Goal: Task Accomplishment & Management: Manage account settings

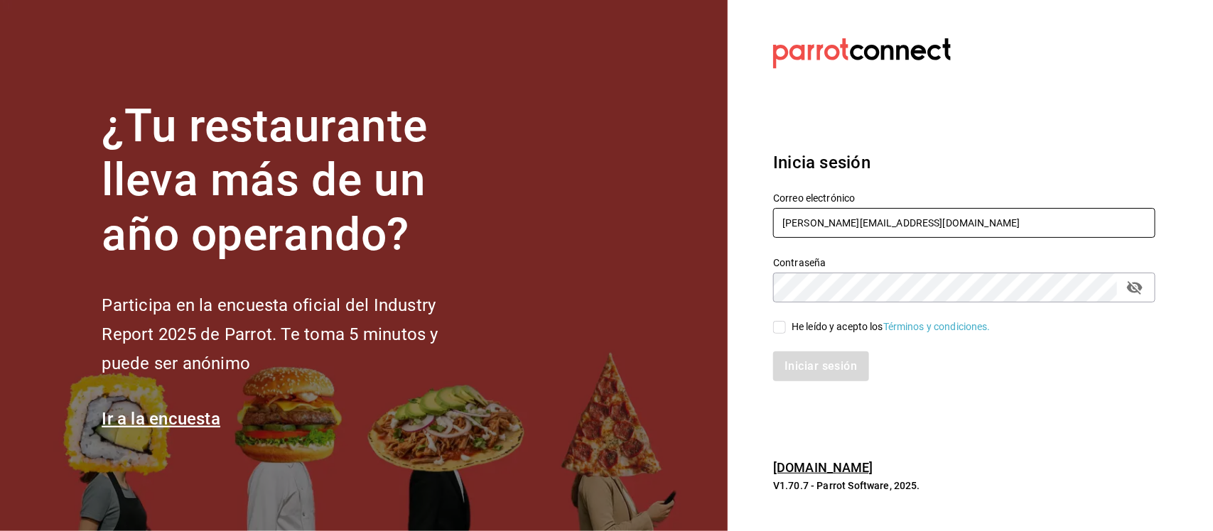
drag, startPoint x: 928, startPoint y: 232, endPoint x: 734, endPoint y: 217, distance: 194.6
click at [734, 217] on section "Datos incorrectos. Verifica que tu Correo o Contraseña estén bien escritos. Ini…" at bounding box center [959, 265] width 462 height 531
paste input "[EMAIL_ADDRESS][DOMAIN_NAME] Parr0tConnec7"
click at [939, 204] on div "Correo electrónico [EMAIL_ADDRESS][DOMAIN_NAME] Parr0tConnec7" at bounding box center [964, 217] width 382 height 48
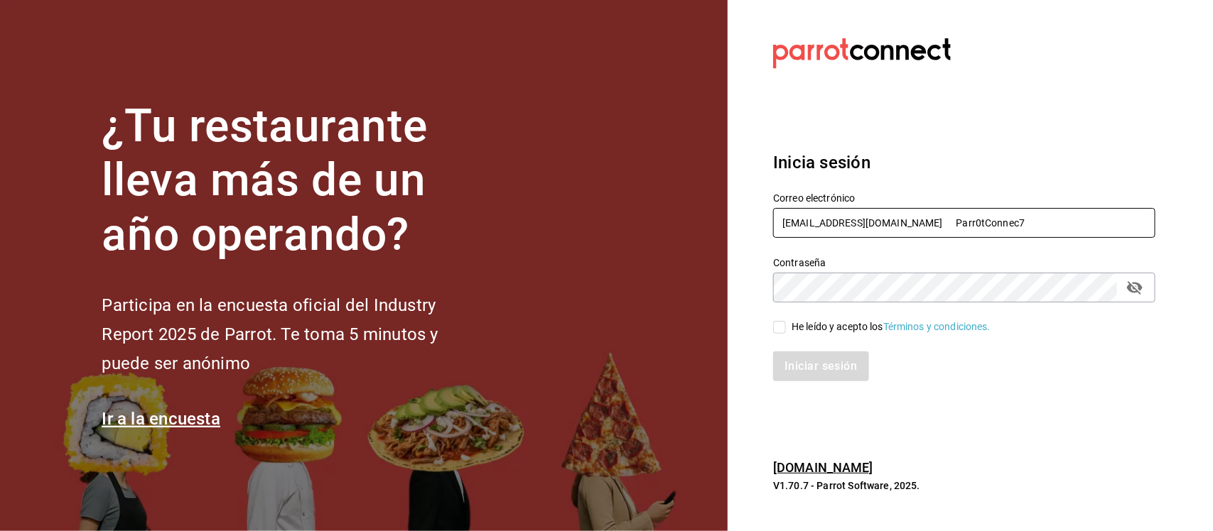
click at [939, 225] on input "[EMAIL_ADDRESS][DOMAIN_NAME] Parr0tConnec7" at bounding box center [964, 223] width 382 height 30
type input "[EMAIL_ADDRESS][DOMAIN_NAME]"
click at [722, 300] on div "¿Tu restaurante lleva más de un año operando? Participa en la encuesta oficial …" at bounding box center [606, 265] width 1213 height 531
click at [779, 333] on input "He leído y acepto los Términos y condiciones." at bounding box center [779, 327] width 13 height 13
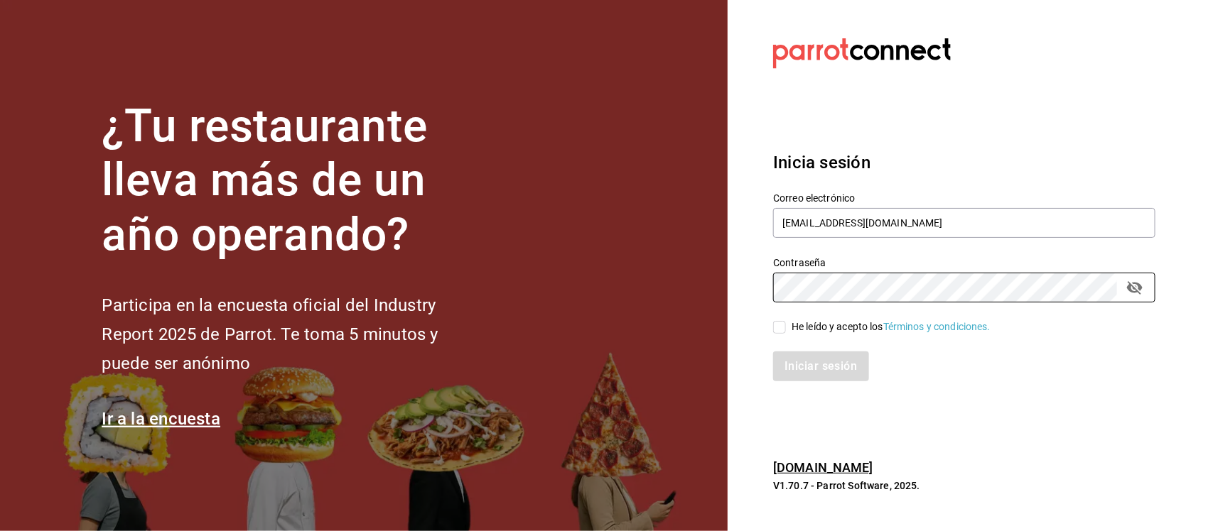
checkbox input "true"
click at [793, 370] on button "Iniciar sesión" at bounding box center [821, 367] width 97 height 30
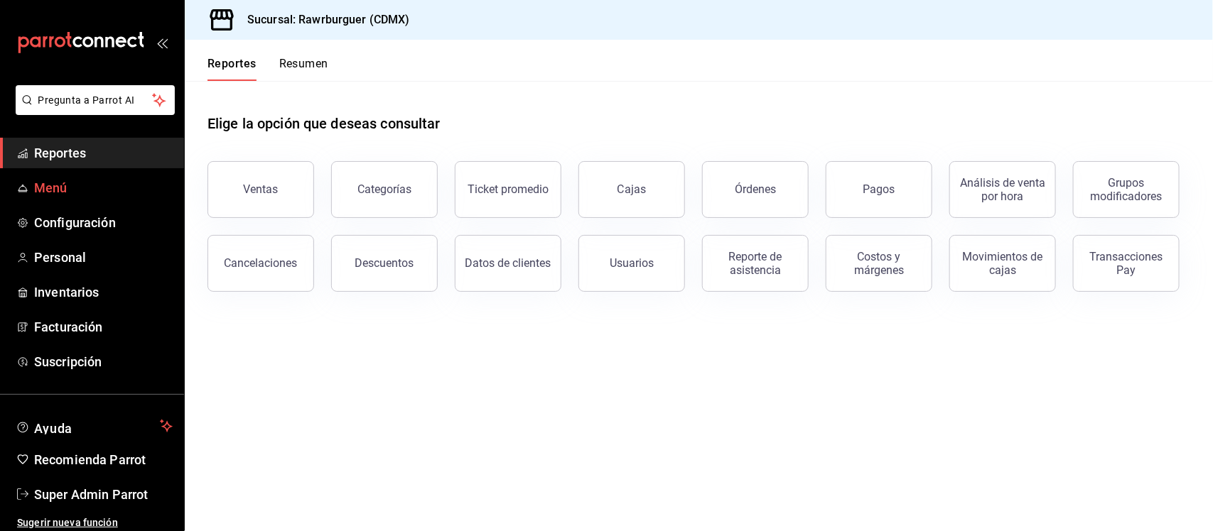
click at [46, 192] on span "Menú" at bounding box center [103, 187] width 139 height 19
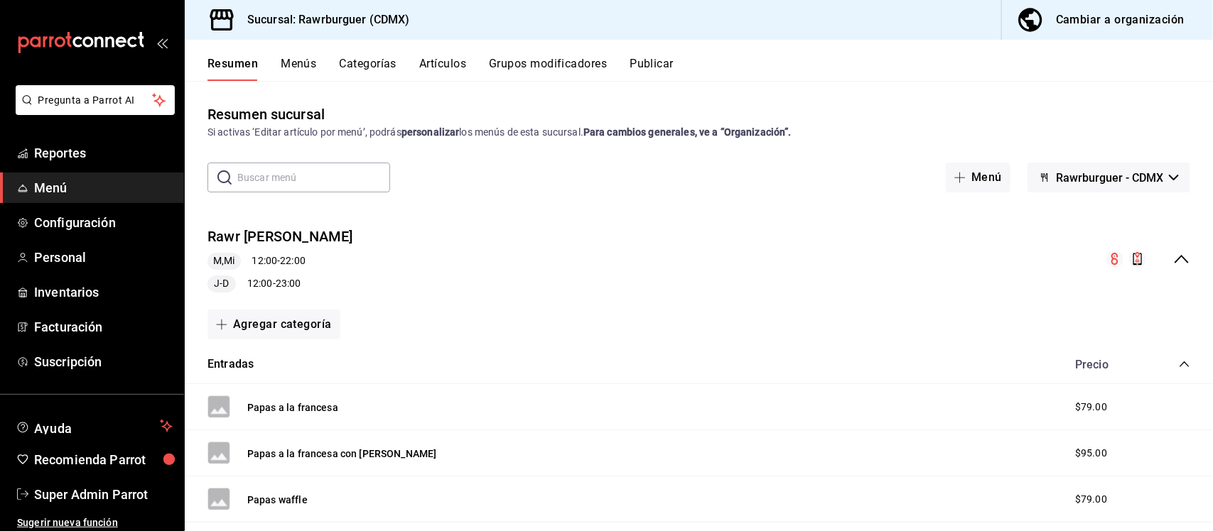
click at [1109, 10] on div "Cambiar a organización" at bounding box center [1120, 20] width 129 height 20
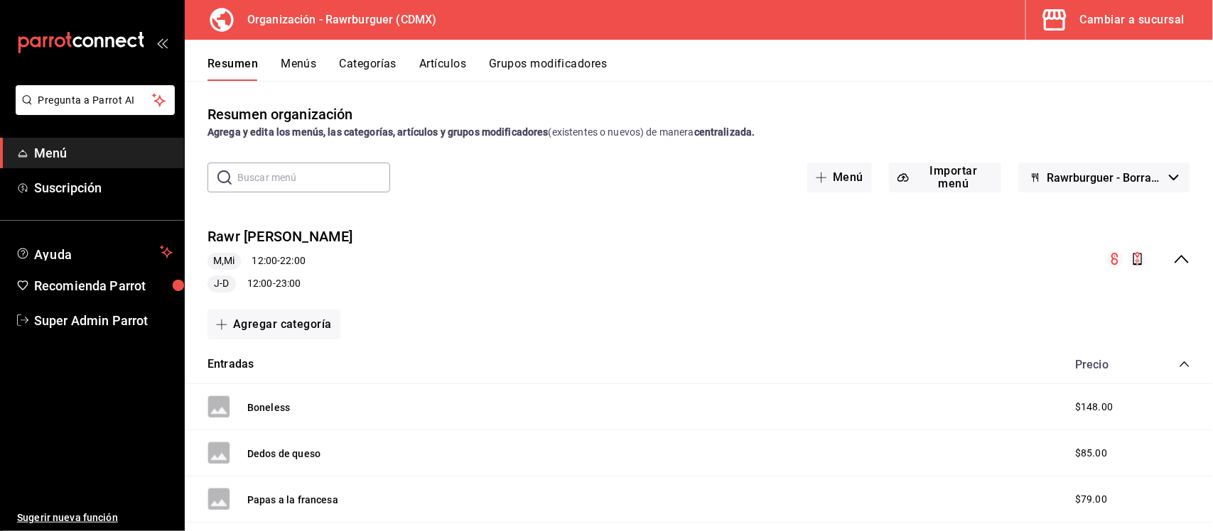
click at [538, 69] on button "Grupos modificadores" at bounding box center [548, 69] width 118 height 24
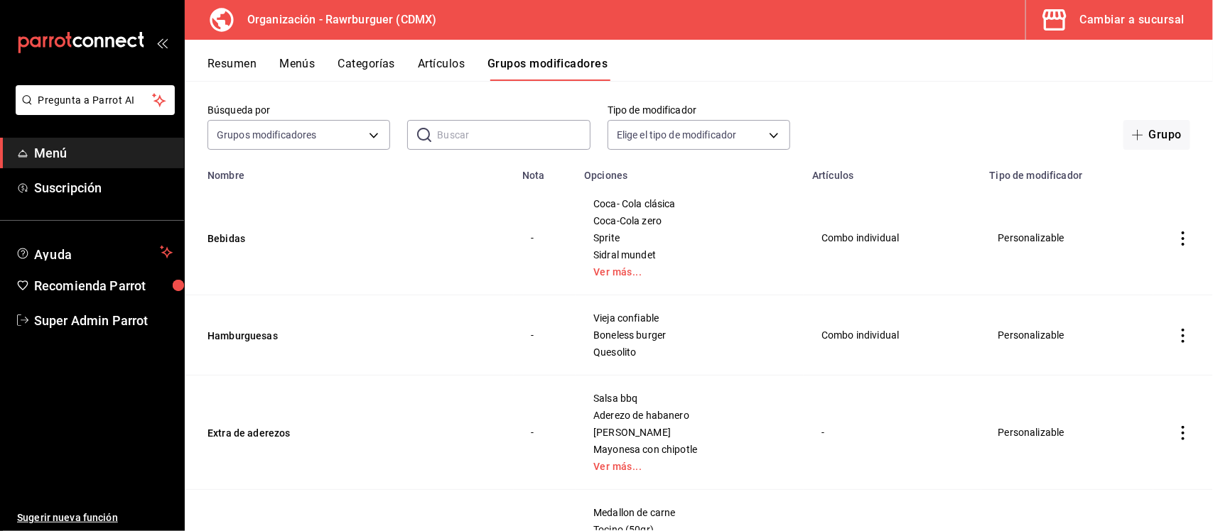
scroll to position [89, 0]
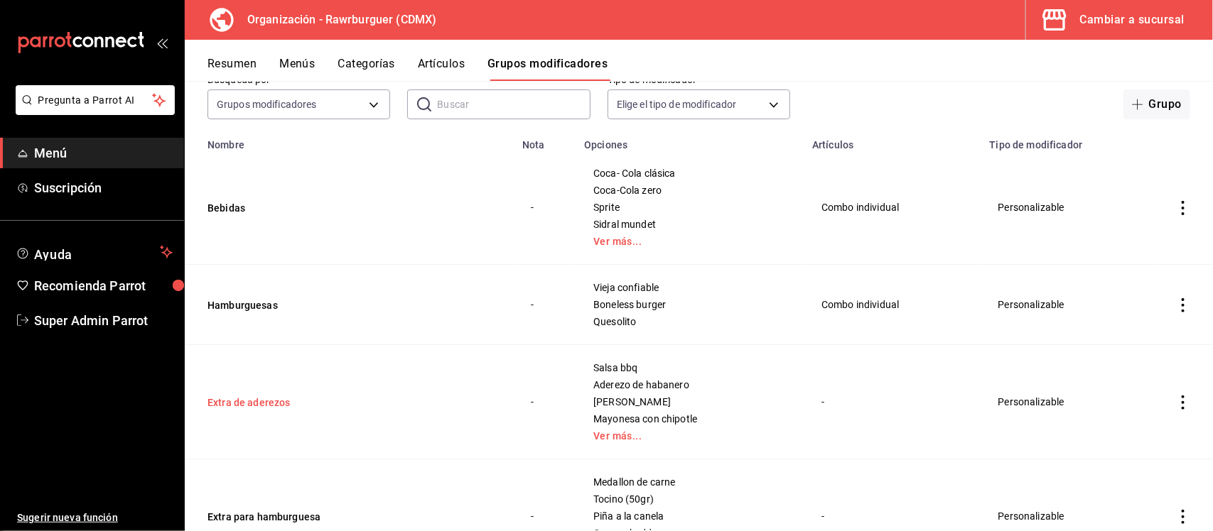
click at [267, 406] on button "Extra de aderezos" at bounding box center [292, 403] width 171 height 14
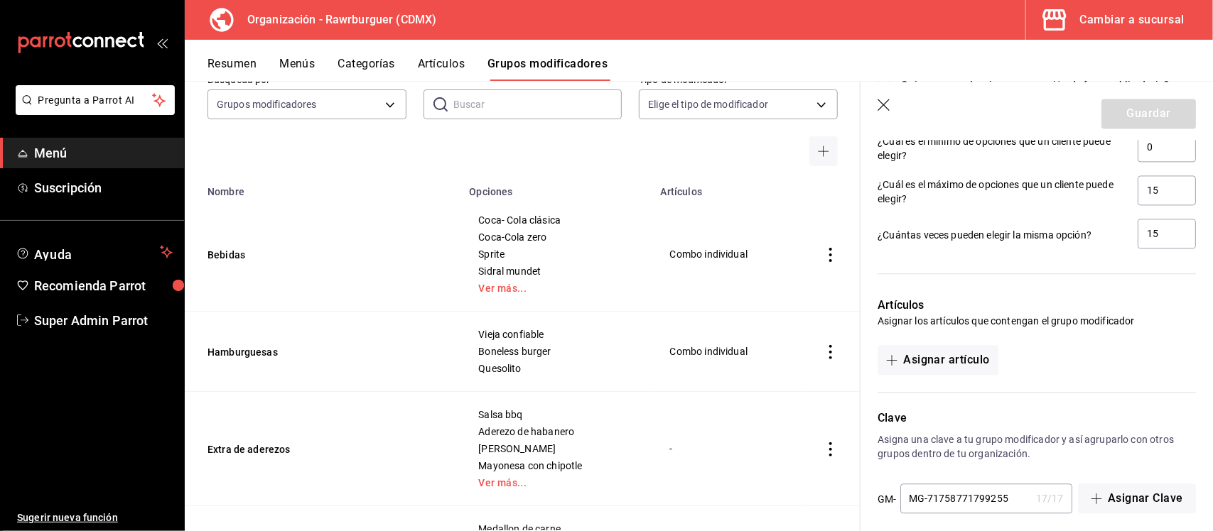
scroll to position [1400, 0]
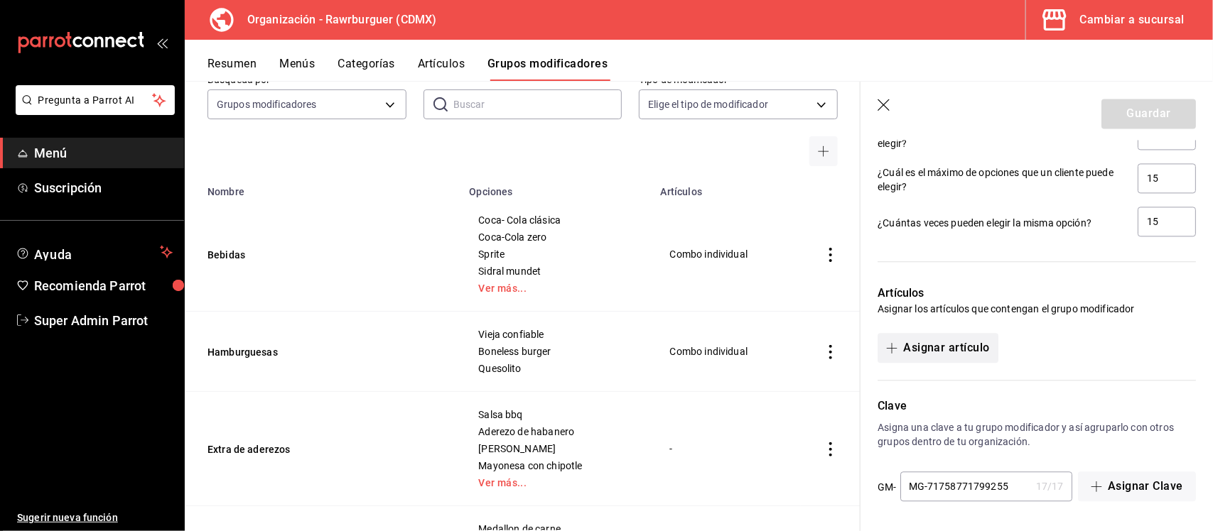
click at [947, 350] on button "Asignar artículo" at bounding box center [937, 348] width 120 height 30
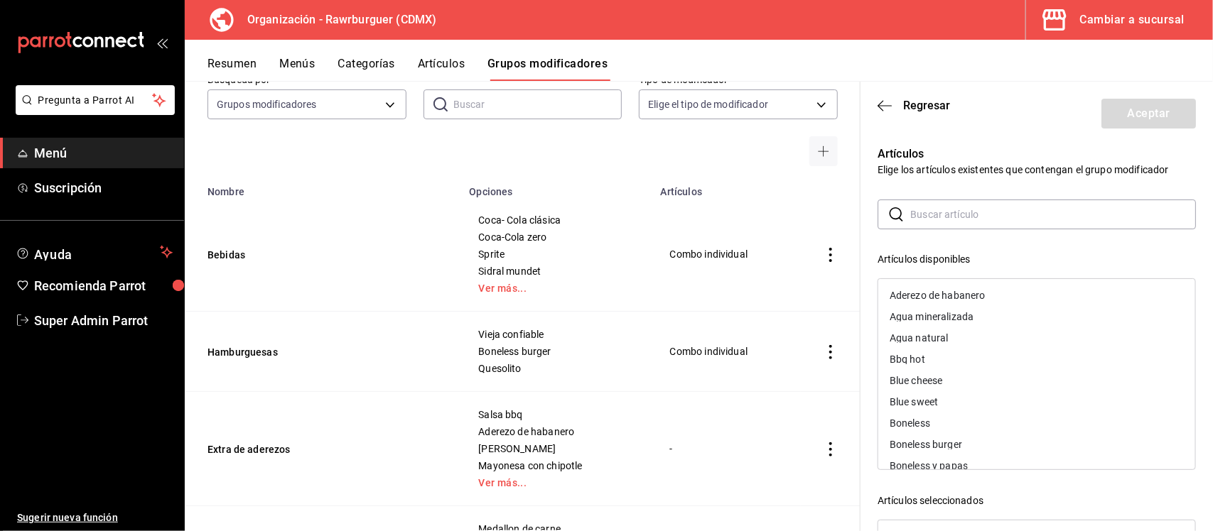
click at [946, 218] on input "text" at bounding box center [1053, 214] width 286 height 28
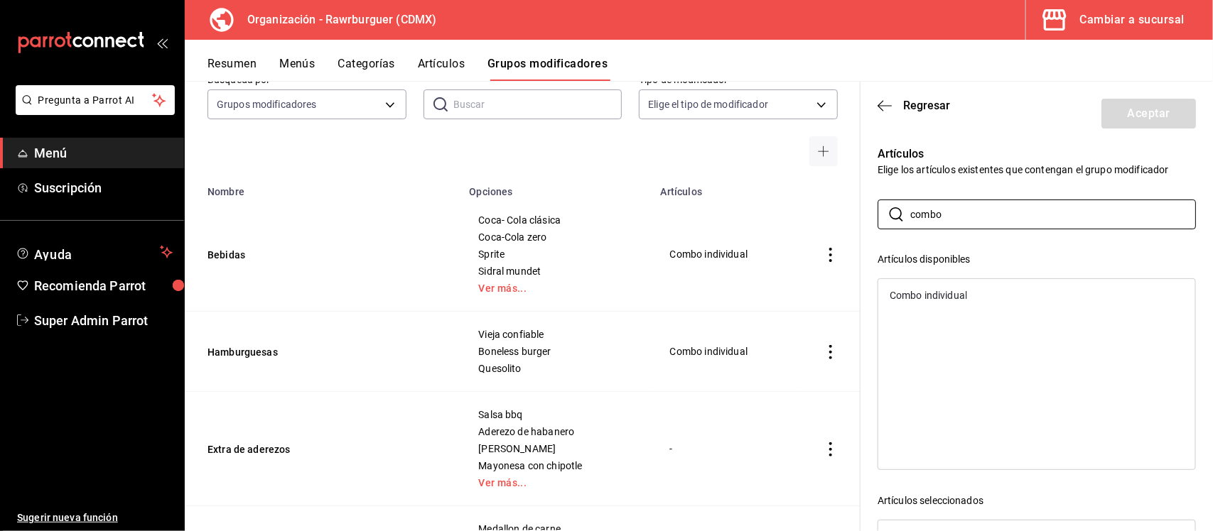
type input "combo"
click at [949, 295] on div "Combo individual" at bounding box center [928, 296] width 77 height 10
click at [1147, 118] on button "Aceptar" at bounding box center [1148, 114] width 94 height 30
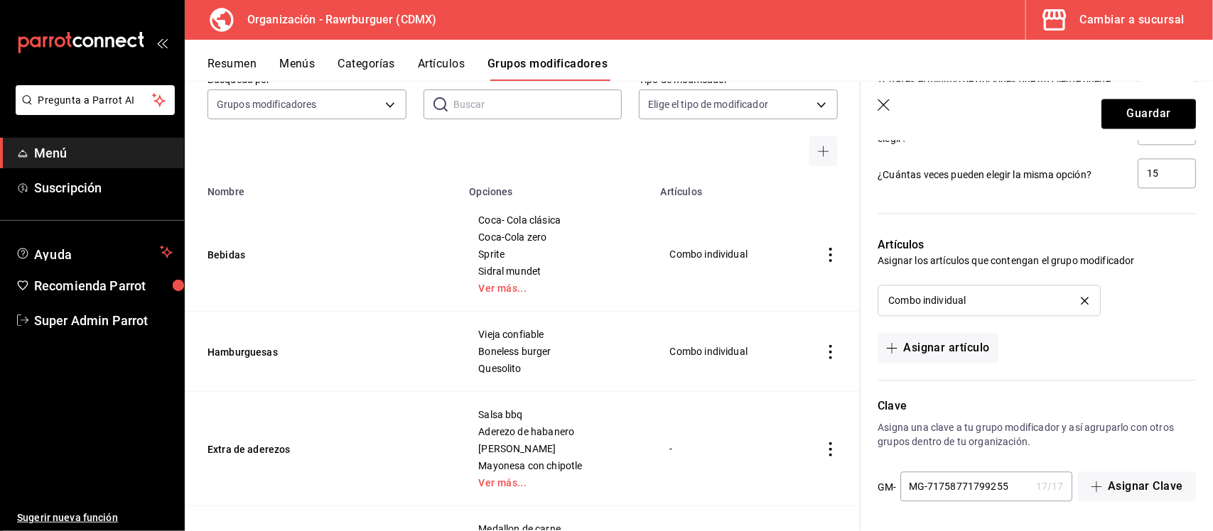
scroll to position [1447, 0]
click at [886, 108] on icon "button" at bounding box center [884, 106] width 14 height 14
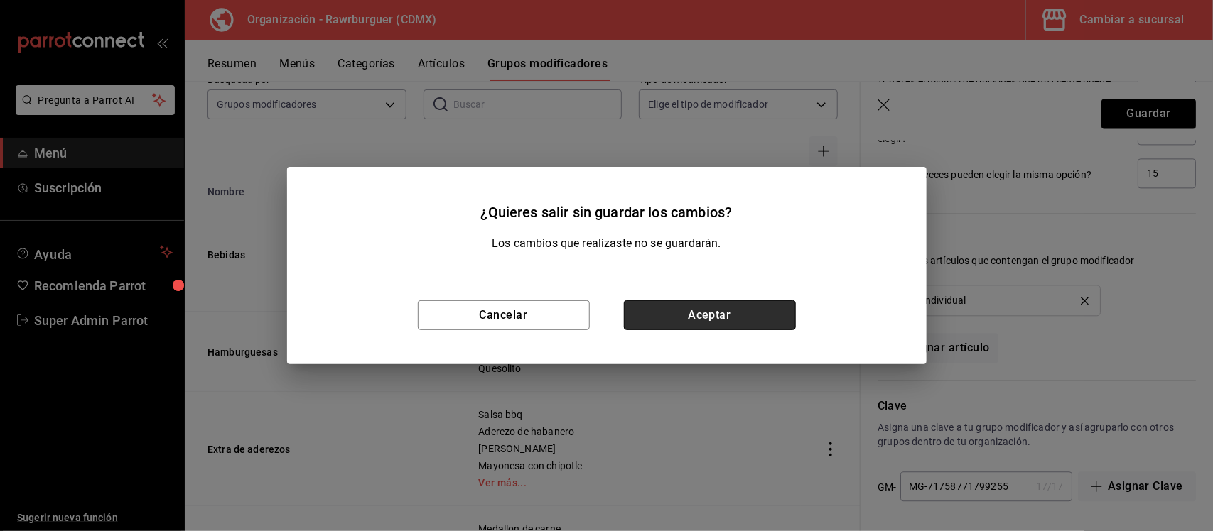
click at [720, 321] on button "Aceptar" at bounding box center [710, 316] width 172 height 30
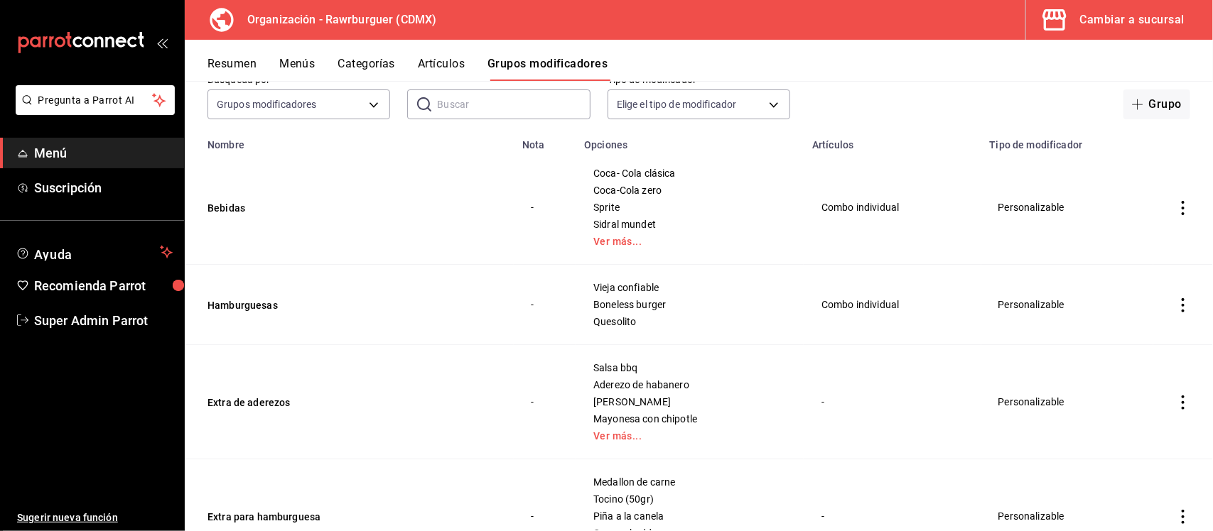
click at [435, 57] on button "Artículos" at bounding box center [441, 69] width 47 height 24
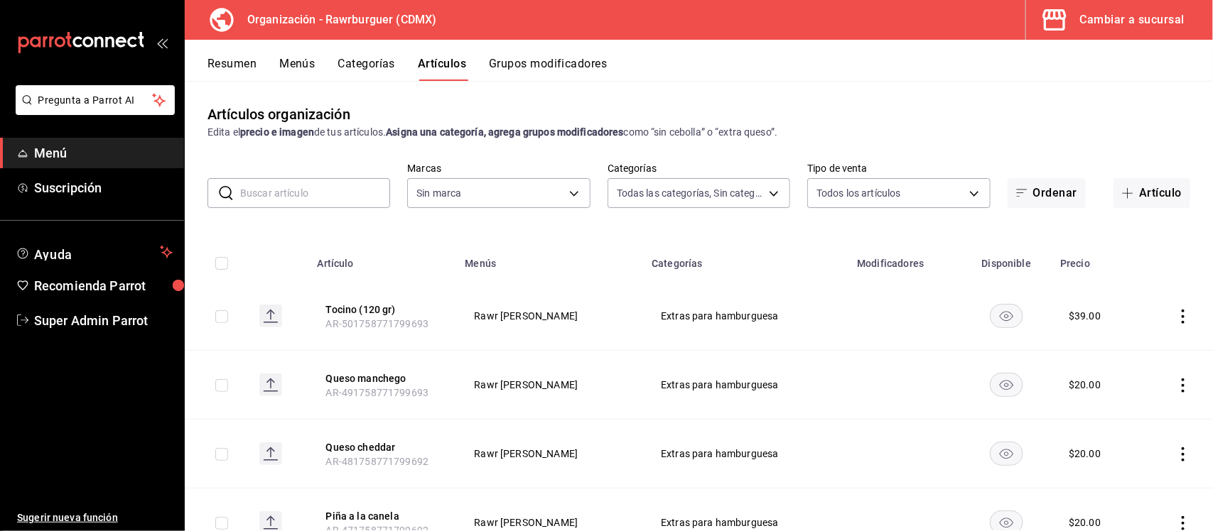
type input "6ca17b8f-428a-41fb-bff9-a2cb1d4dabe7,5433be91-9441-4d9e-9bc5-7408d813de4c,92de4…"
type input "c1affe28-5b75-42a1-bd53-0a4a367c53c8"
click at [325, 198] on input "text" at bounding box center [315, 193] width 150 height 28
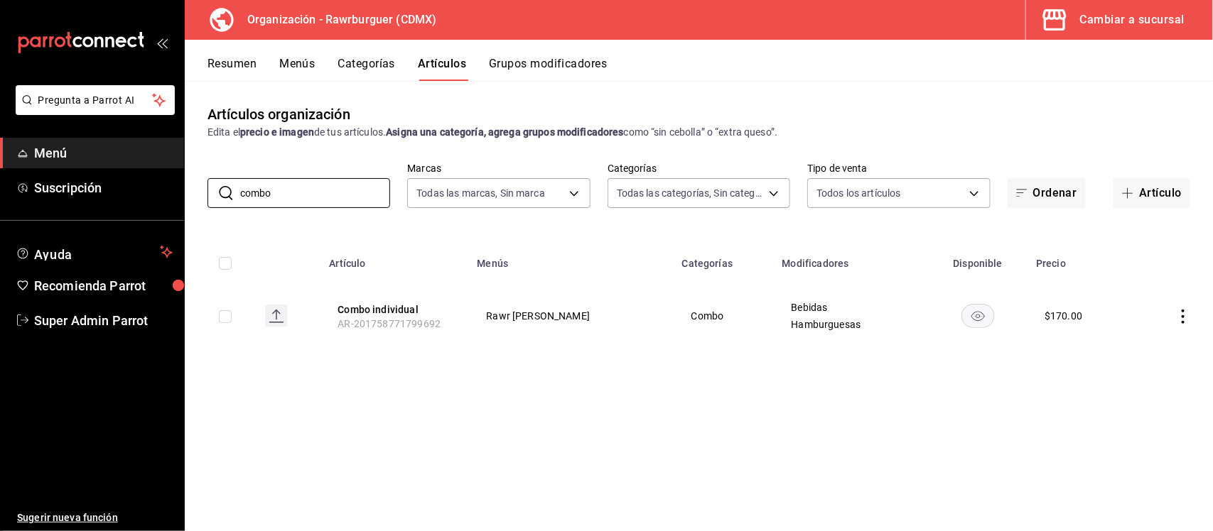
type input "combo"
click at [549, 405] on div "Artículos organización Edita el precio e imagen de tus artículos. Asigna una ca…" at bounding box center [699, 306] width 1028 height 450
click at [369, 310] on button "Combo individual" at bounding box center [394, 310] width 114 height 14
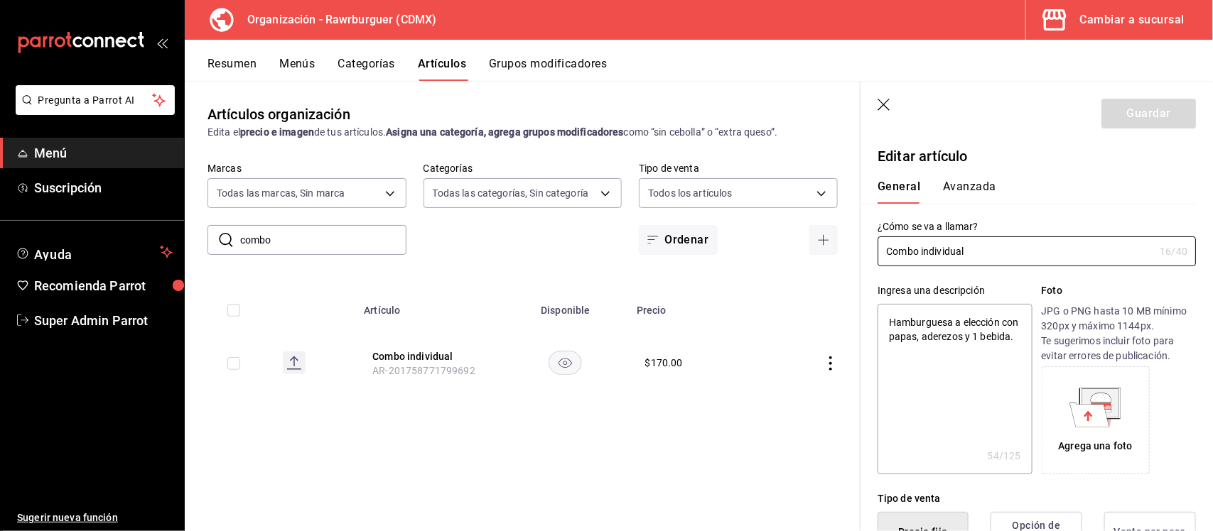
type textarea "x"
type input "$170.00"
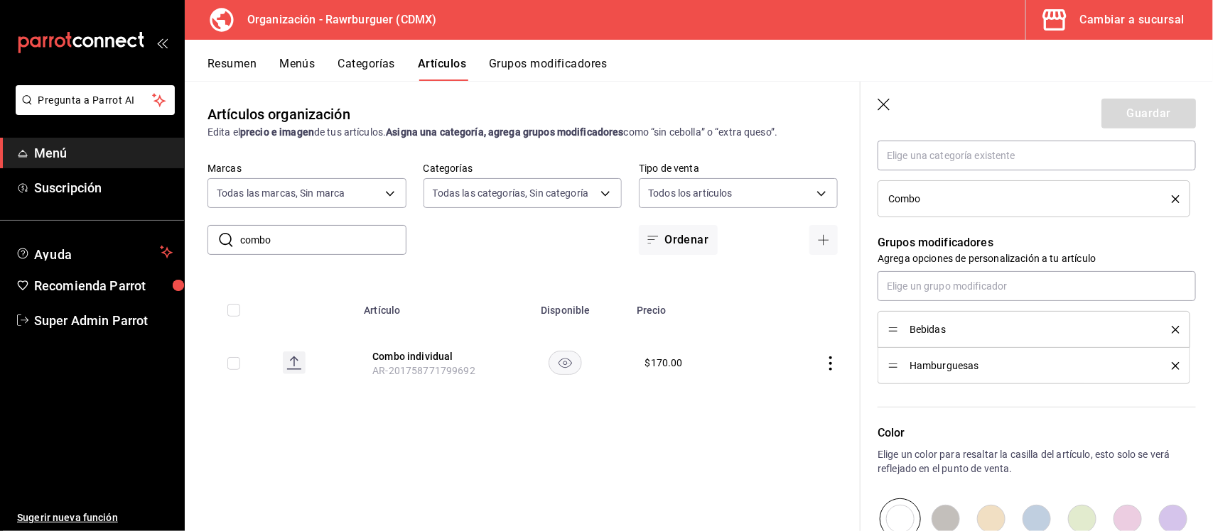
scroll to position [710, 0]
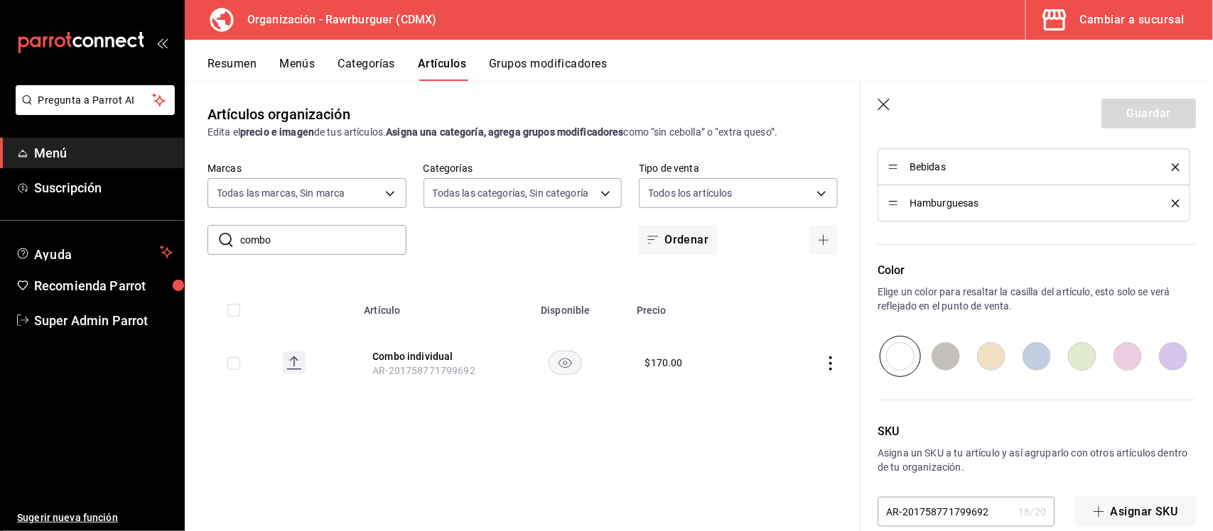
click at [1172, 205] on icon "delete" at bounding box center [1176, 204] width 8 height 8
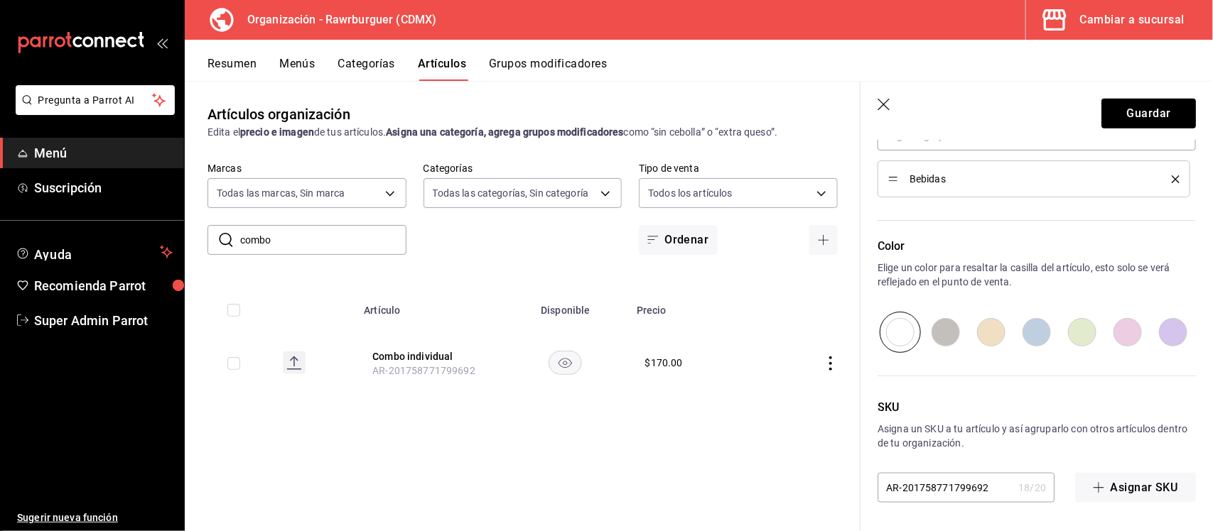
scroll to position [698, 0]
click at [1125, 118] on button "Guardar" at bounding box center [1148, 114] width 94 height 30
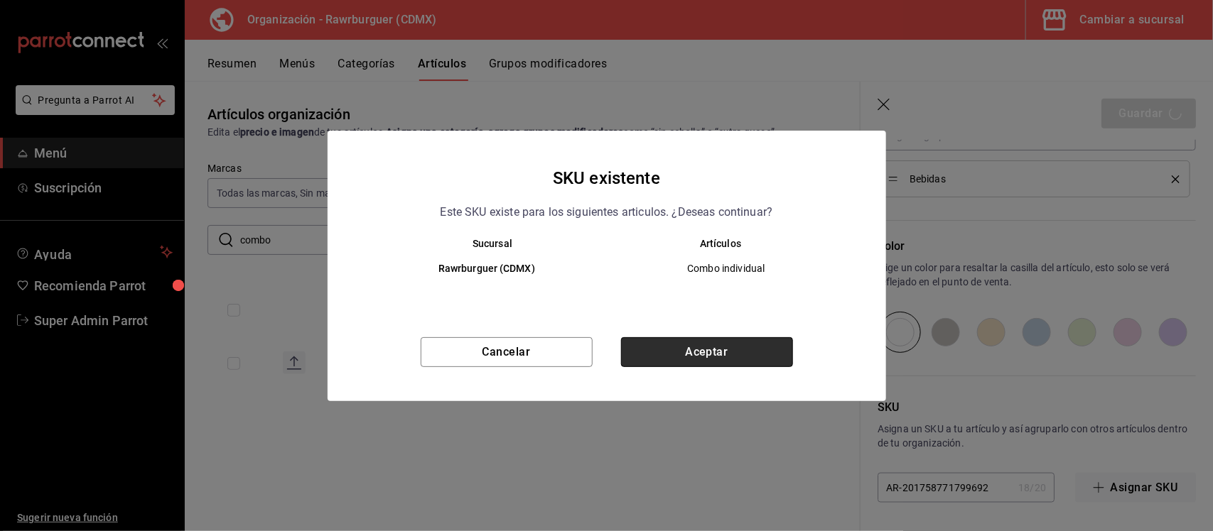
click at [753, 352] on button "Aceptar" at bounding box center [707, 352] width 172 height 30
type textarea "x"
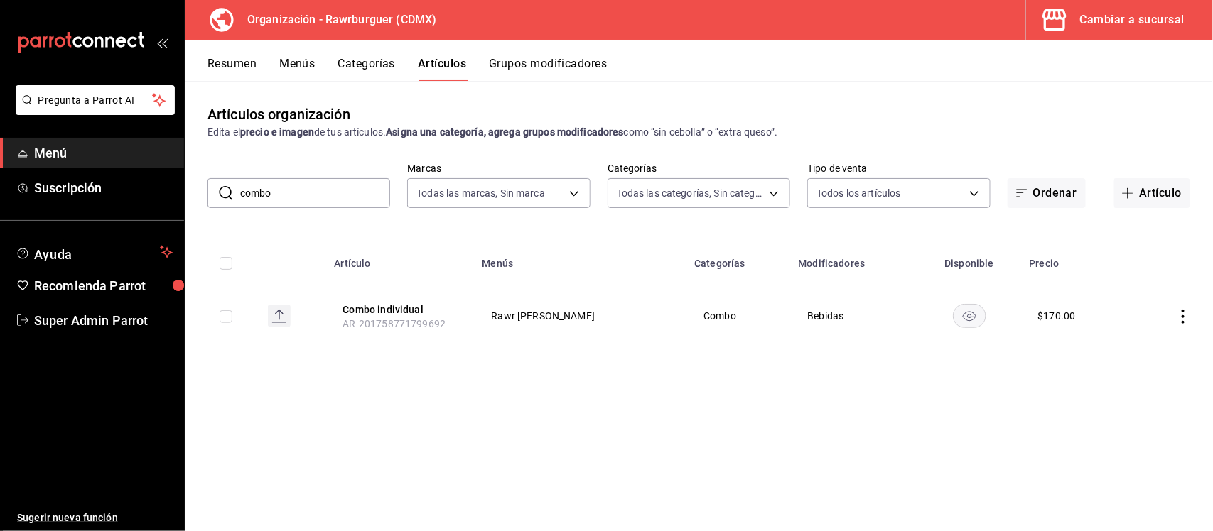
click at [573, 66] on button "Grupos modificadores" at bounding box center [548, 69] width 118 height 24
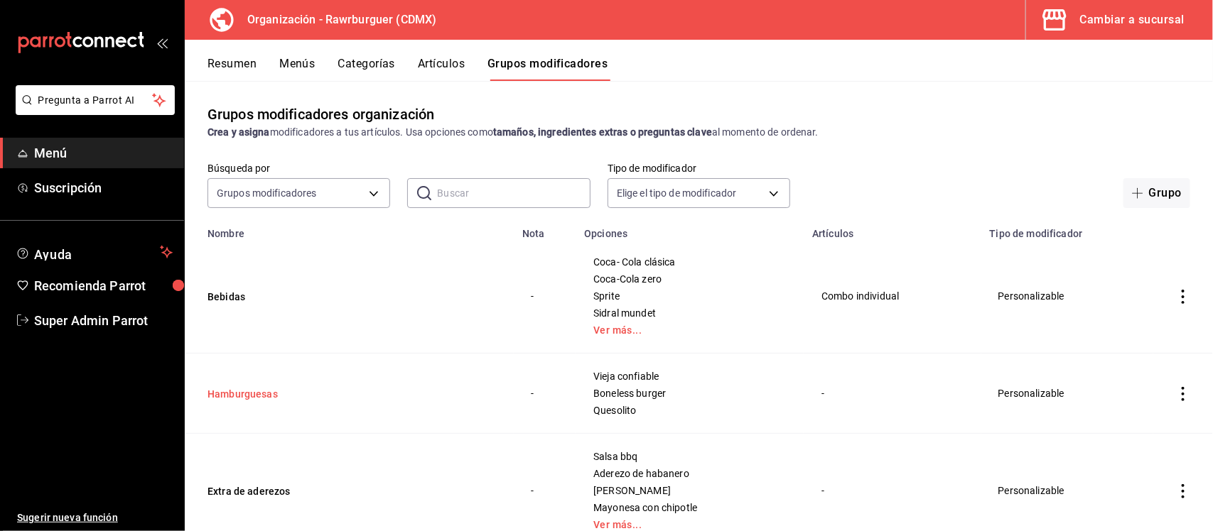
click at [243, 396] on button "Hamburguesas" at bounding box center [292, 394] width 171 height 14
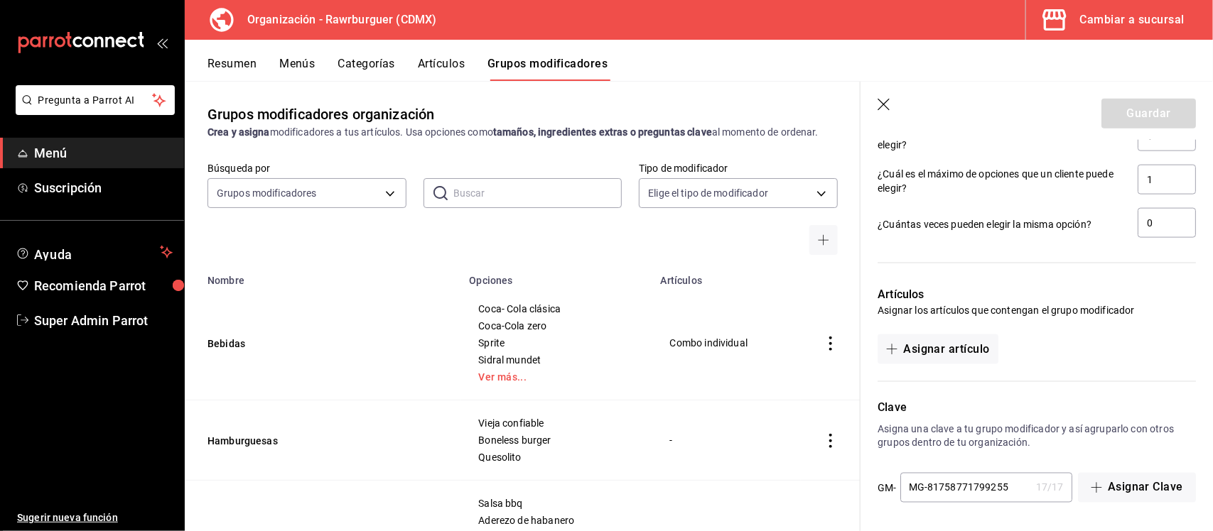
scroll to position [865, 0]
click at [939, 350] on button "Asignar artículo" at bounding box center [937, 348] width 120 height 30
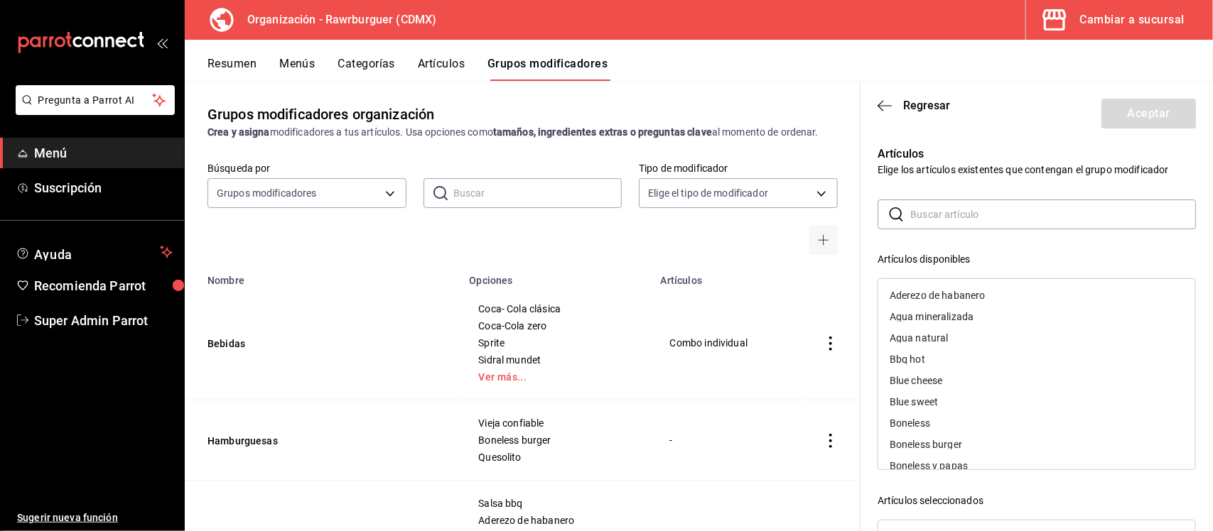
click at [953, 215] on input "text" at bounding box center [1053, 214] width 286 height 28
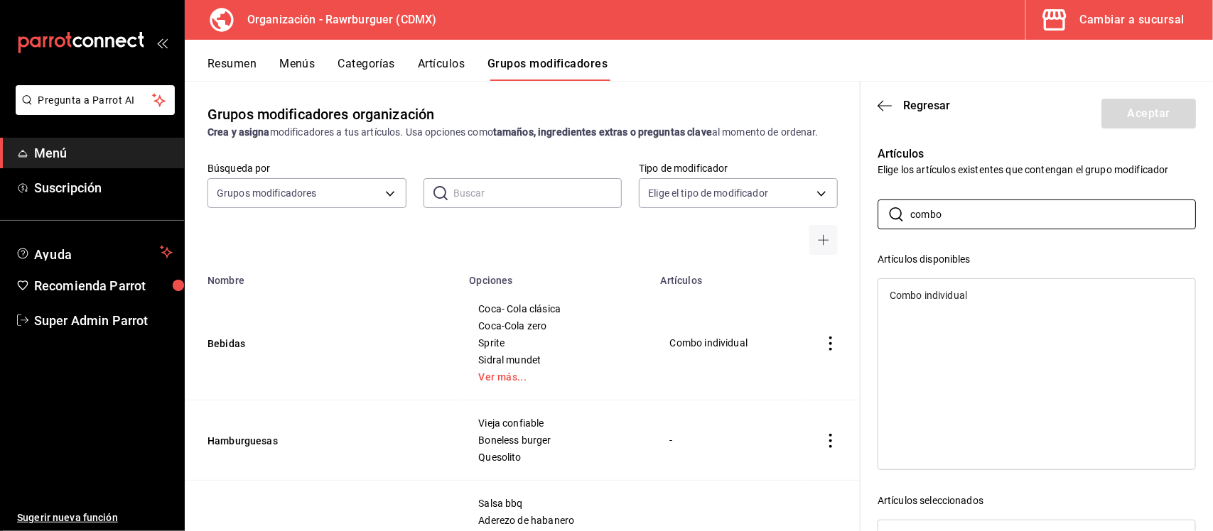
type input "combo"
click at [917, 291] on div "Combo individual" at bounding box center [928, 296] width 77 height 10
click at [1137, 123] on button "Aceptar" at bounding box center [1148, 114] width 94 height 30
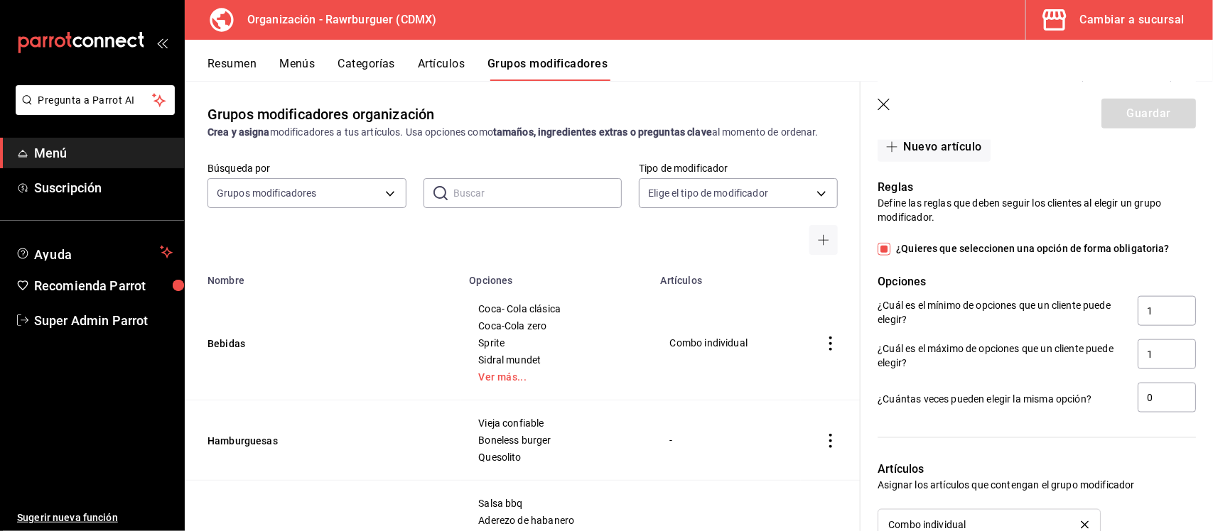
scroll to position [913, 0]
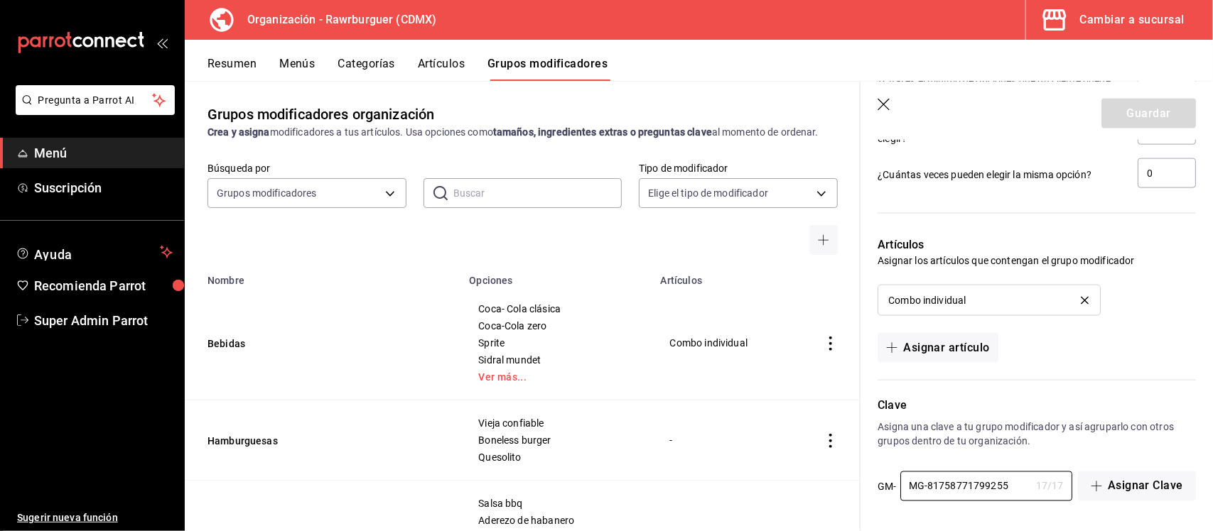
drag, startPoint x: 927, startPoint y: 487, endPoint x: 876, endPoint y: 487, distance: 51.2
click at [876, 487] on div "Clave Asigna una clave a tu grupo modificador y así agruparlo con otros grupos …" at bounding box center [1027, 442] width 335 height 122
click at [990, 489] on input "81758771799255" at bounding box center [965, 486] width 130 height 28
type input "MG-81758771799255"
click at [1128, 483] on button "Asignar Clave" at bounding box center [1137, 487] width 118 height 30
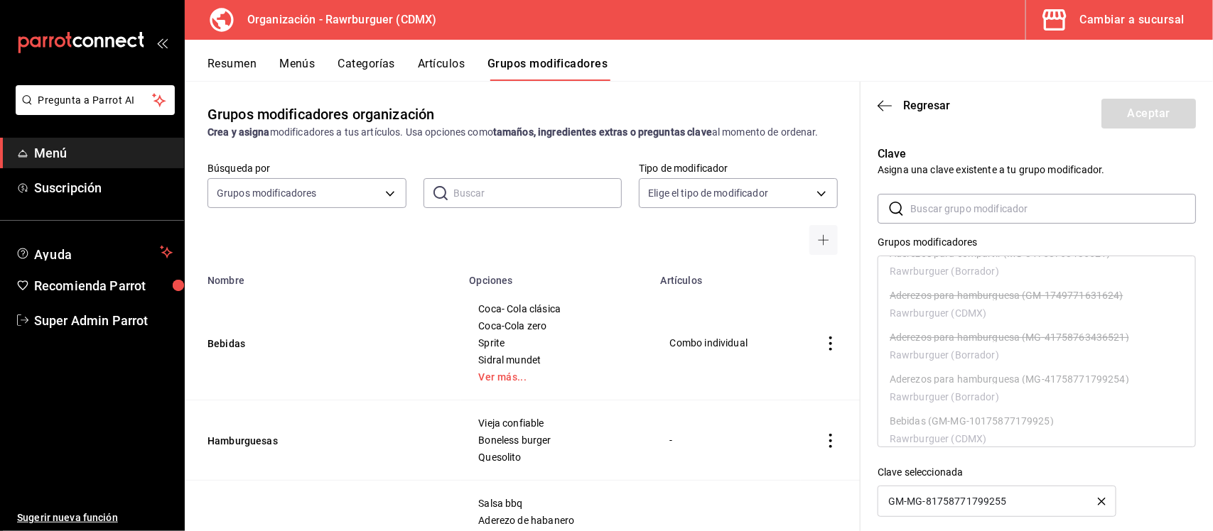
scroll to position [269, 0]
click at [888, 107] on icon "button" at bounding box center [884, 105] width 14 height 13
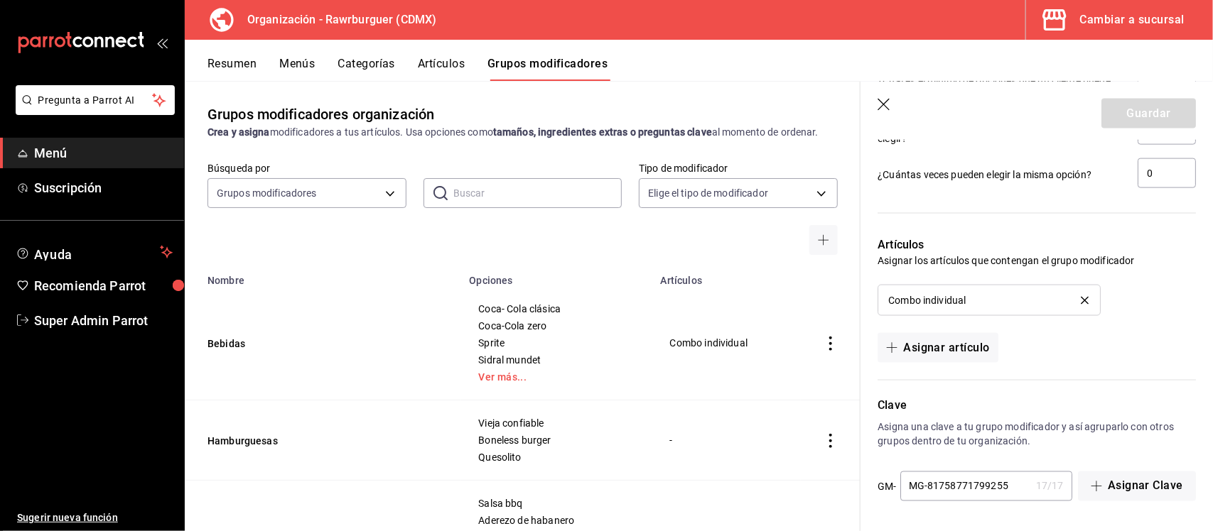
click at [885, 101] on icon "button" at bounding box center [884, 106] width 14 height 14
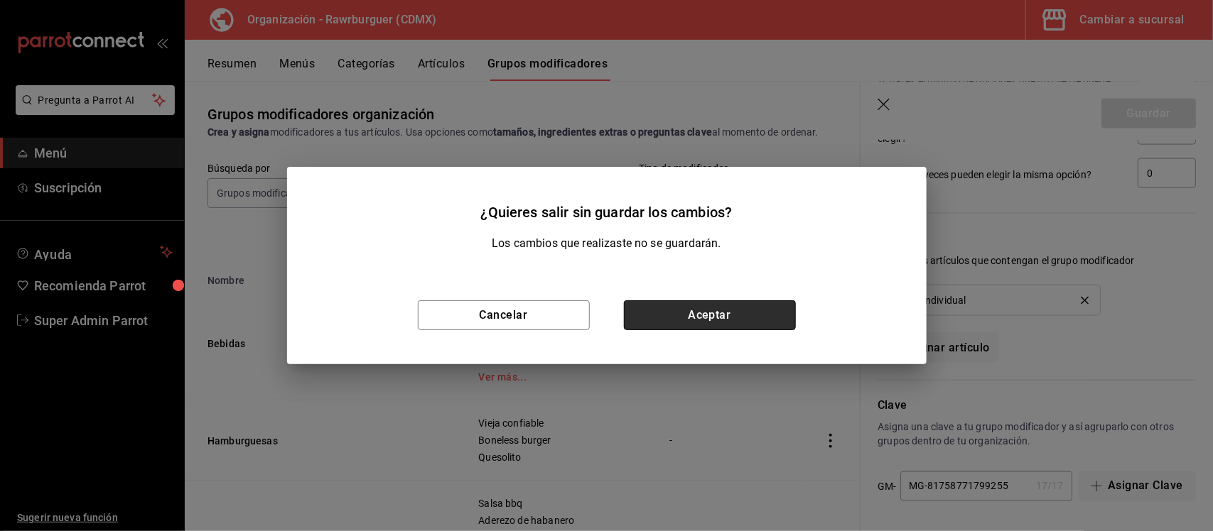
click at [771, 313] on button "Aceptar" at bounding box center [710, 316] width 172 height 30
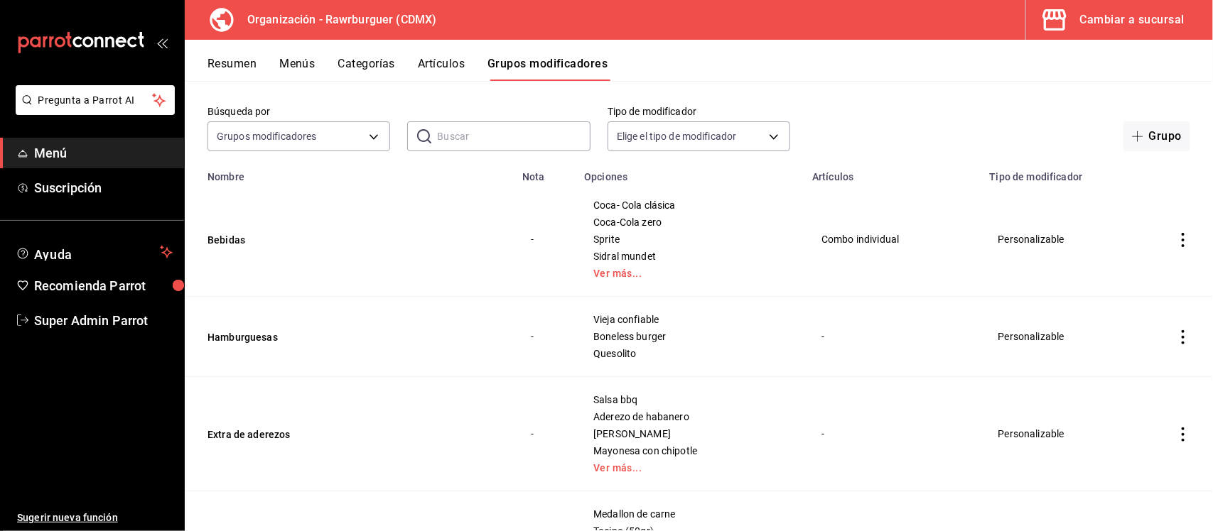
scroll to position [89, 0]
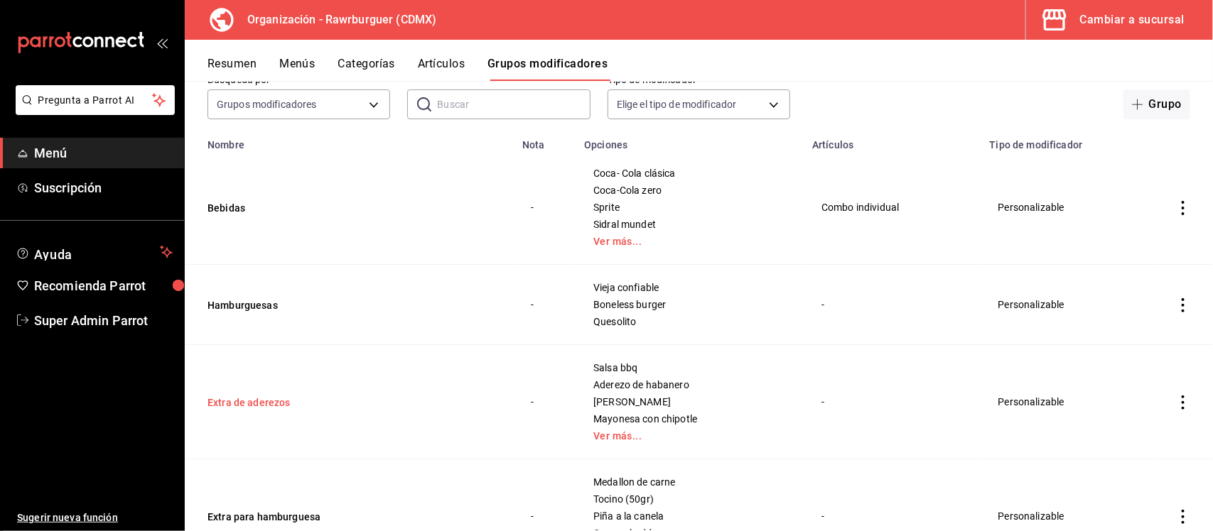
click at [272, 406] on button "Extra de aderezos" at bounding box center [292, 403] width 171 height 14
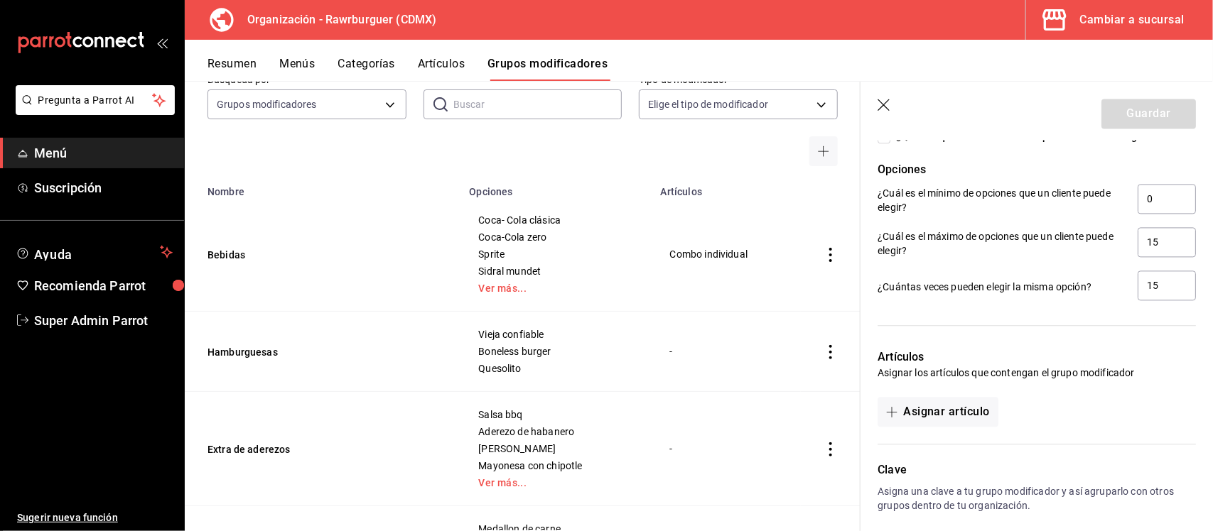
scroll to position [1400, 0]
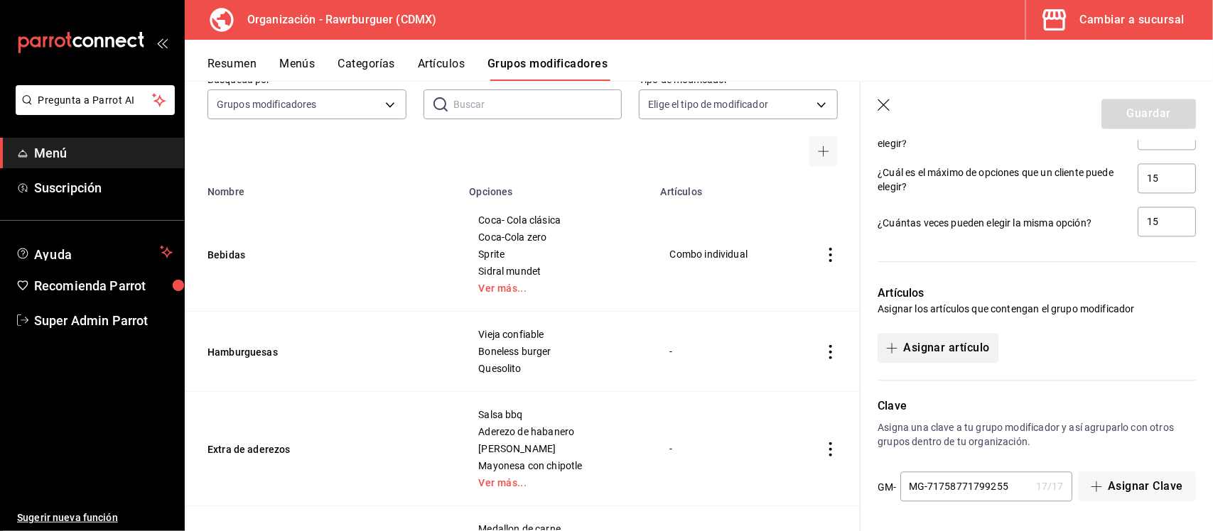
click at [954, 347] on button "Asignar artículo" at bounding box center [937, 348] width 120 height 30
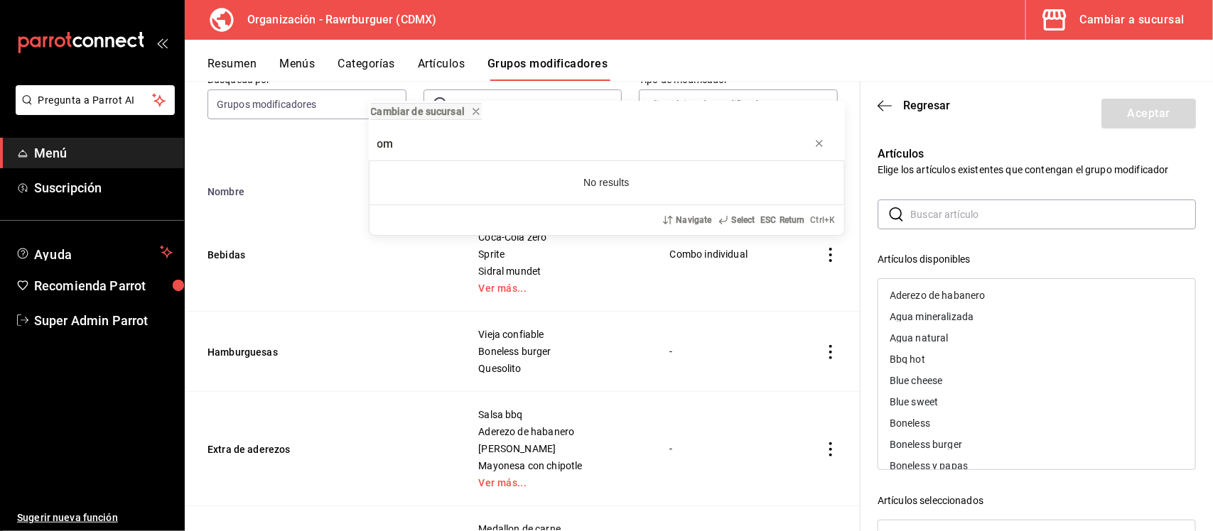
type input "o"
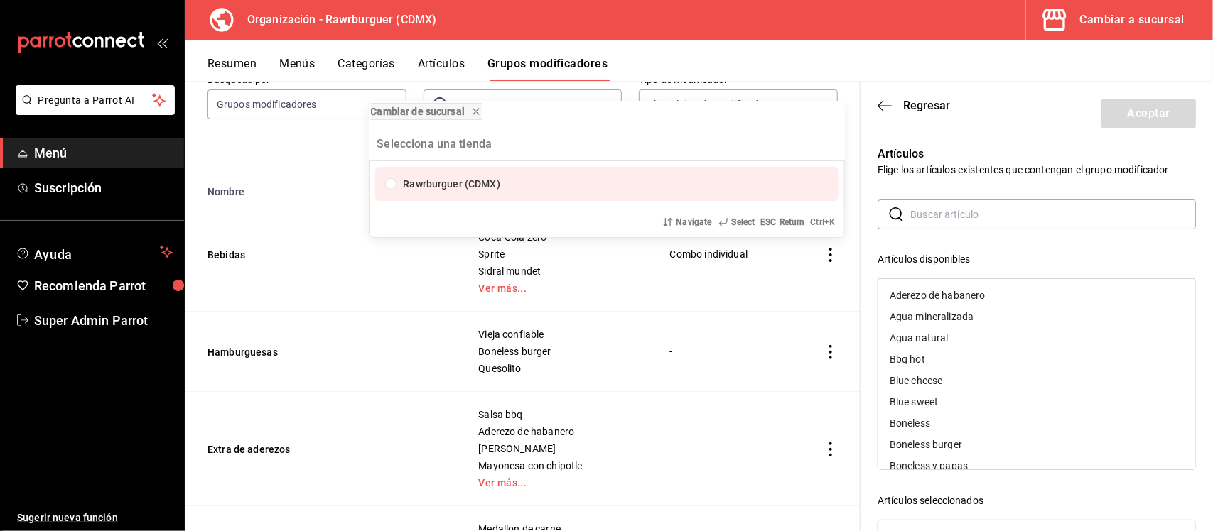
click at [998, 215] on div "Cambiar de sucursal Rawrburguer (CDMX) Navigate Select ESC Return Ctrl+ K" at bounding box center [606, 265] width 1213 height 531
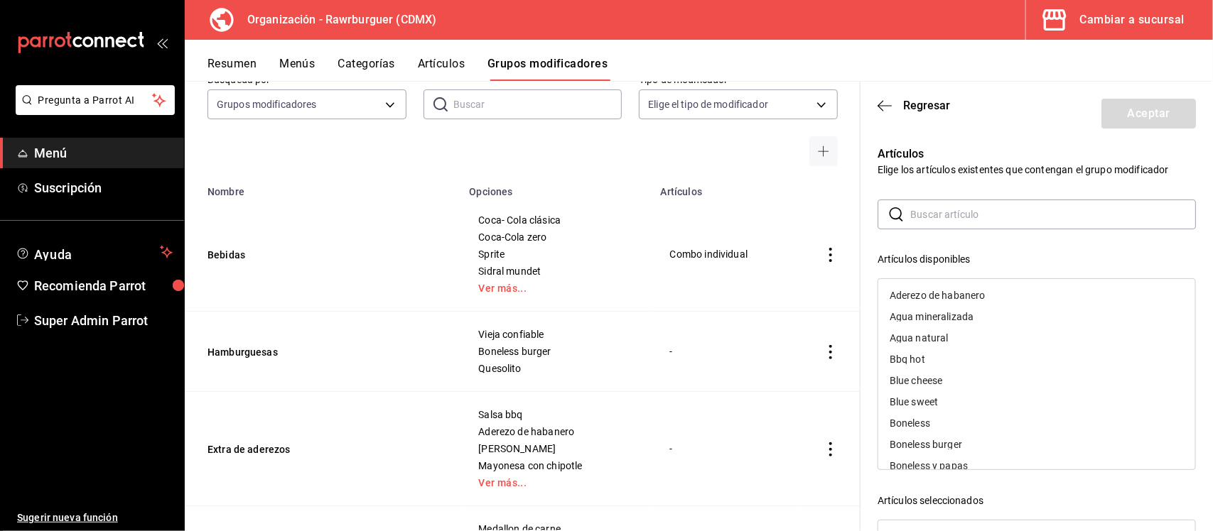
click at [998, 215] on input "text" at bounding box center [1053, 214] width 286 height 28
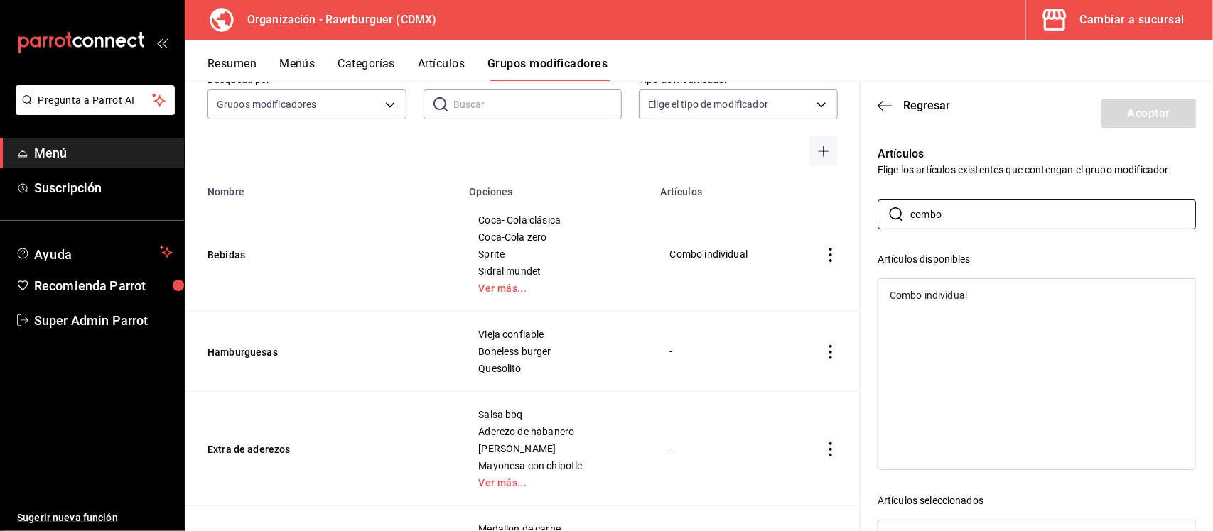
type input "combo"
click at [945, 293] on div "Combo individual" at bounding box center [928, 296] width 77 height 10
click at [1173, 121] on button "Aceptar" at bounding box center [1148, 114] width 94 height 30
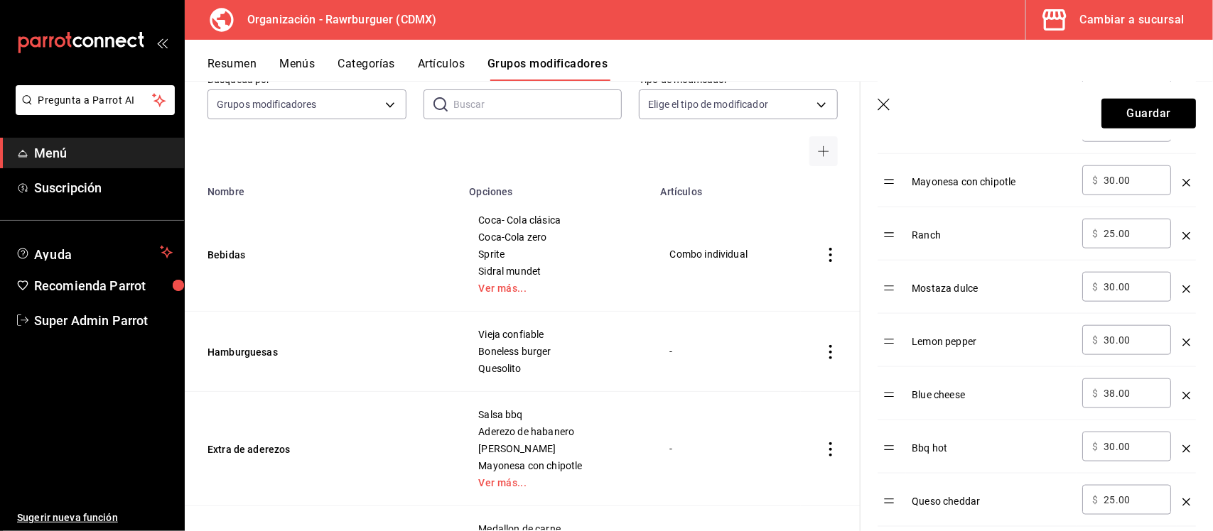
scroll to position [293, 0]
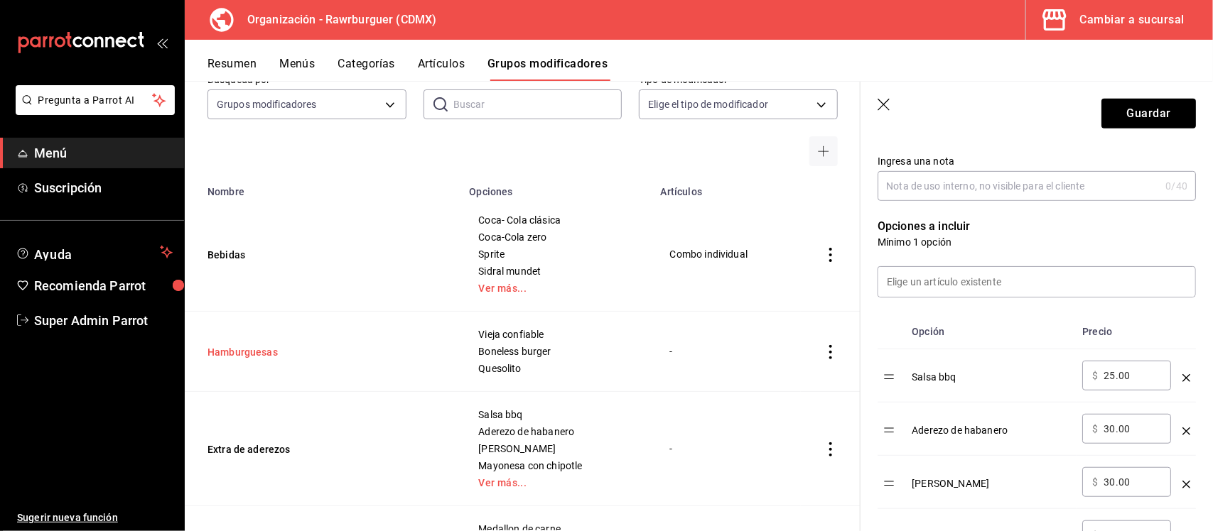
click at [271, 350] on button "Hamburguesas" at bounding box center [292, 352] width 171 height 14
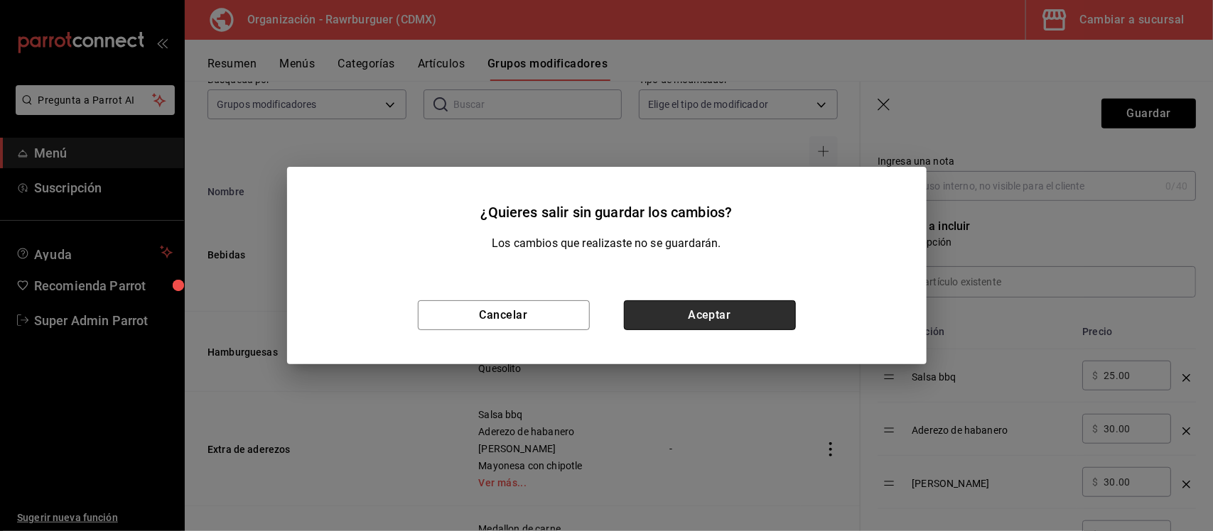
click at [706, 327] on button "Aceptar" at bounding box center [710, 316] width 172 height 30
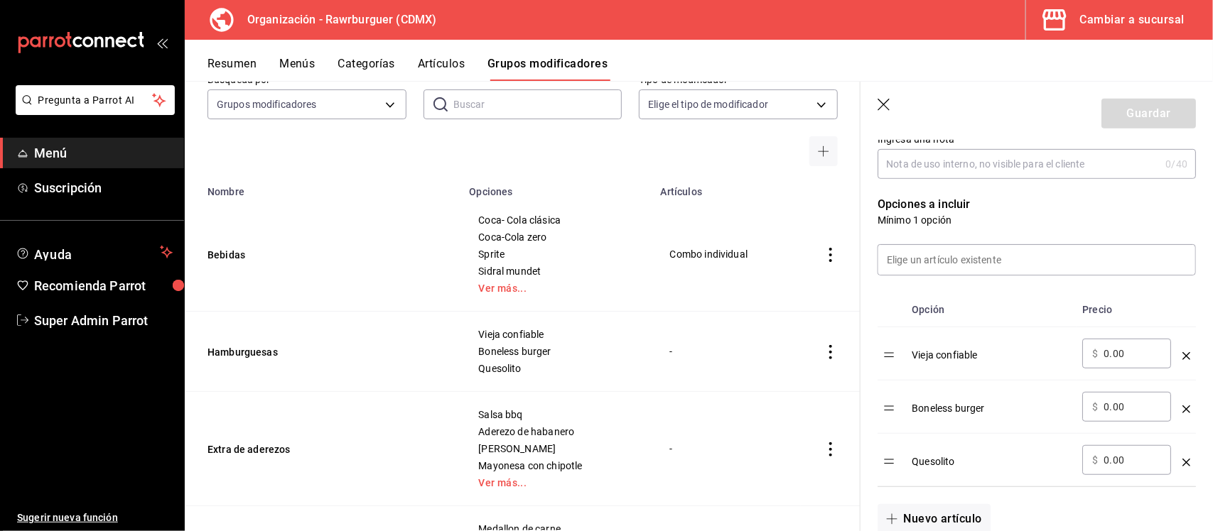
scroll to position [402, 0]
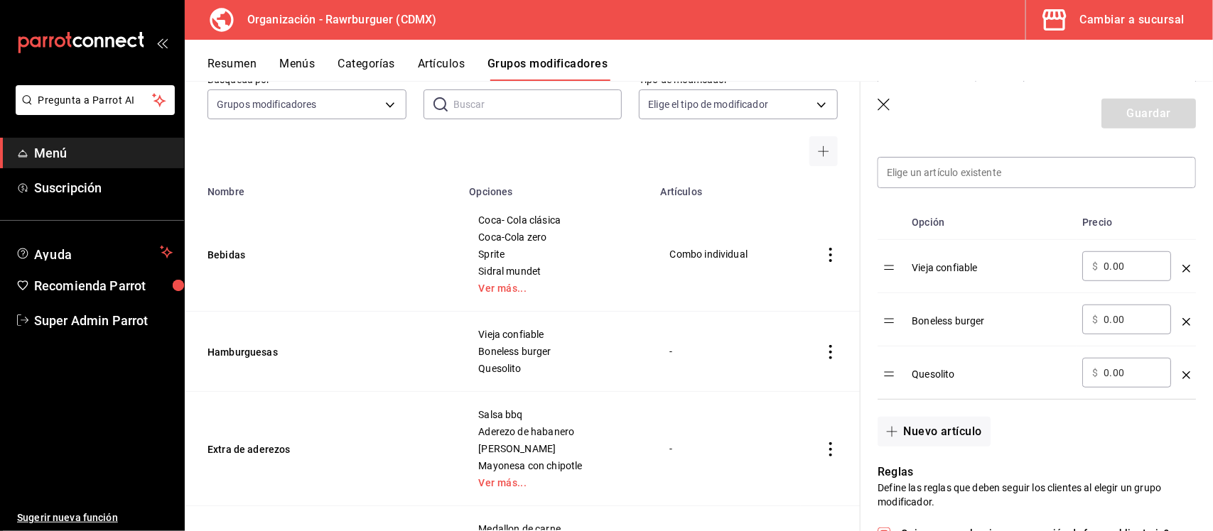
click at [1107, 269] on input "0.00" at bounding box center [1132, 266] width 58 height 14
type input "1.00"
click at [1056, 447] on div "Nuevo artículo" at bounding box center [1027, 423] width 335 height 47
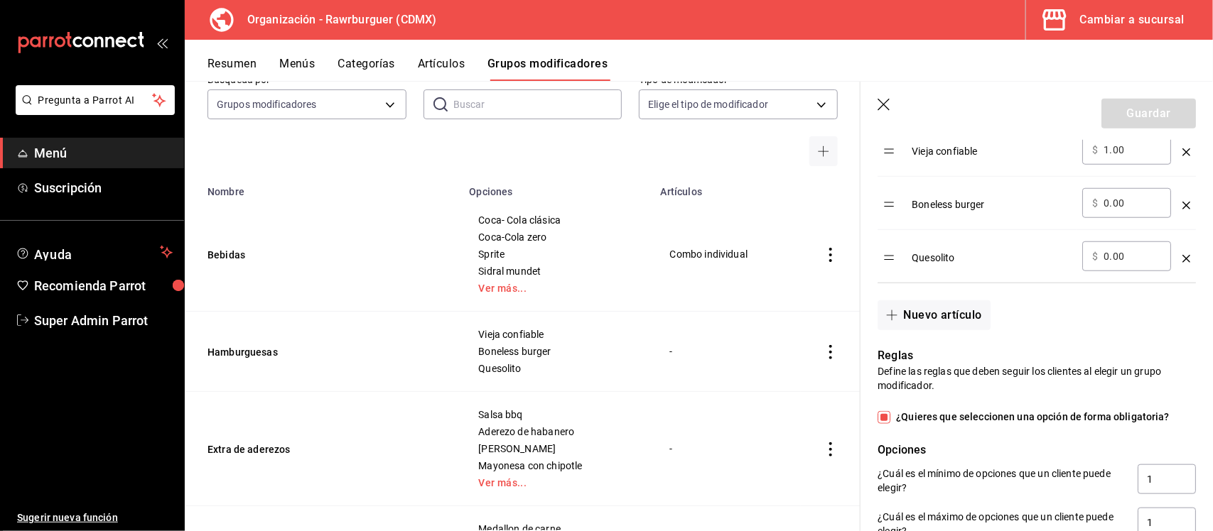
scroll to position [491, 0]
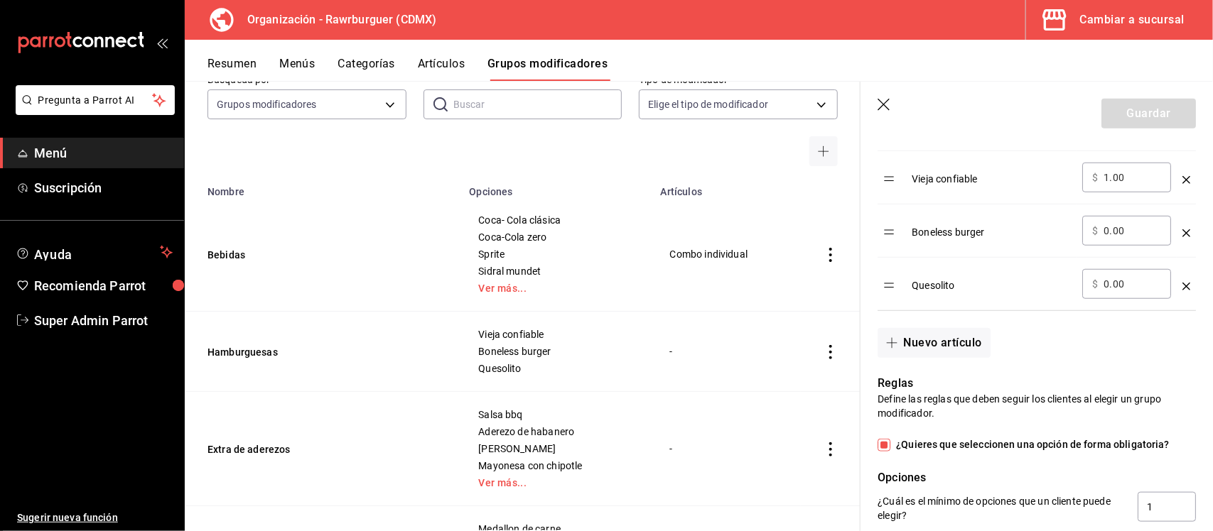
click at [1115, 229] on input "0.00" at bounding box center [1132, 231] width 58 height 14
click at [1110, 233] on input "0.00" at bounding box center [1132, 231] width 58 height 14
type input "1.00"
click at [1108, 284] on input "0.00" at bounding box center [1132, 284] width 58 height 14
type input "1.00"
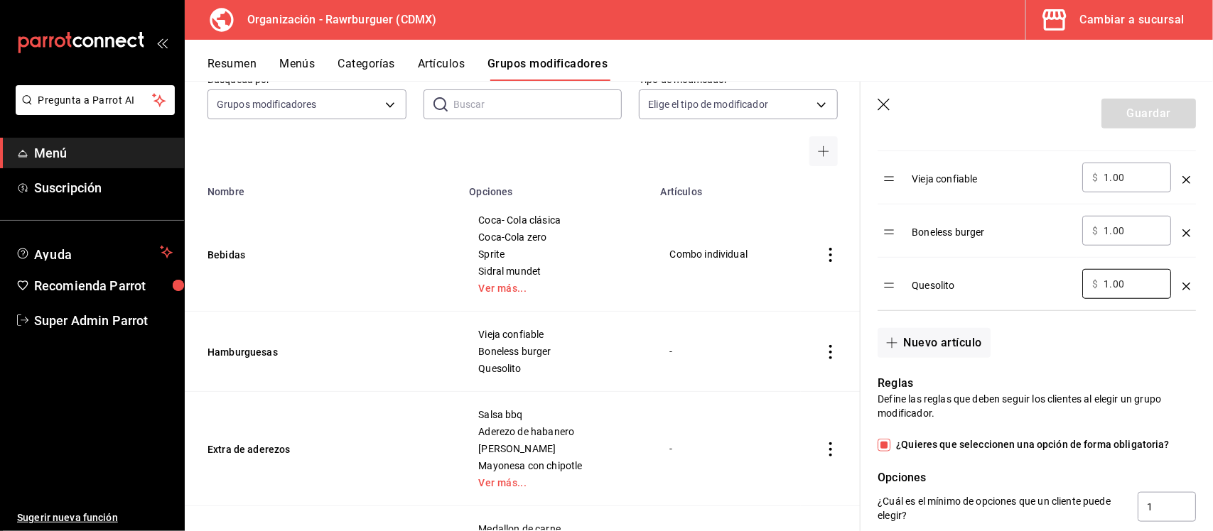
click at [1117, 343] on div "Nuevo artículo" at bounding box center [1027, 334] width 335 height 47
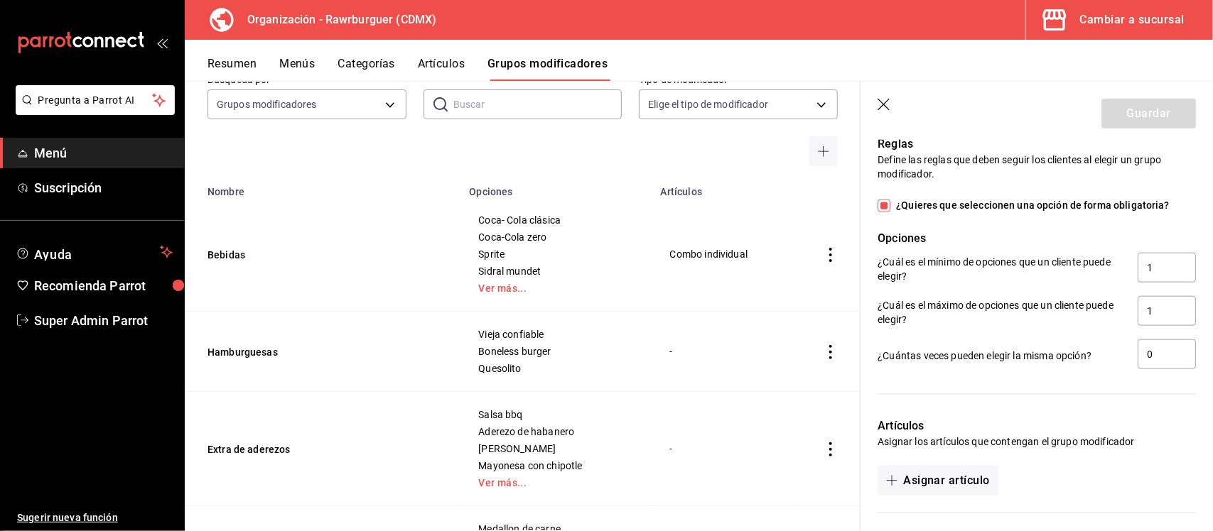
scroll to position [757, 0]
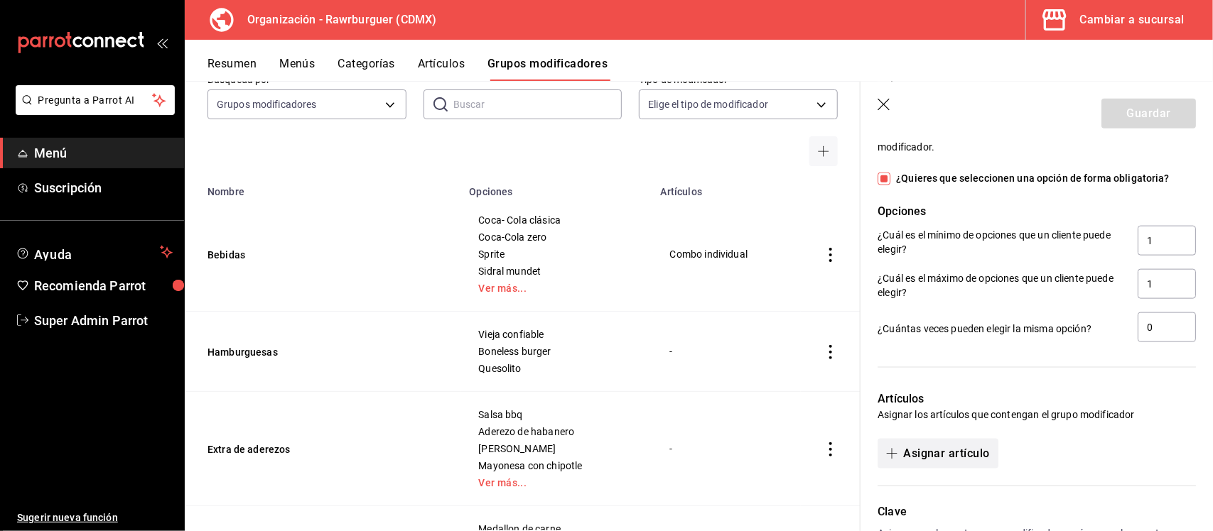
click at [918, 448] on button "Asignar artículo" at bounding box center [937, 454] width 120 height 30
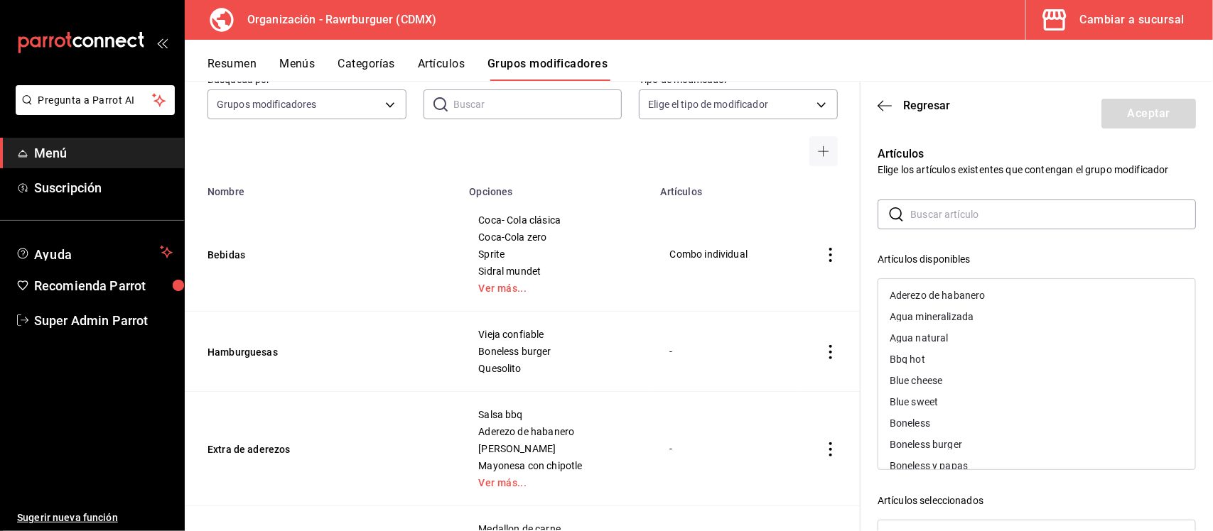
click at [949, 217] on input "text" at bounding box center [1053, 214] width 286 height 28
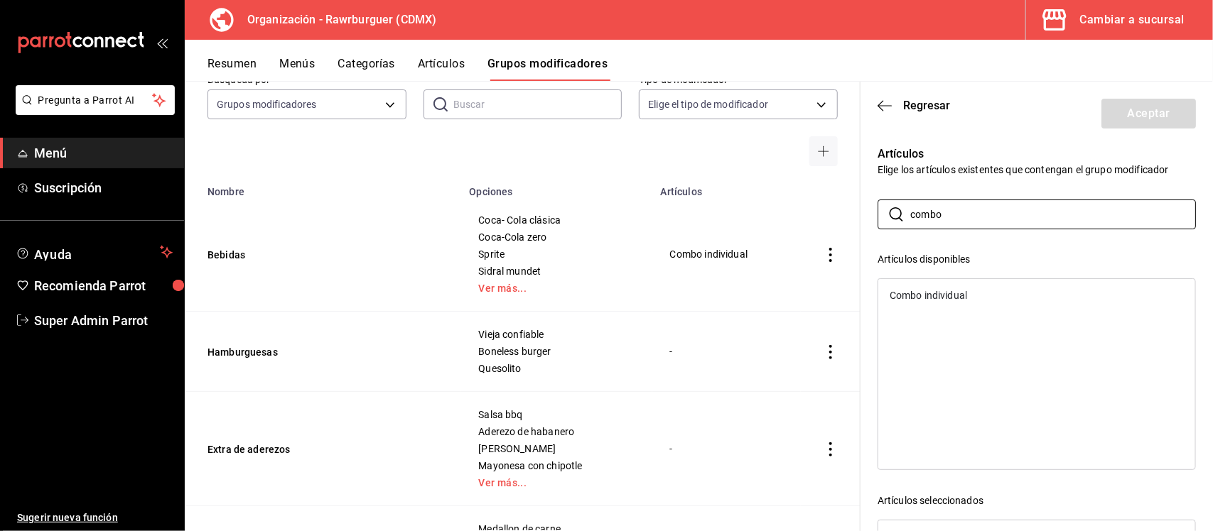
type input "combo"
click at [931, 298] on div "Combo individual" at bounding box center [928, 296] width 77 height 10
click at [1130, 119] on button "Aceptar" at bounding box center [1148, 114] width 94 height 30
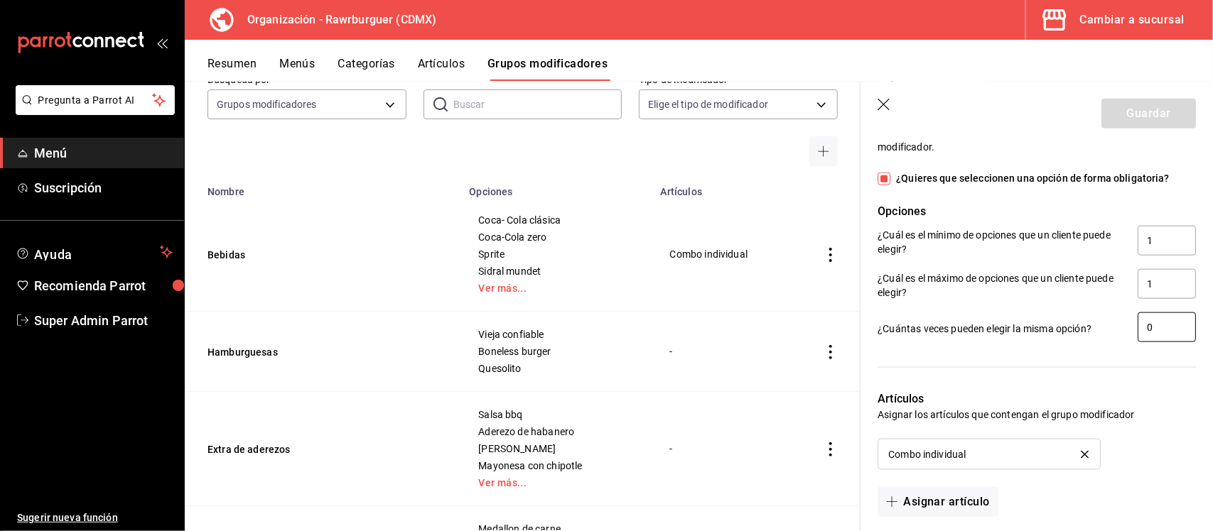
click at [1149, 321] on input "0" at bounding box center [1166, 328] width 58 height 30
type input "1"
drag, startPoint x: 1145, startPoint y: 249, endPoint x: 1116, endPoint y: 252, distance: 29.3
click at [1137, 249] on input "1" at bounding box center [1166, 241] width 58 height 30
checkbox input "false"
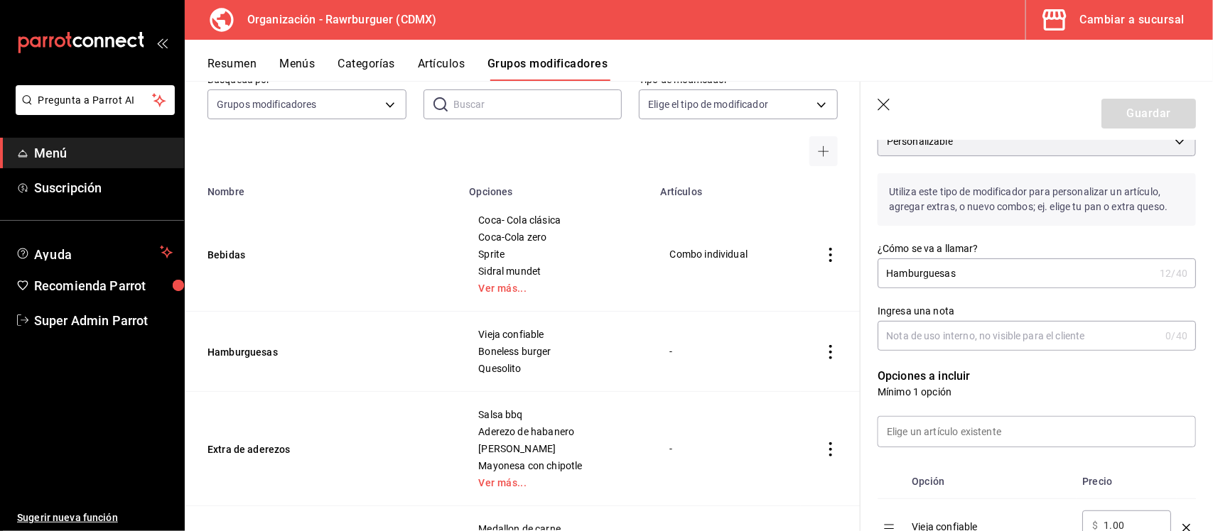
scroll to position [114, 0]
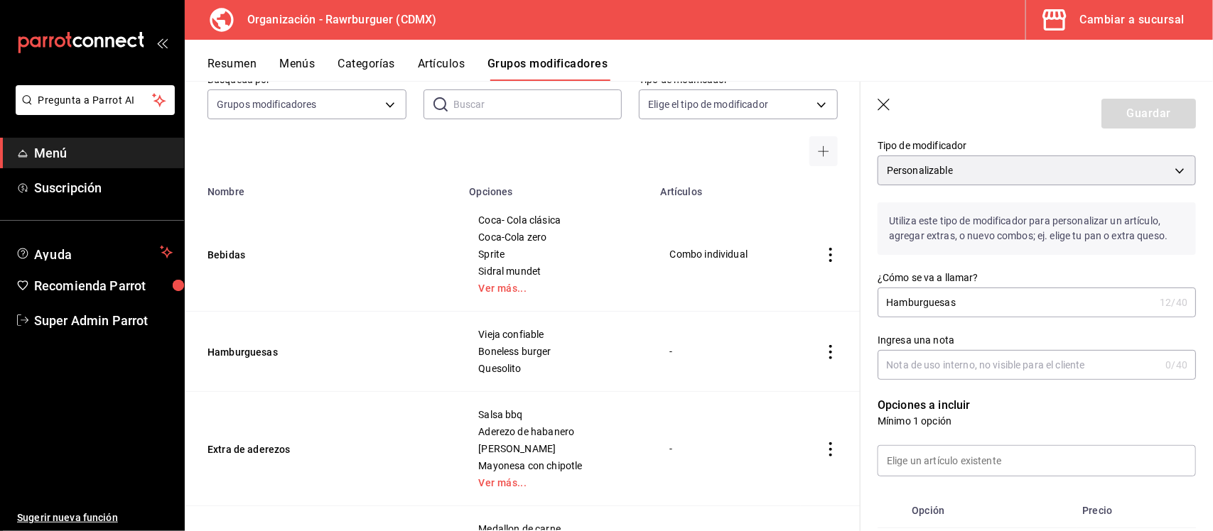
type input "0"
click at [1031, 366] on input "Ingresa una nota" at bounding box center [1018, 365] width 282 height 28
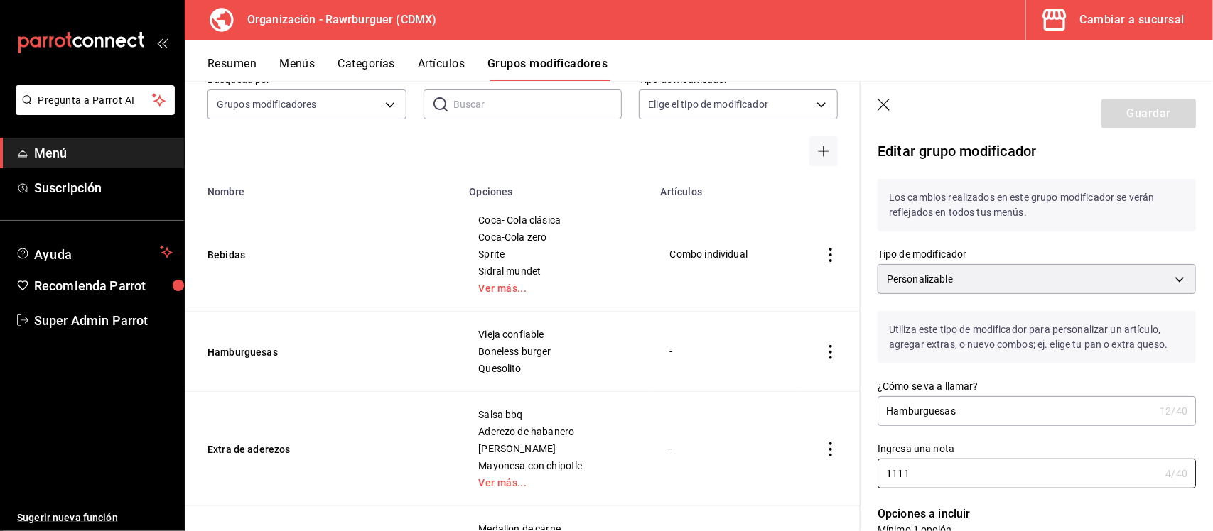
scroll to position [0, 0]
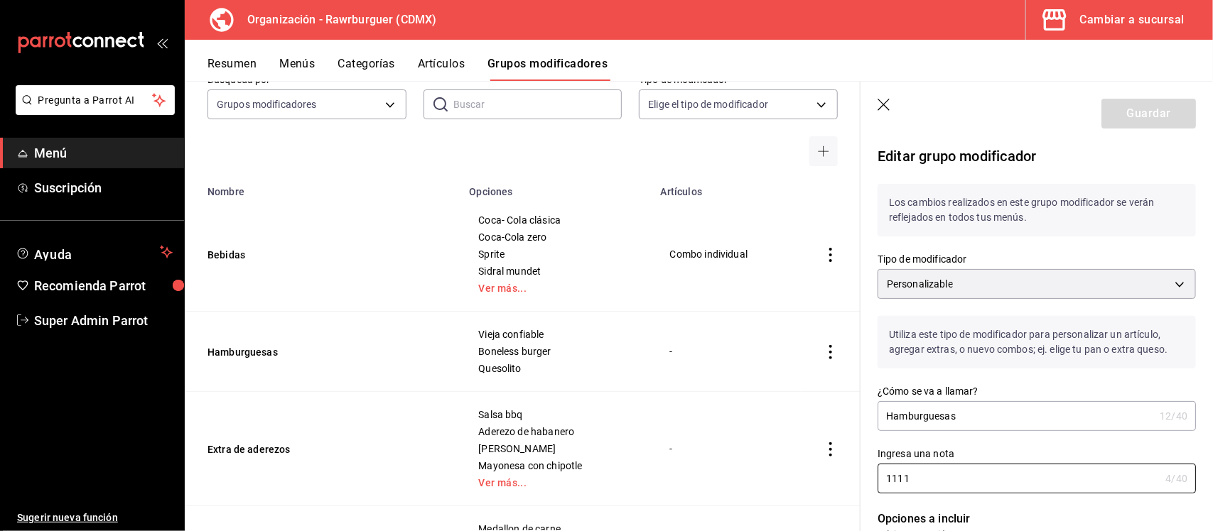
type input "1111"
click at [885, 103] on icon "button" at bounding box center [883, 105] width 12 height 12
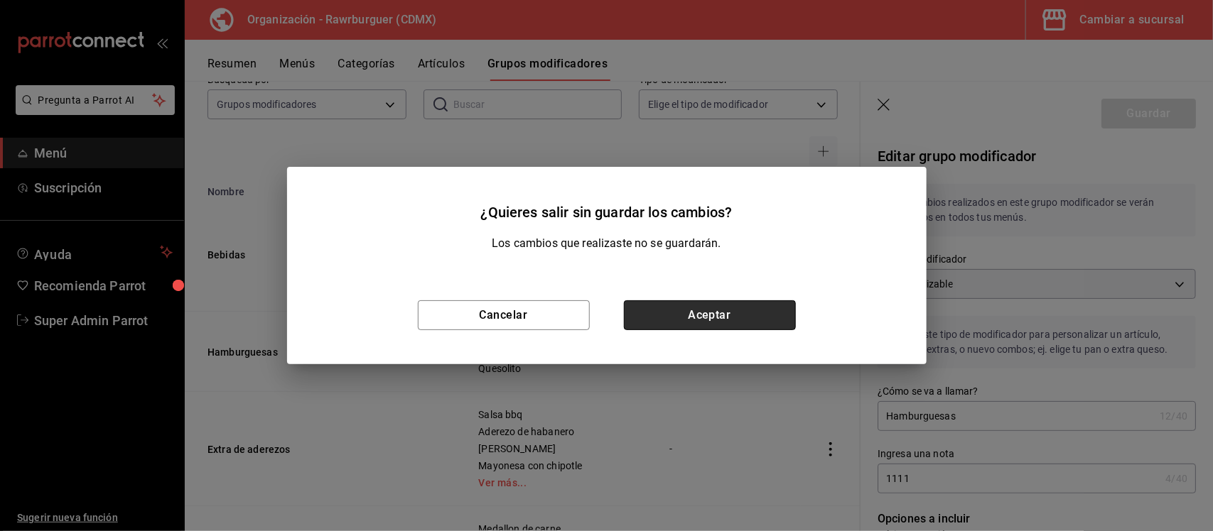
click at [722, 318] on button "Aceptar" at bounding box center [710, 316] width 172 height 30
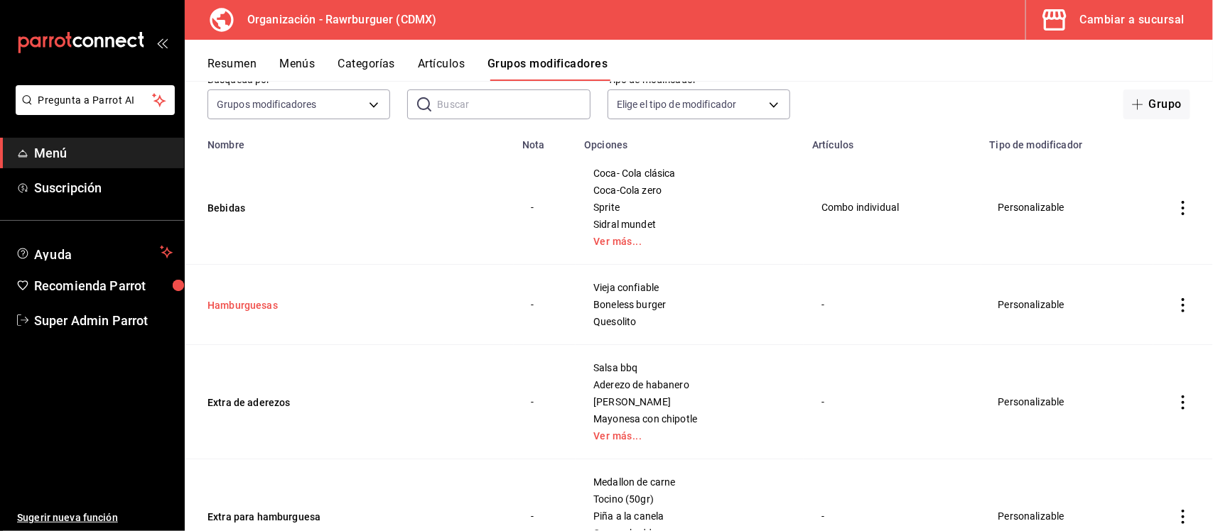
click at [258, 303] on button "Hamburguesas" at bounding box center [292, 305] width 171 height 14
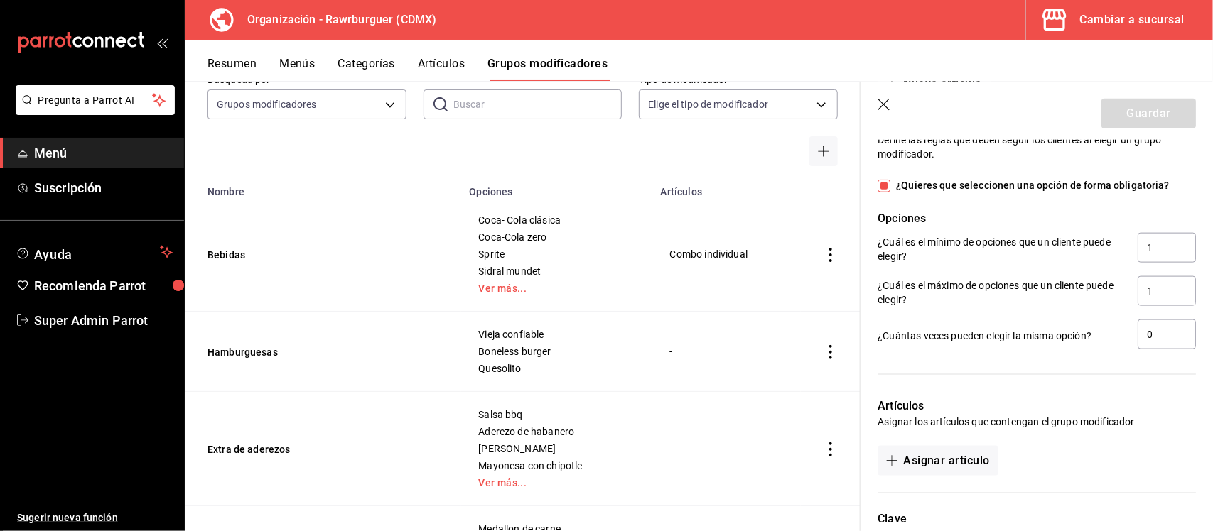
scroll to position [799, 0]
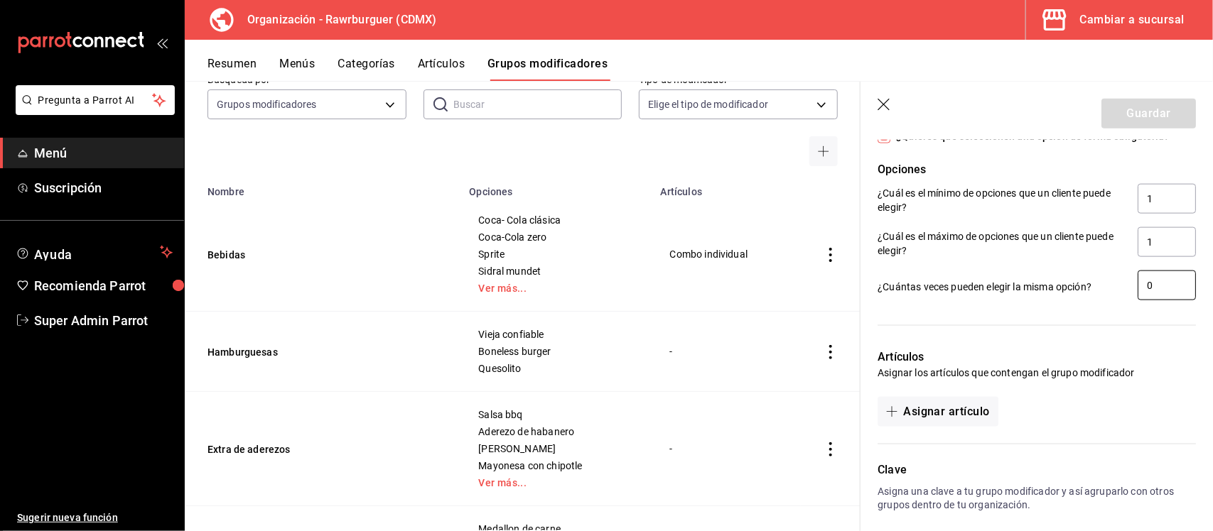
drag, startPoint x: 1153, startPoint y: 285, endPoint x: 1142, endPoint y: 286, distance: 10.8
click at [1142, 286] on input "0" at bounding box center [1166, 286] width 58 height 30
type input "2"
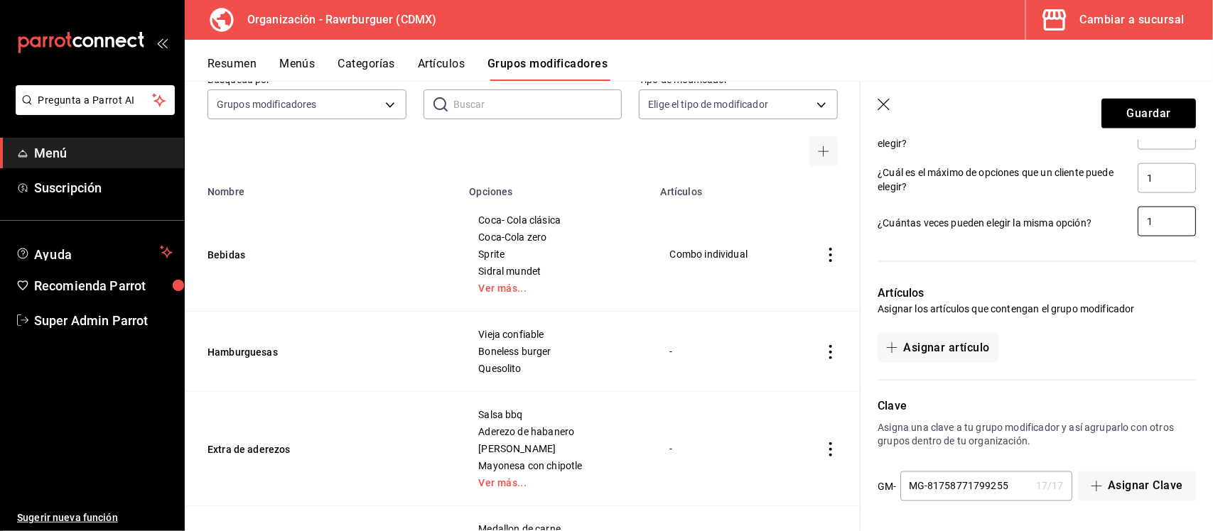
scroll to position [687, 0]
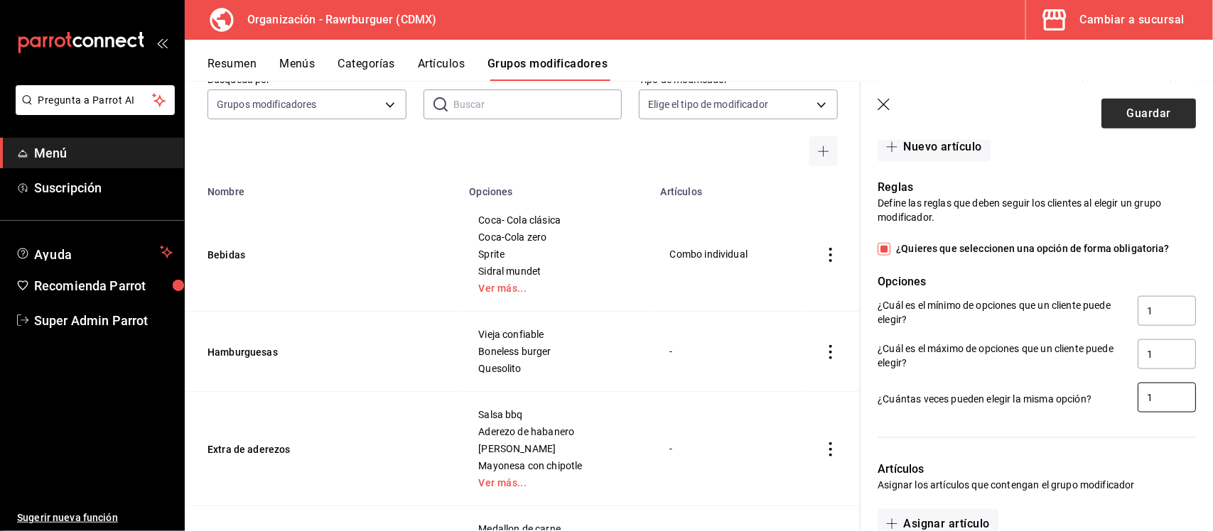
type input "1"
click at [1128, 112] on button "Guardar" at bounding box center [1148, 114] width 94 height 30
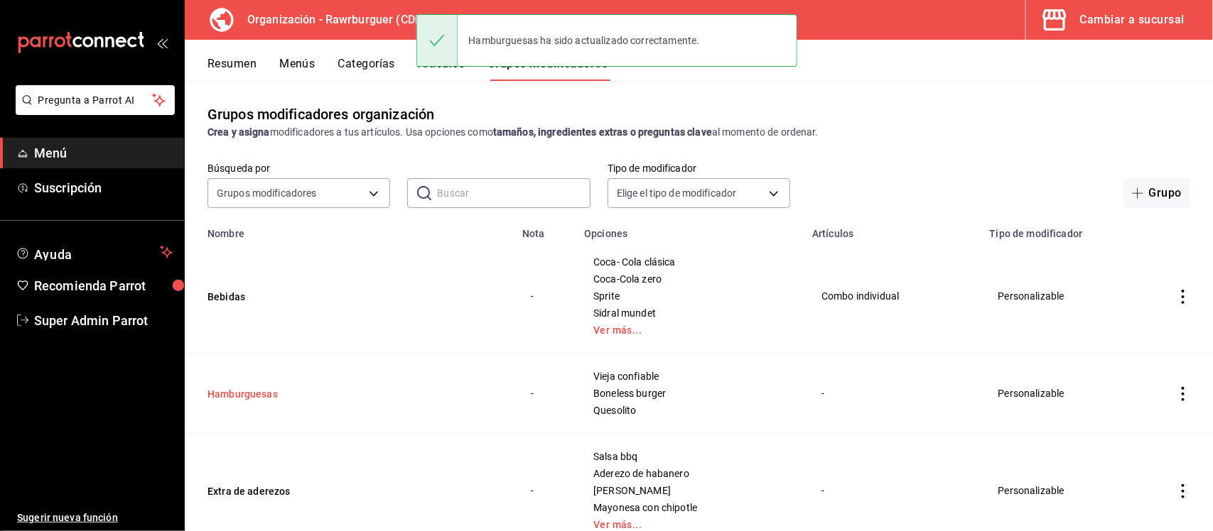
click at [264, 394] on button "Hamburguesas" at bounding box center [292, 394] width 171 height 14
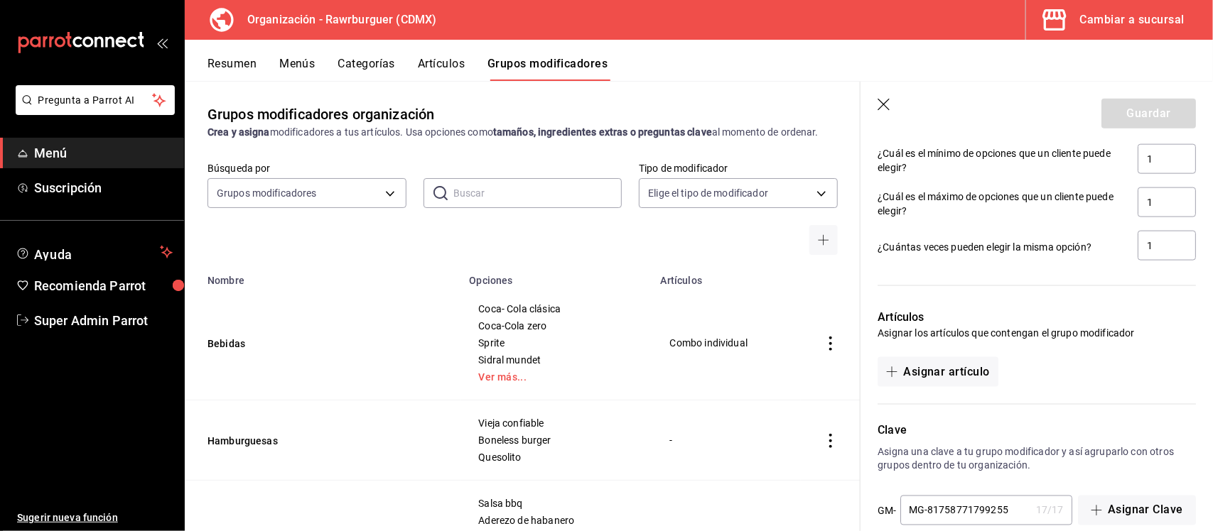
scroll to position [865, 0]
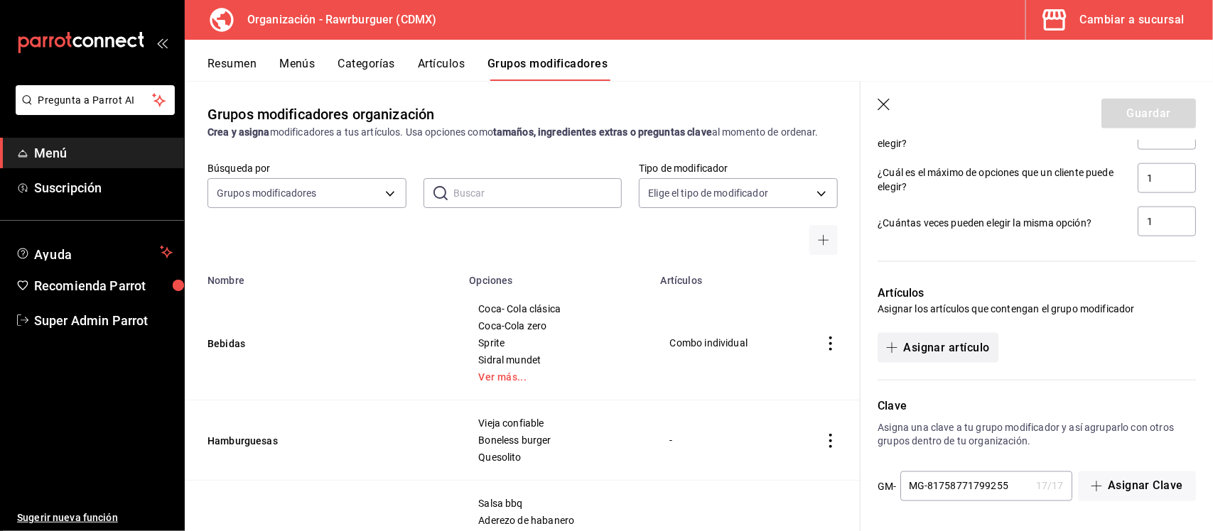
click at [951, 345] on button "Asignar artículo" at bounding box center [937, 348] width 120 height 30
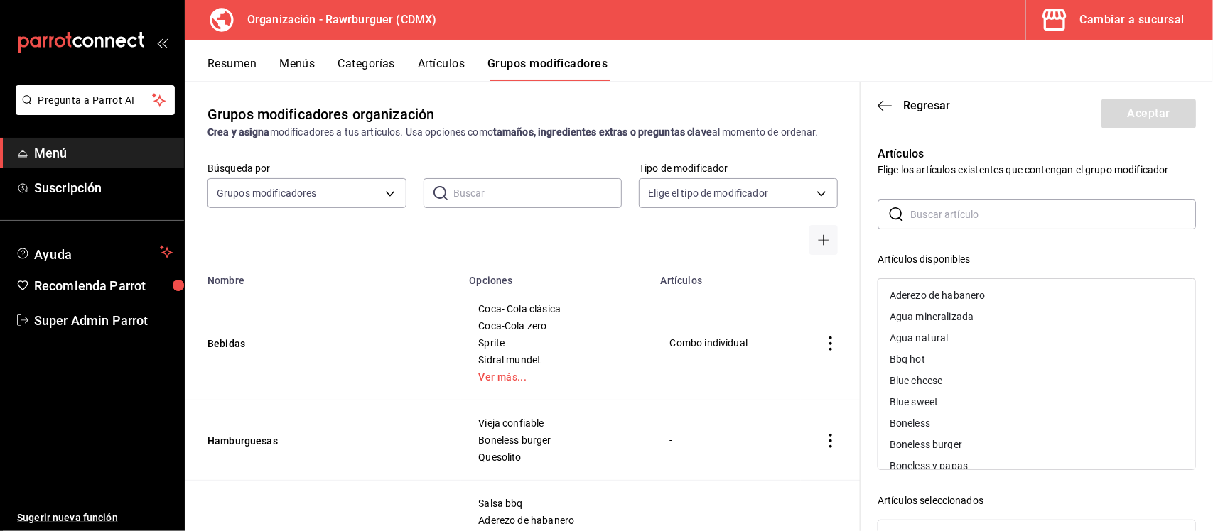
click at [926, 208] on input "text" at bounding box center [1053, 214] width 286 height 28
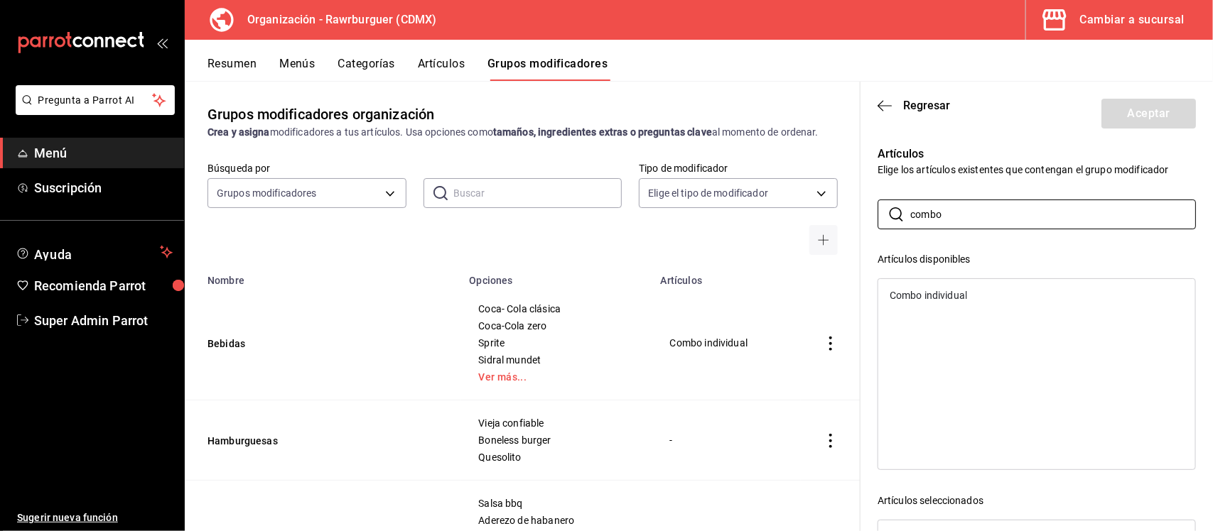
type input "combo"
click at [939, 293] on div "Combo individual" at bounding box center [928, 296] width 77 height 10
click at [1115, 112] on button "Aceptar" at bounding box center [1148, 114] width 94 height 30
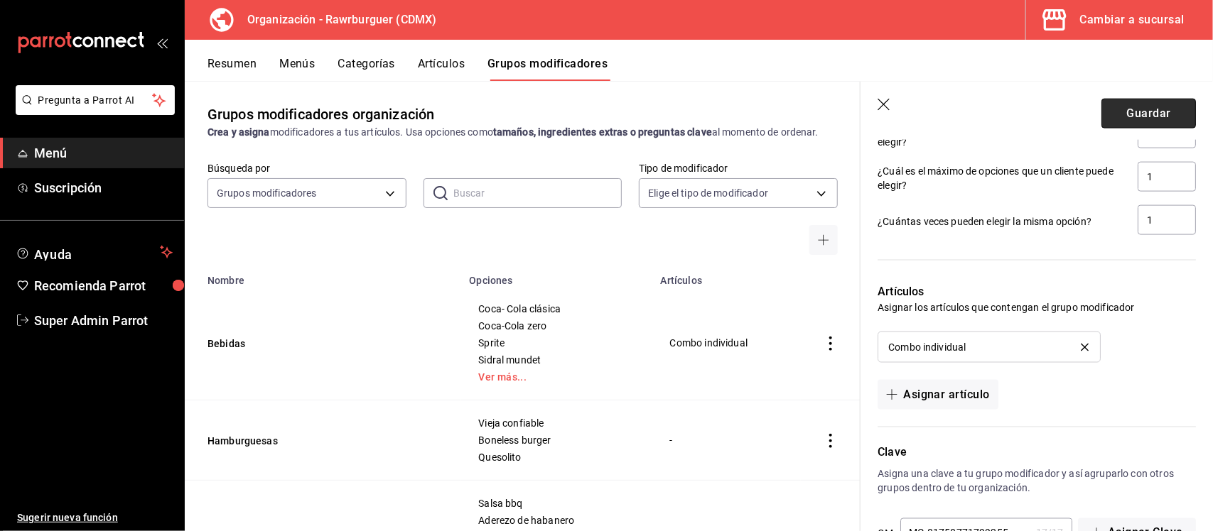
click at [1147, 117] on button "Guardar" at bounding box center [1148, 114] width 94 height 30
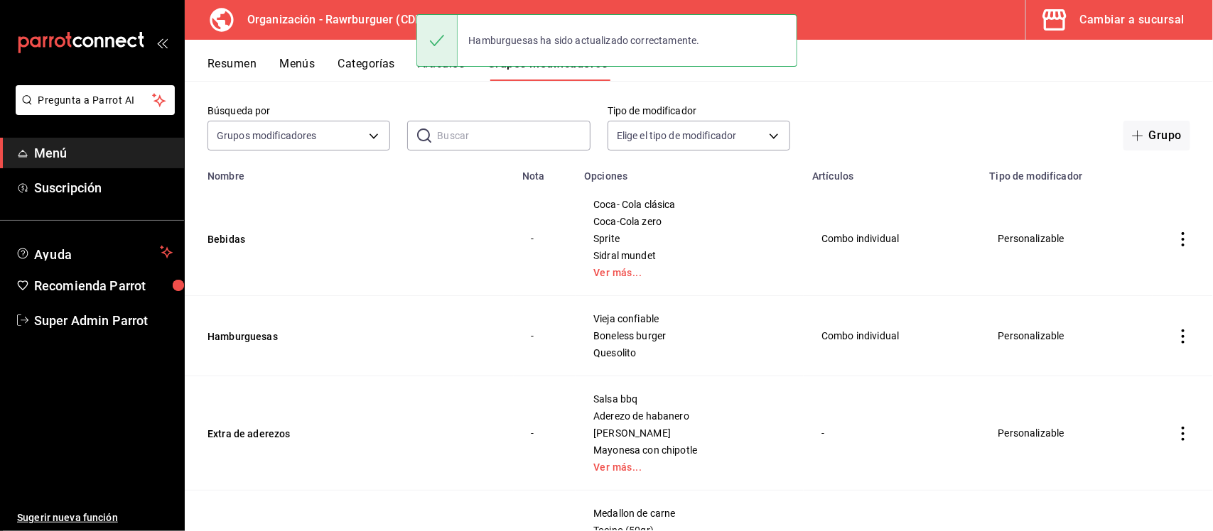
scroll to position [89, 0]
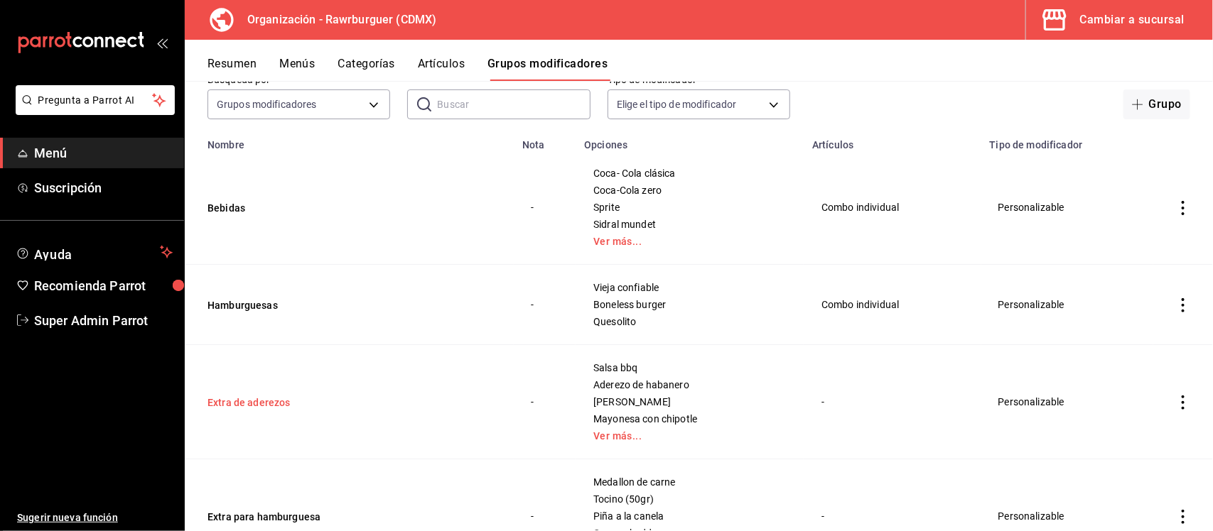
click at [251, 407] on button "Extra de aderezos" at bounding box center [292, 403] width 171 height 14
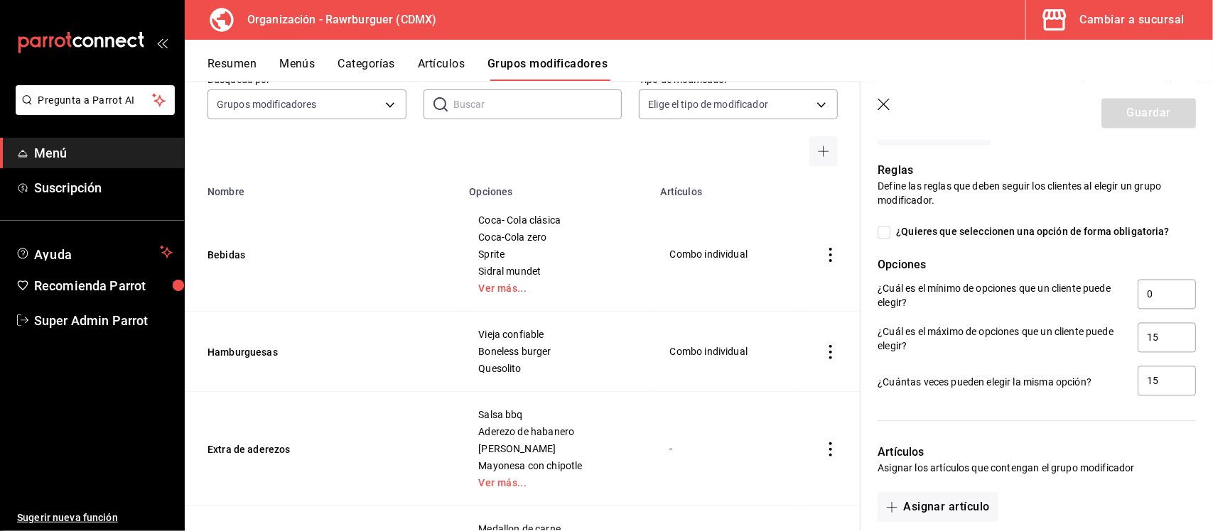
scroll to position [1133, 0]
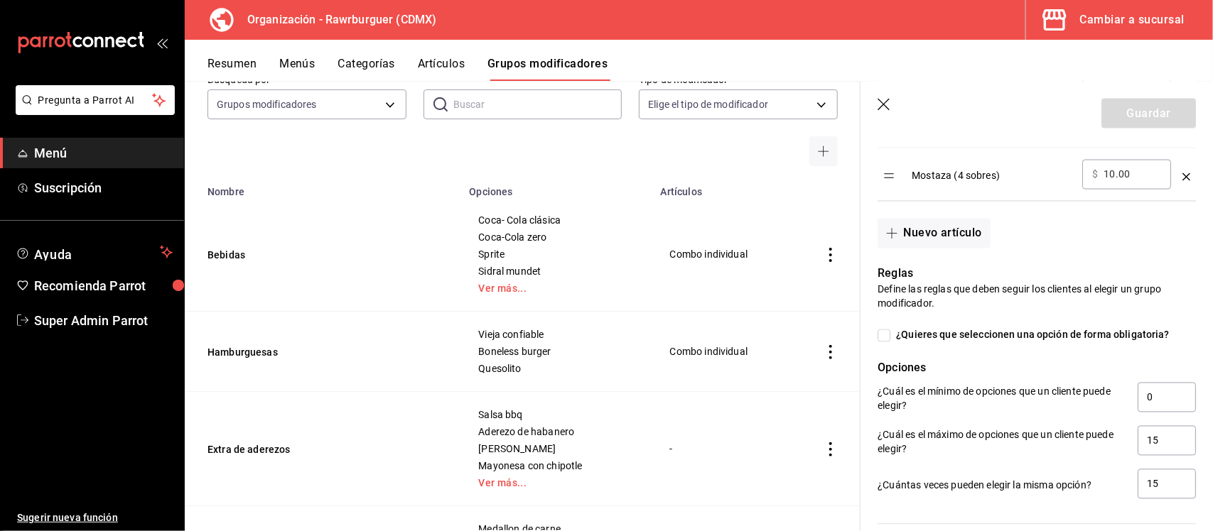
click at [872, 107] on header "Guardar" at bounding box center [1036, 111] width 352 height 58
click at [888, 107] on icon "button" at bounding box center [884, 106] width 14 height 14
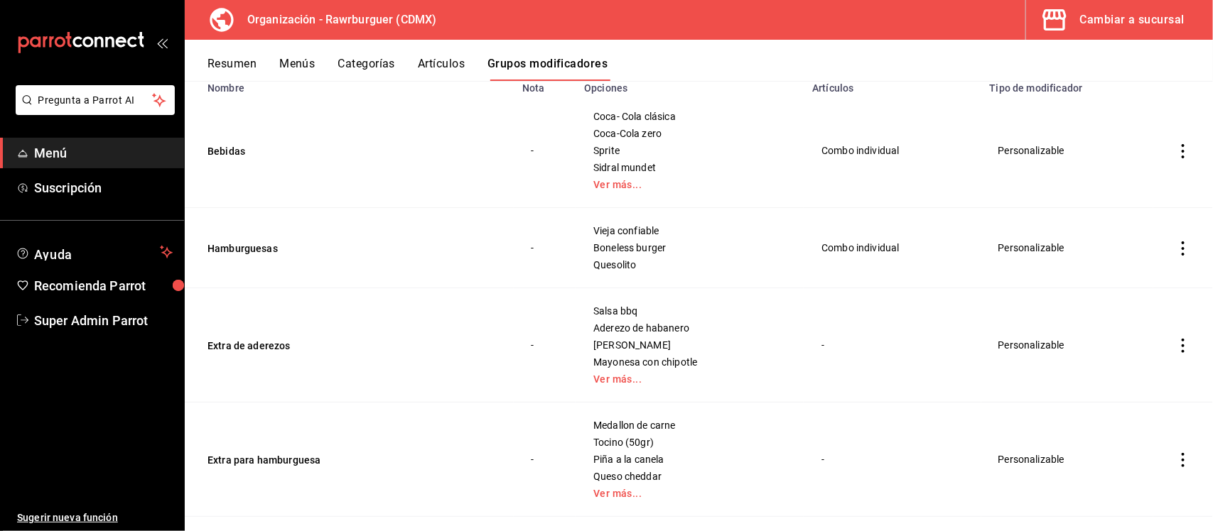
scroll to position [178, 0]
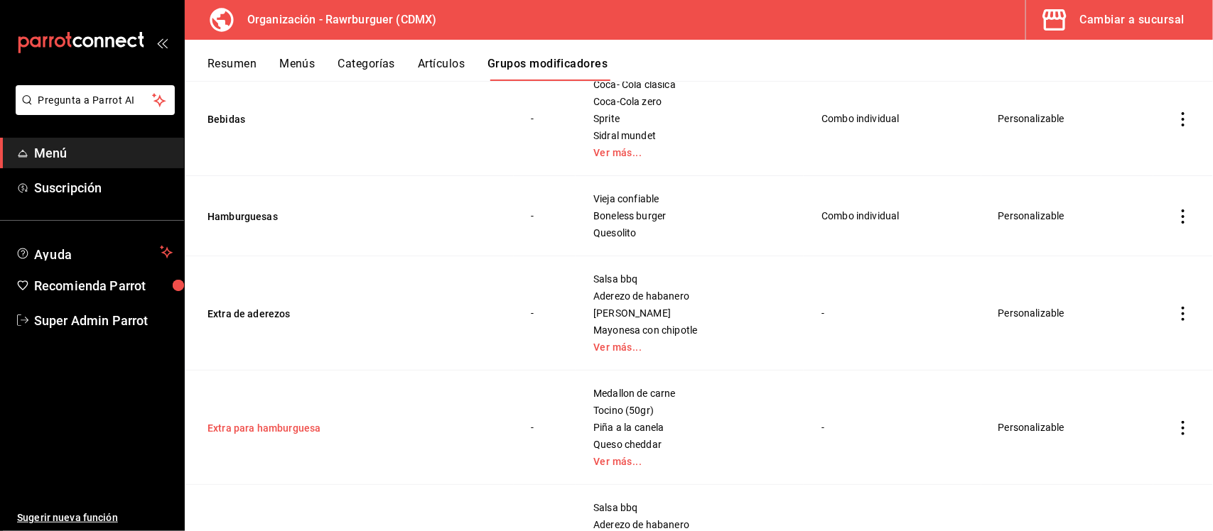
click at [267, 428] on button "Extra para hamburguesa" at bounding box center [292, 428] width 171 height 14
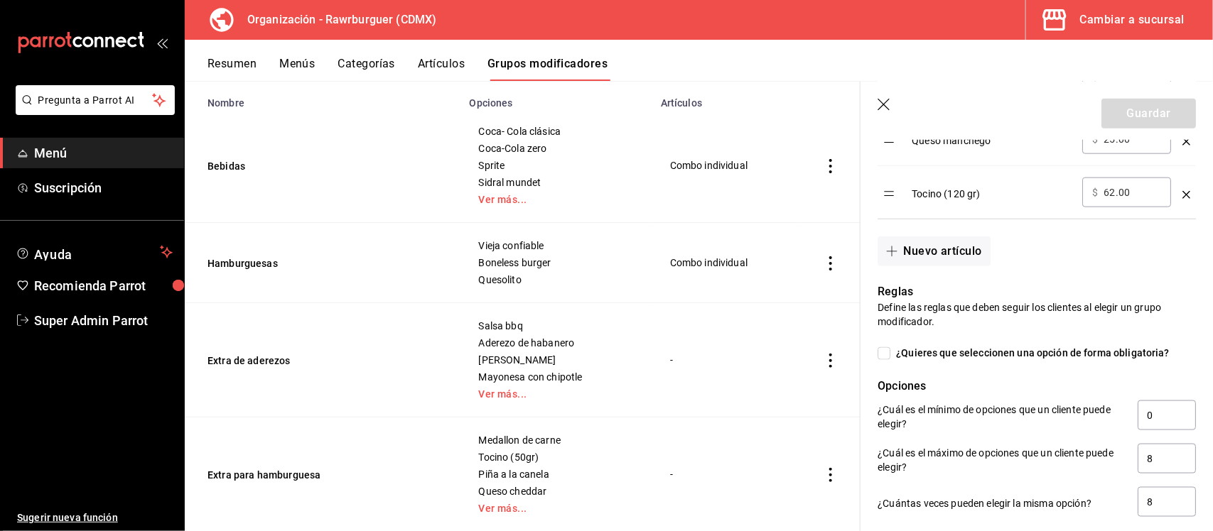
scroll to position [710, 0]
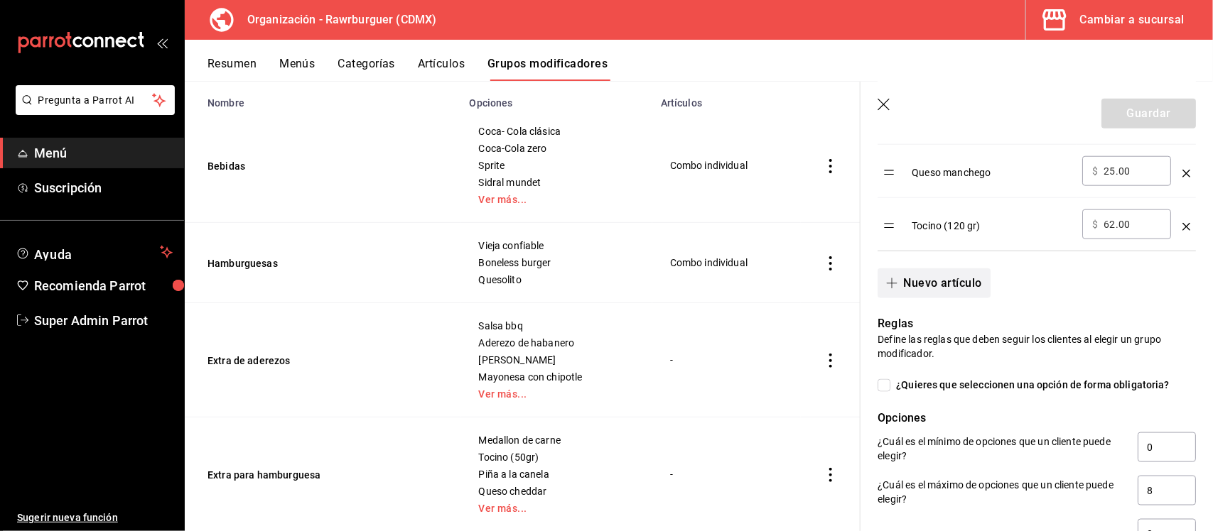
click at [965, 282] on button "Nuevo artículo" at bounding box center [933, 284] width 112 height 30
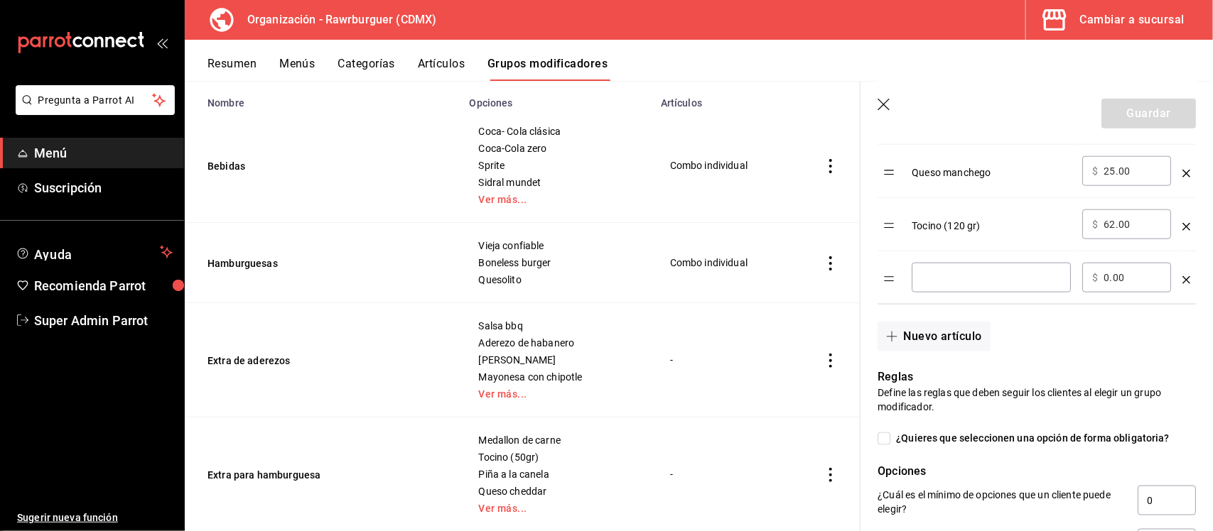
click at [1182, 278] on icon "optionsTable" at bounding box center [1186, 280] width 8 height 8
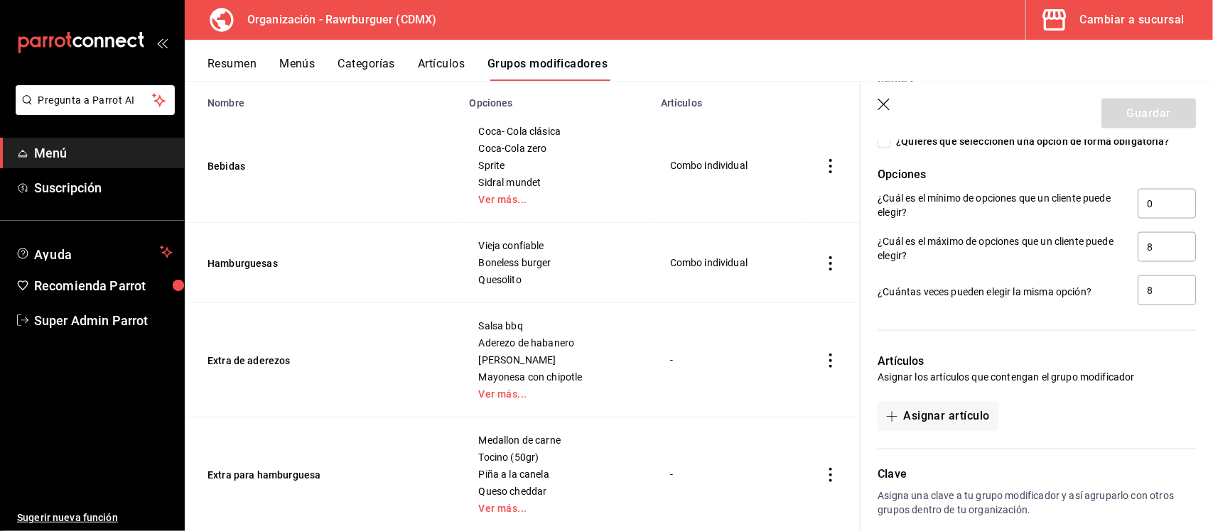
scroll to position [1025, 0]
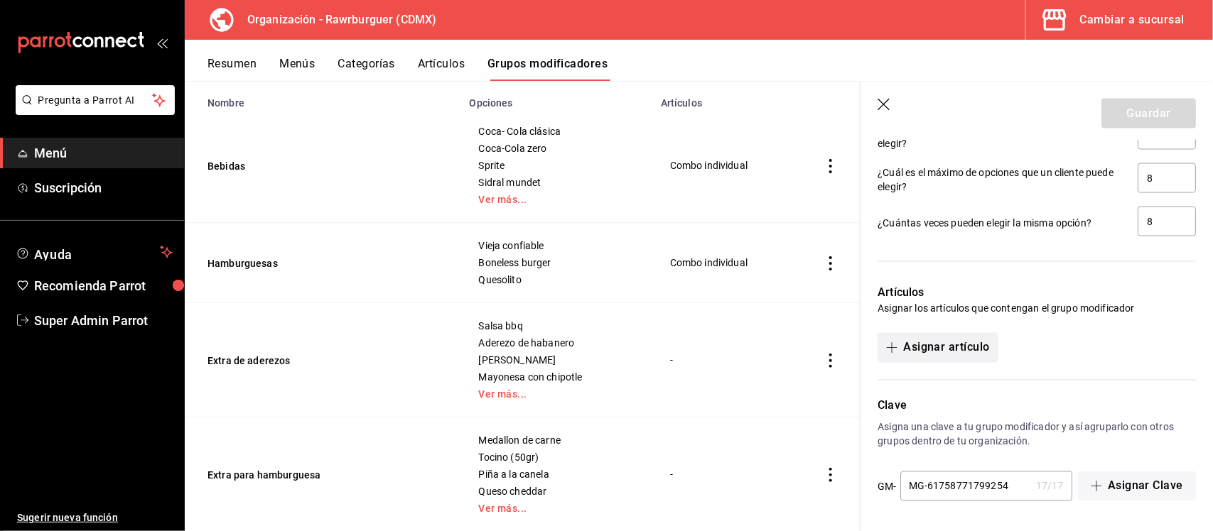
click at [944, 352] on button "Asignar artículo" at bounding box center [937, 348] width 120 height 30
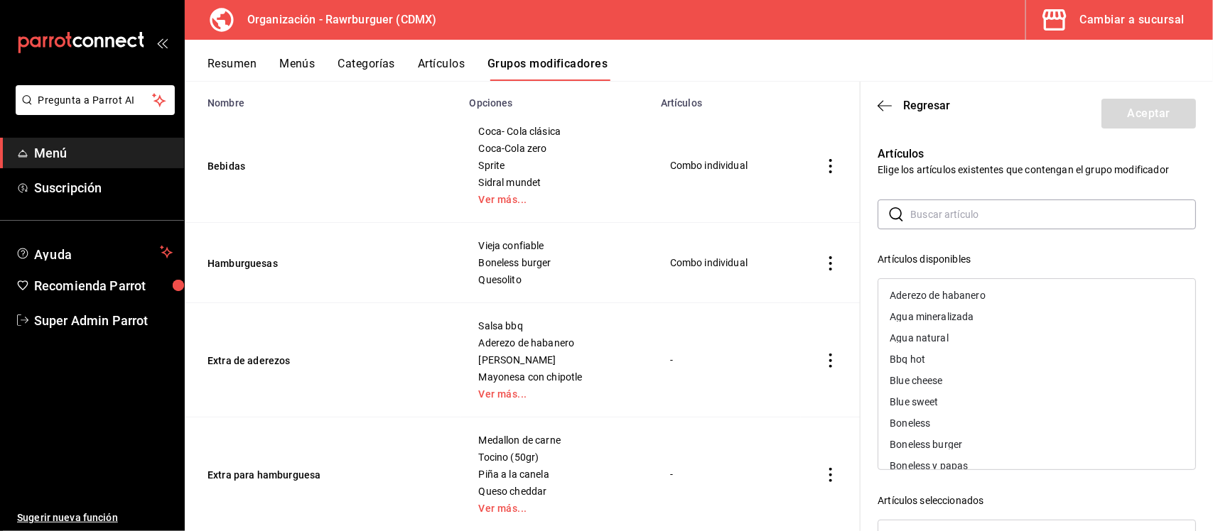
click at [931, 212] on input "text" at bounding box center [1053, 214] width 286 height 28
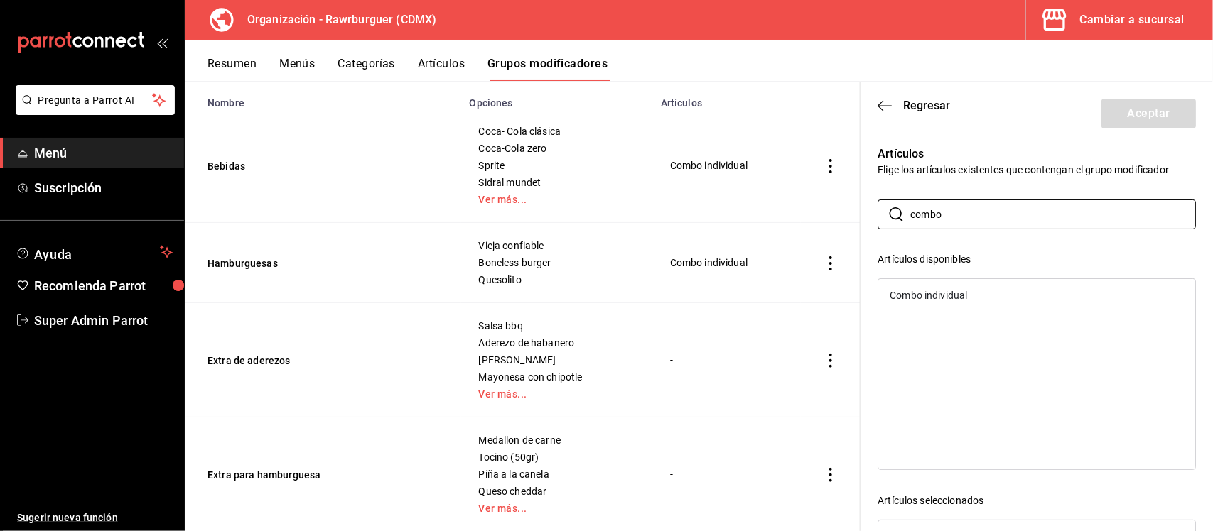
type input "combo"
click at [927, 296] on div "Combo individual" at bounding box center [928, 296] width 77 height 10
click at [1166, 104] on button "Aceptar" at bounding box center [1148, 114] width 94 height 30
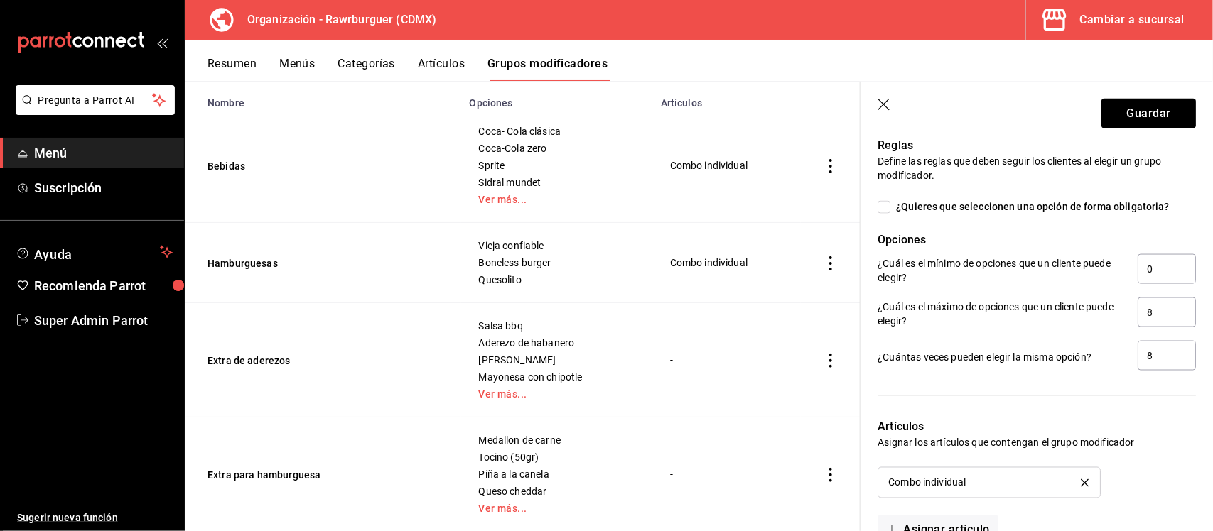
scroll to position [669, 0]
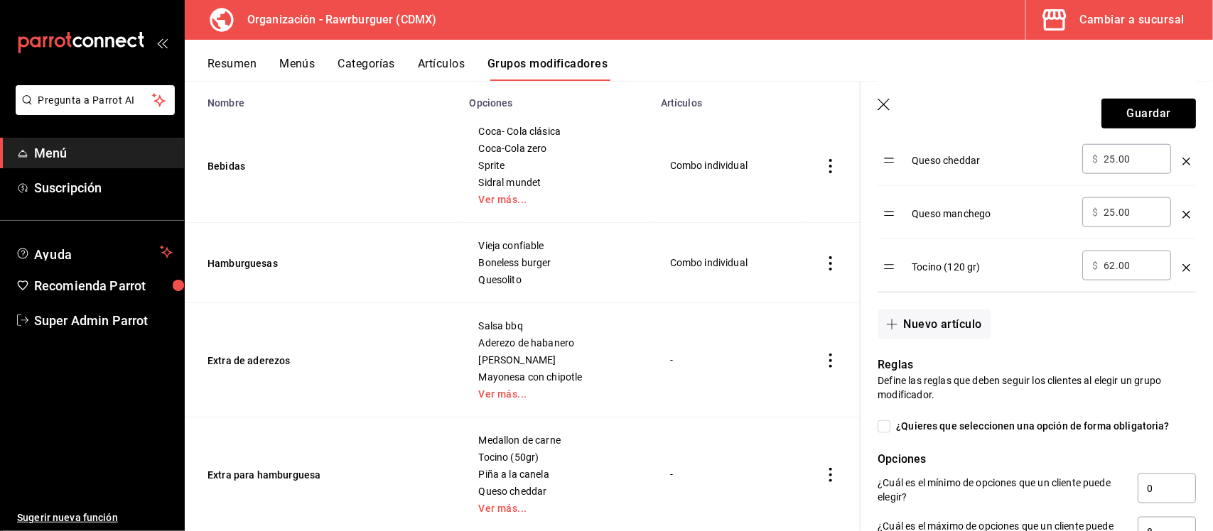
click at [883, 103] on icon "button" at bounding box center [884, 106] width 14 height 14
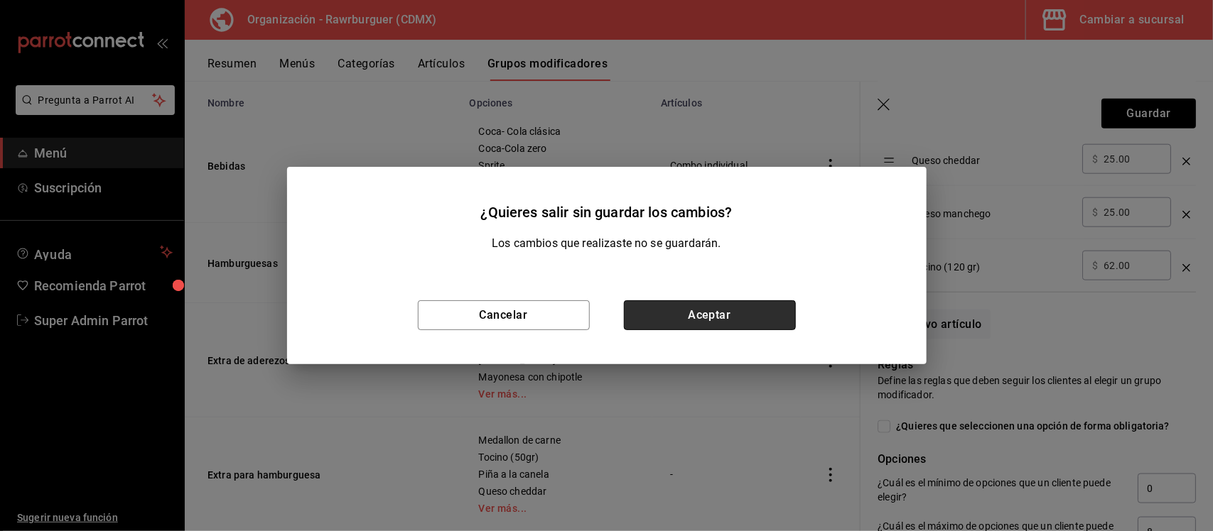
click at [768, 328] on button "Aceptar" at bounding box center [710, 316] width 172 height 30
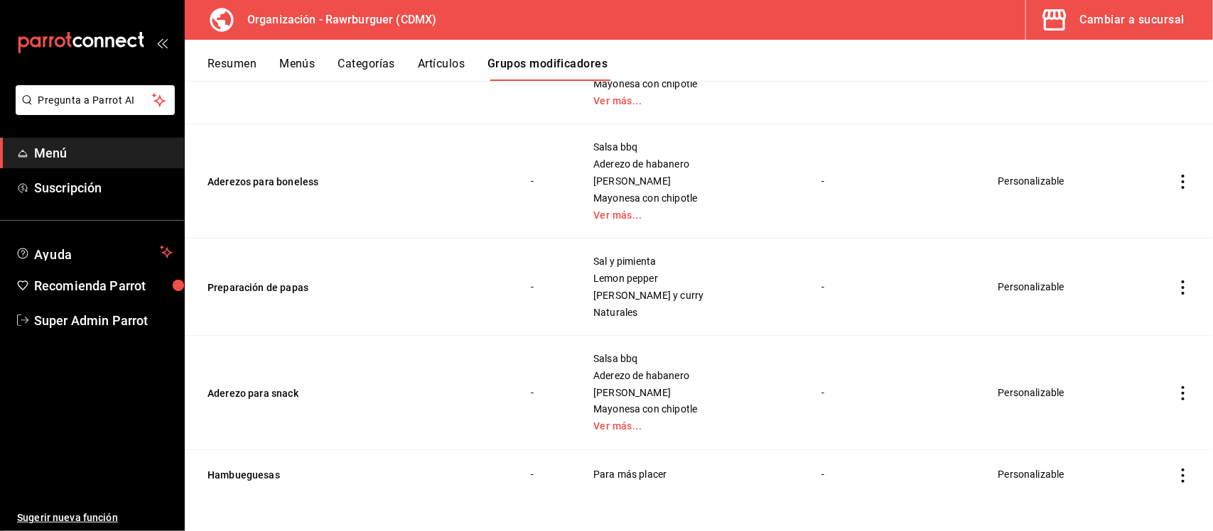
scroll to position [887, 0]
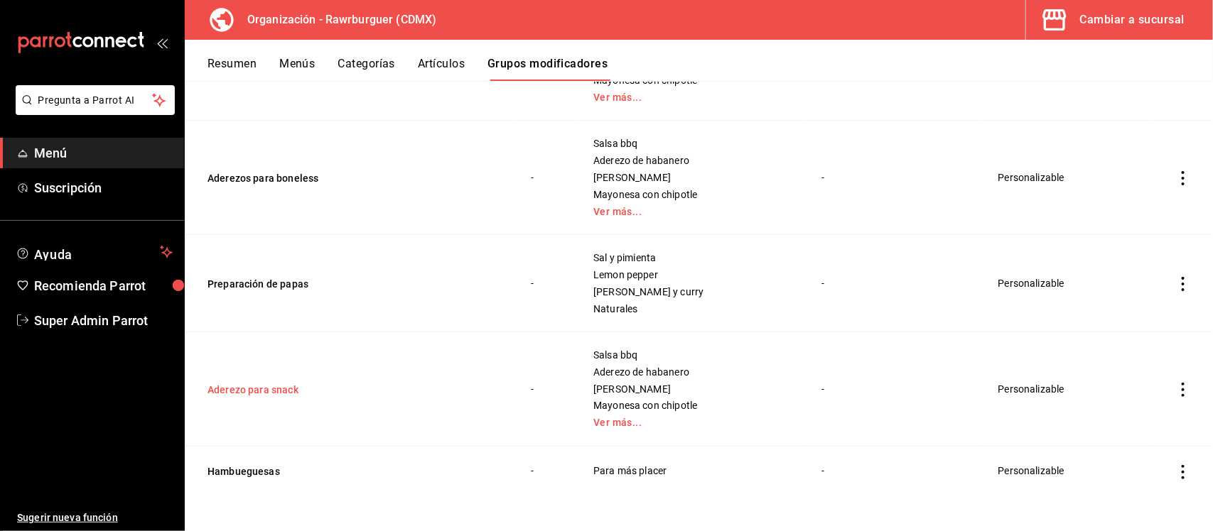
click at [274, 395] on button "Aderezo para snack" at bounding box center [292, 390] width 171 height 14
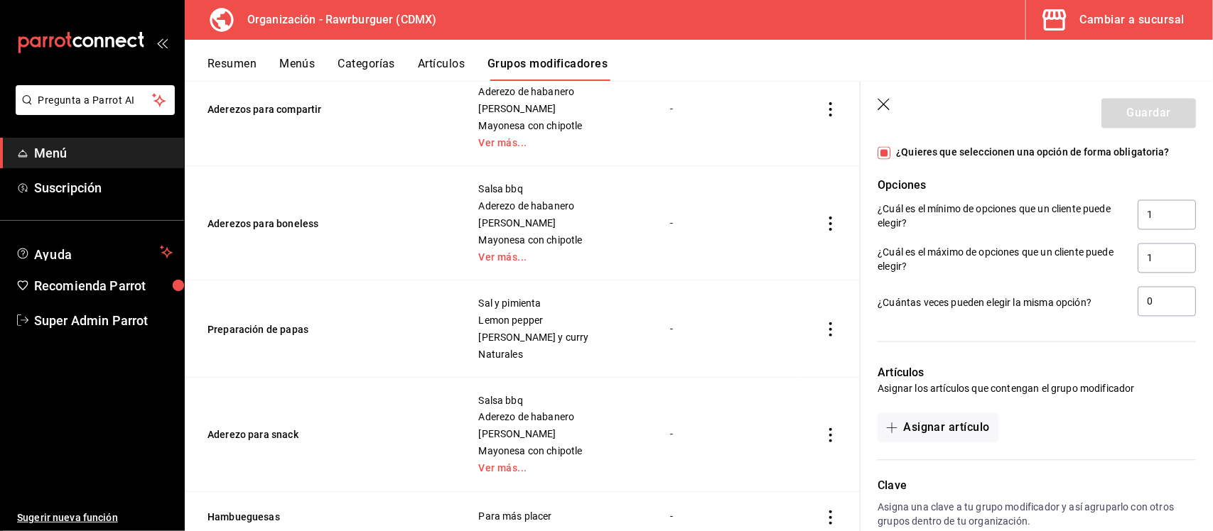
scroll to position [1114, 0]
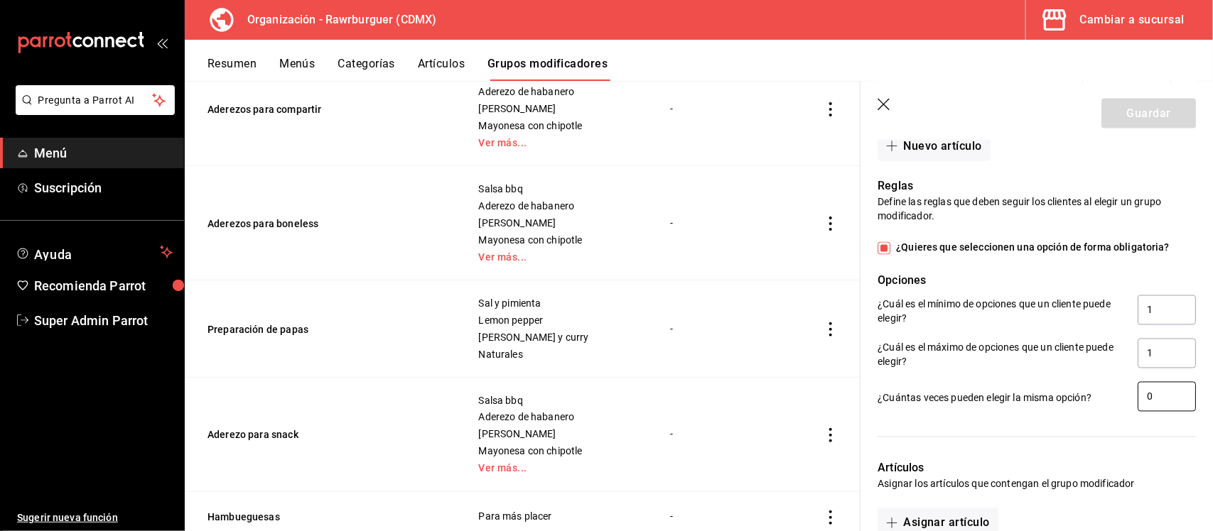
drag, startPoint x: 1145, startPoint y: 406, endPoint x: 1114, endPoint y: 406, distance: 30.6
click at [1114, 406] on div "¿Cuántas veces pueden elegir la misma opción? 0" at bounding box center [1036, 398] width 318 height 32
type input "1"
click at [1151, 104] on button "Guardar" at bounding box center [1148, 114] width 94 height 30
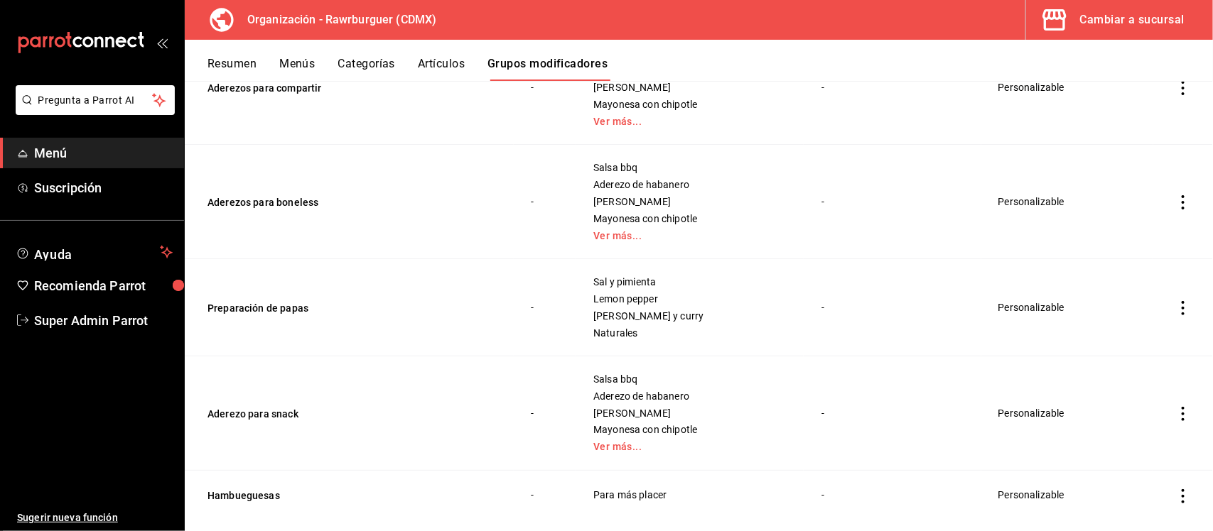
scroll to position [887, 0]
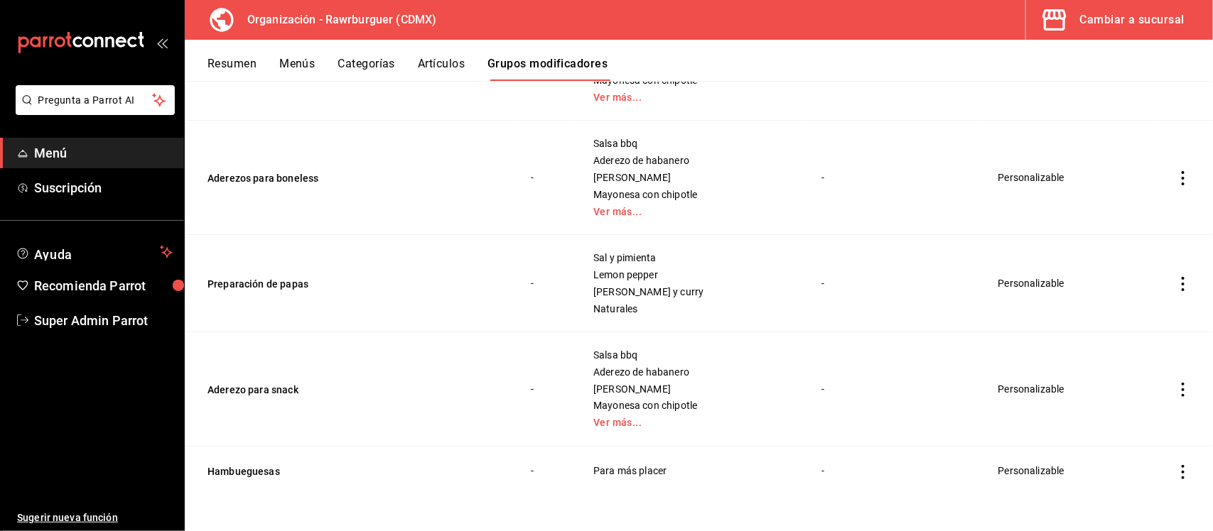
click at [283, 281] on button "Preparación de papas" at bounding box center [292, 284] width 171 height 14
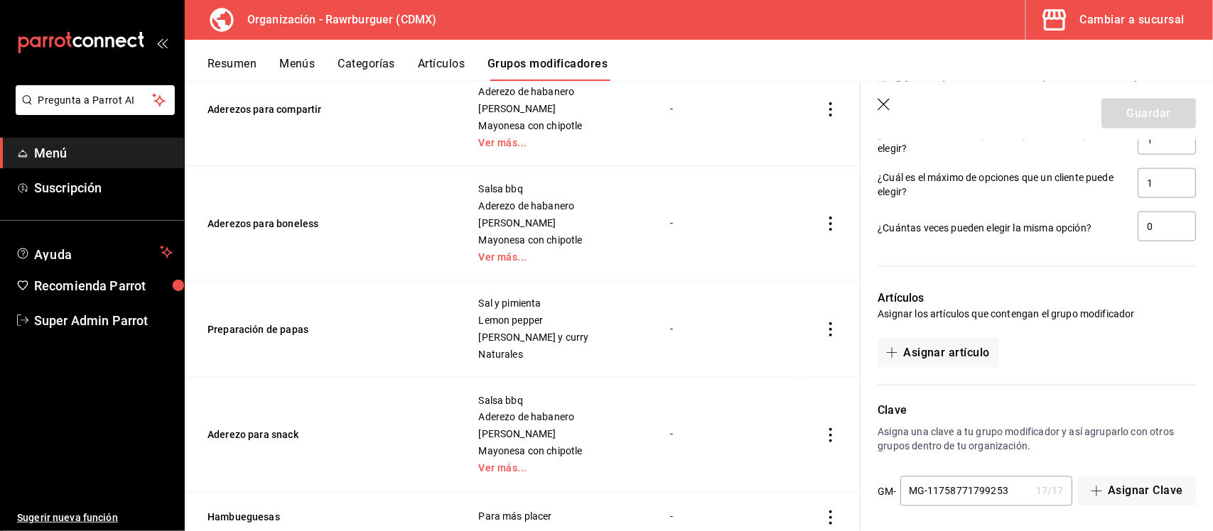
scroll to position [918, 0]
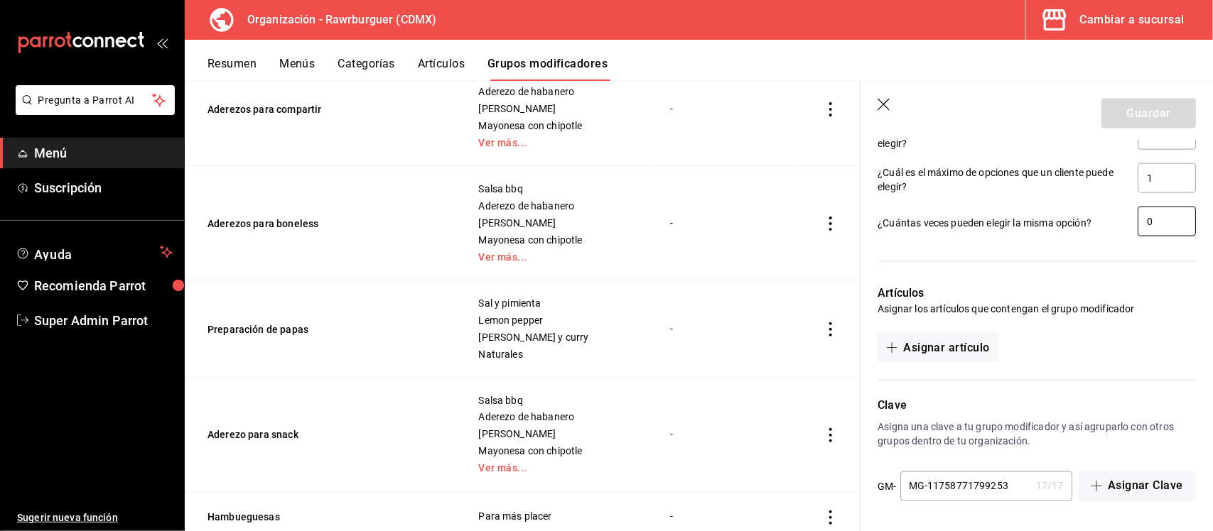
drag, startPoint x: 1155, startPoint y: 233, endPoint x: 1107, endPoint y: 229, distance: 48.5
click at [1107, 229] on div "¿Cuántas veces pueden elegir la misma opción? 0" at bounding box center [1036, 223] width 318 height 32
type input "1"
click at [1135, 118] on button "Guardar" at bounding box center [1148, 114] width 94 height 30
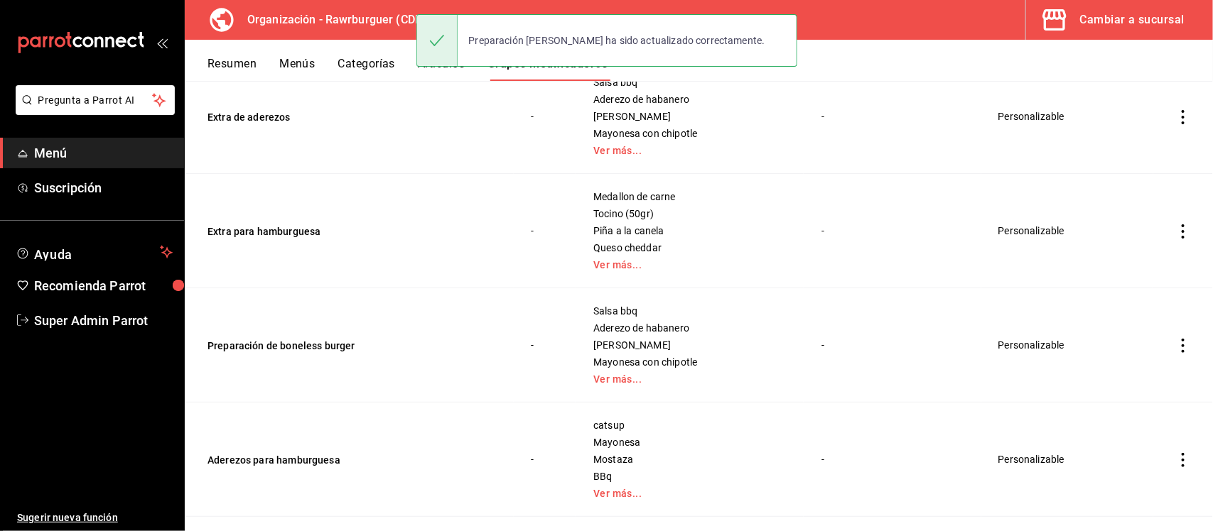
scroll to position [533, 0]
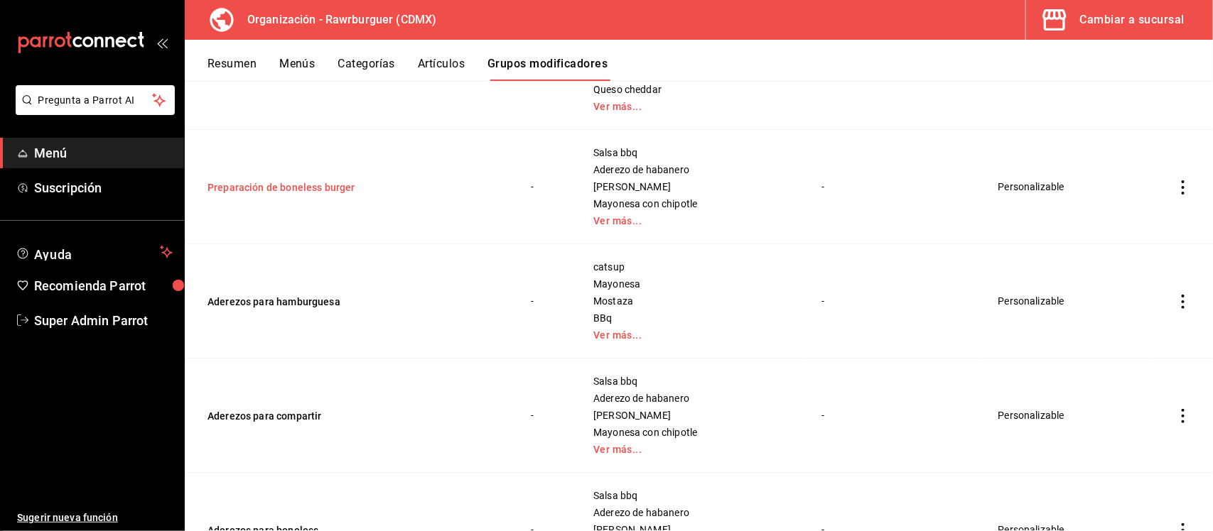
click at [327, 189] on button "Preparación de boneless burger" at bounding box center [292, 187] width 171 height 14
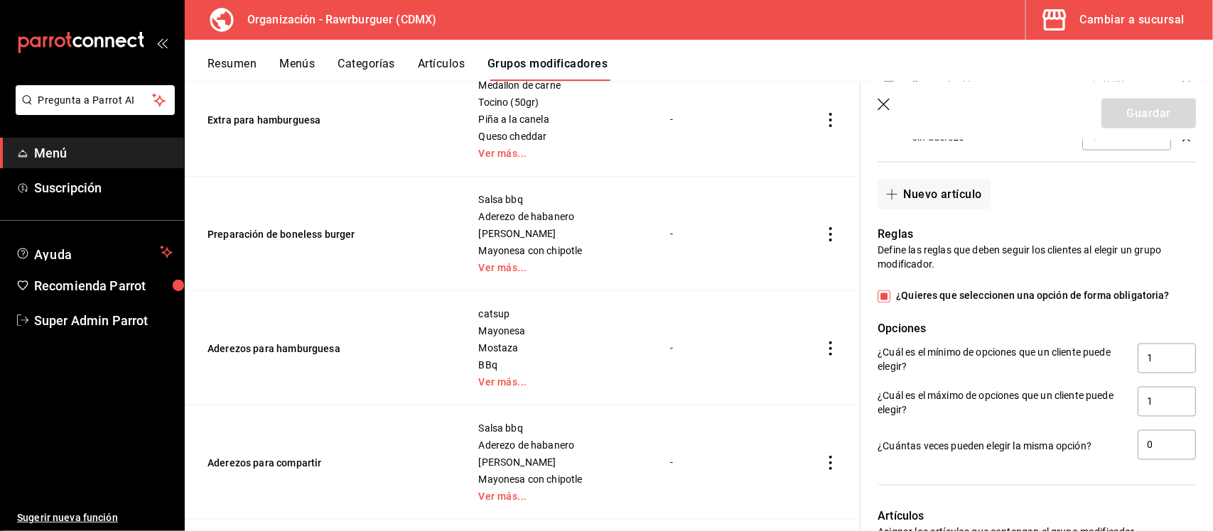
scroll to position [1292, 0]
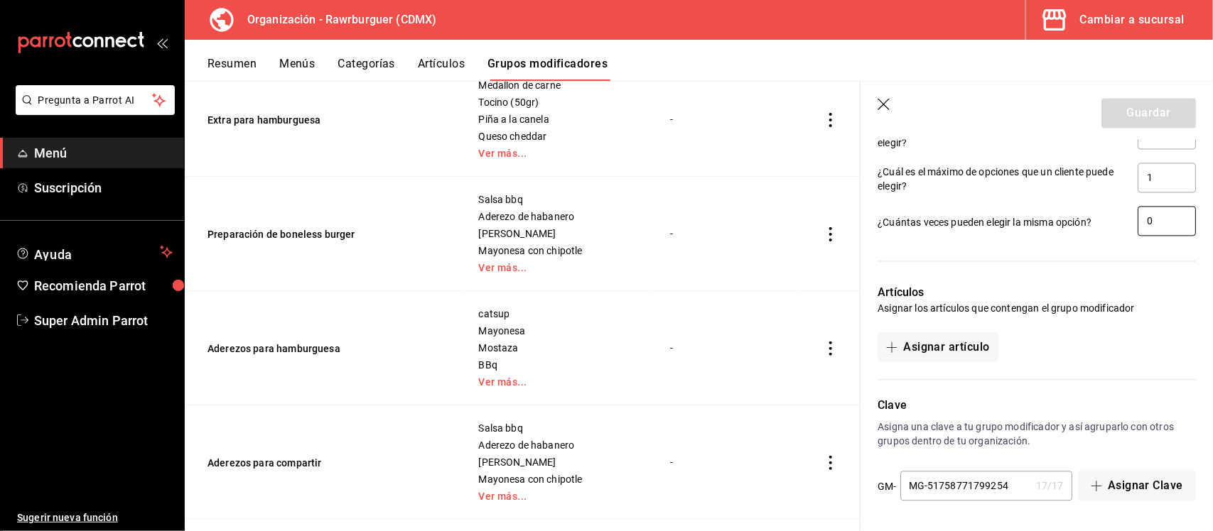
drag, startPoint x: 1148, startPoint y: 224, endPoint x: 1125, endPoint y: 221, distance: 23.6
click at [1137, 221] on input "0" at bounding box center [1166, 222] width 58 height 30
type input "1"
click at [1142, 124] on button "Guardar" at bounding box center [1148, 114] width 94 height 30
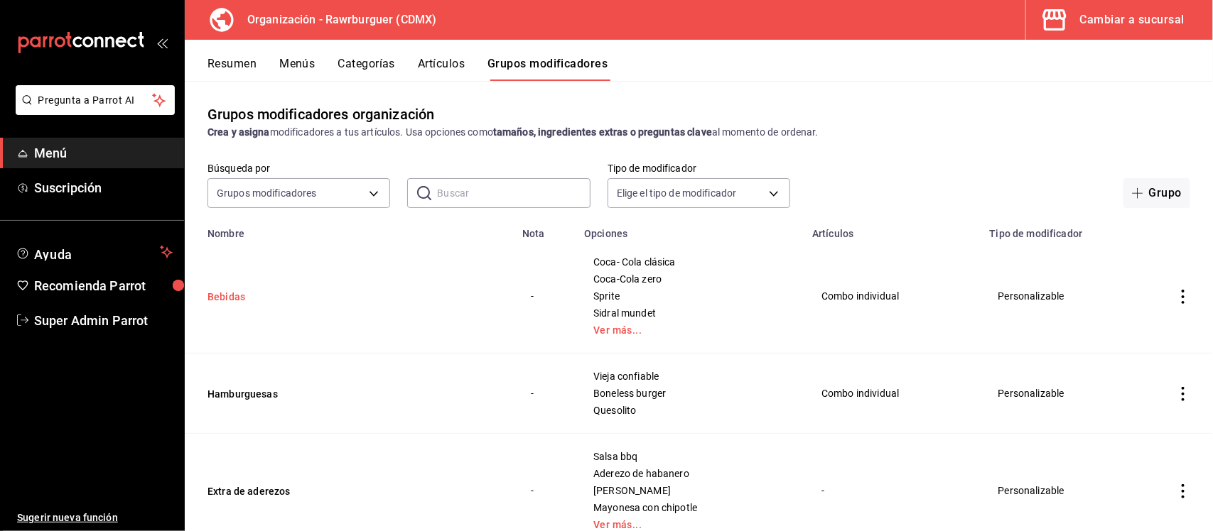
click at [233, 297] on button "Bebidas" at bounding box center [292, 297] width 171 height 14
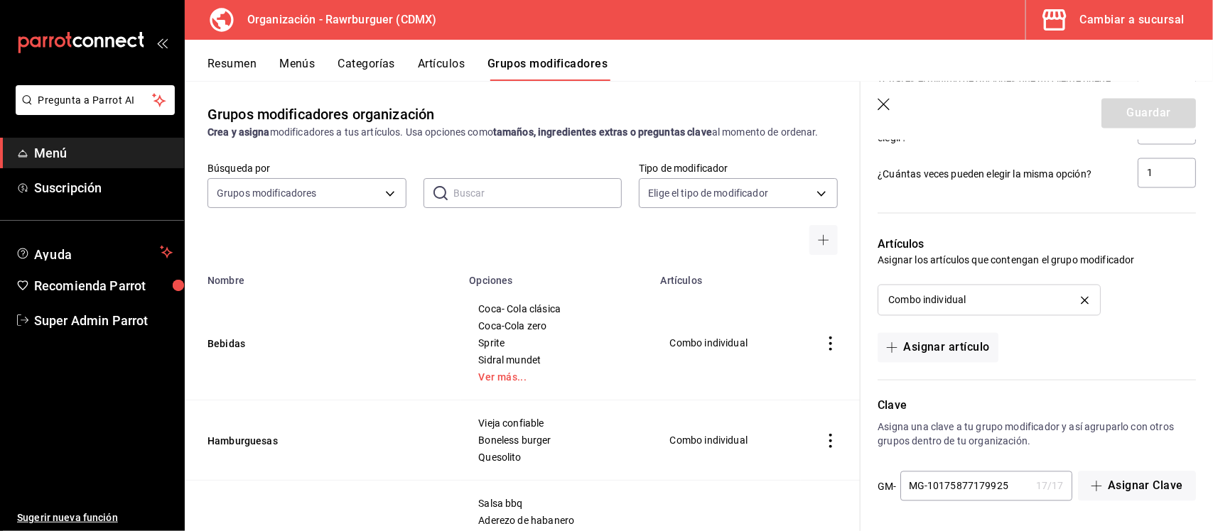
scroll to position [914, 0]
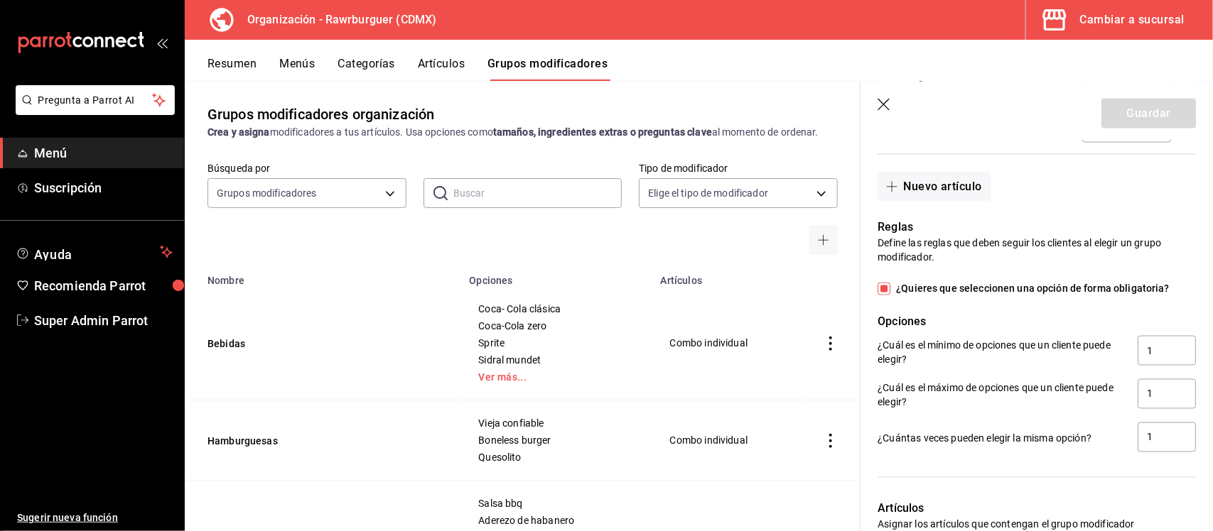
click at [879, 104] on icon "button" at bounding box center [884, 106] width 14 height 14
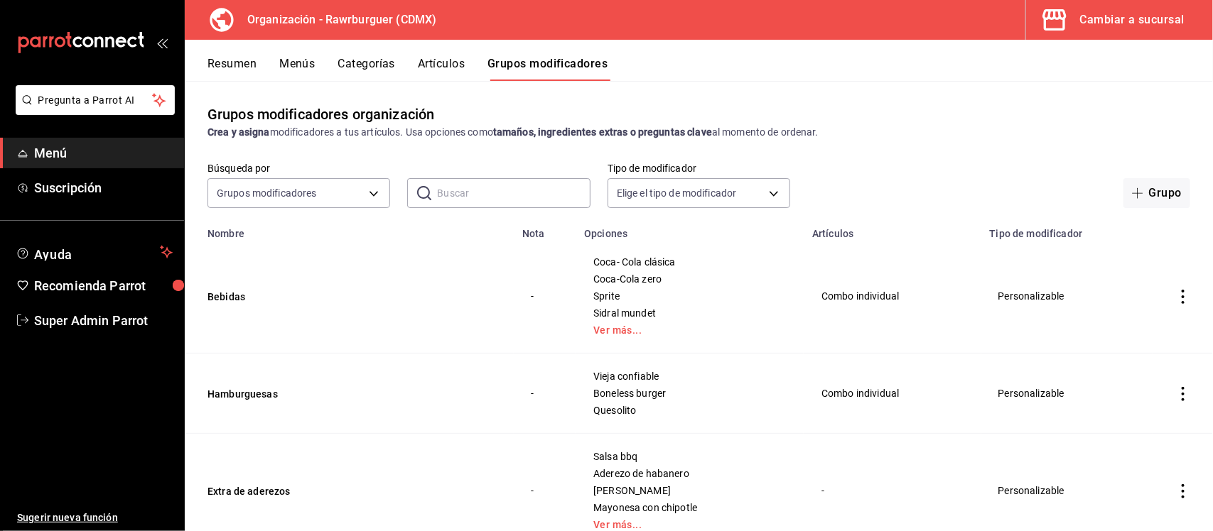
drag, startPoint x: 235, startPoint y: 394, endPoint x: 728, endPoint y: 406, distance: 493.2
click at [235, 394] on button "Hamburguesas" at bounding box center [292, 394] width 171 height 14
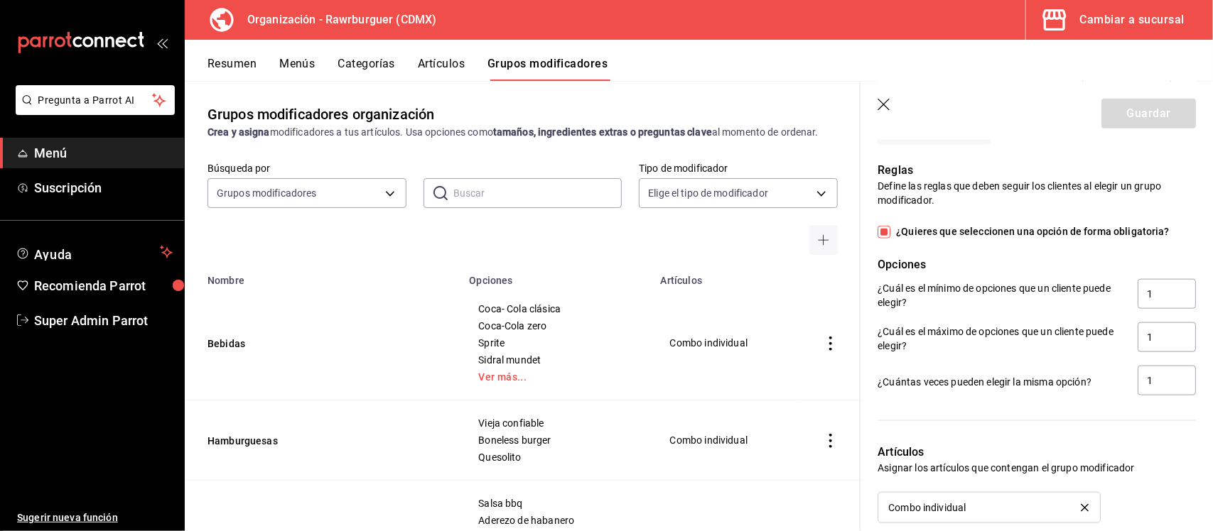
scroll to position [710, 0]
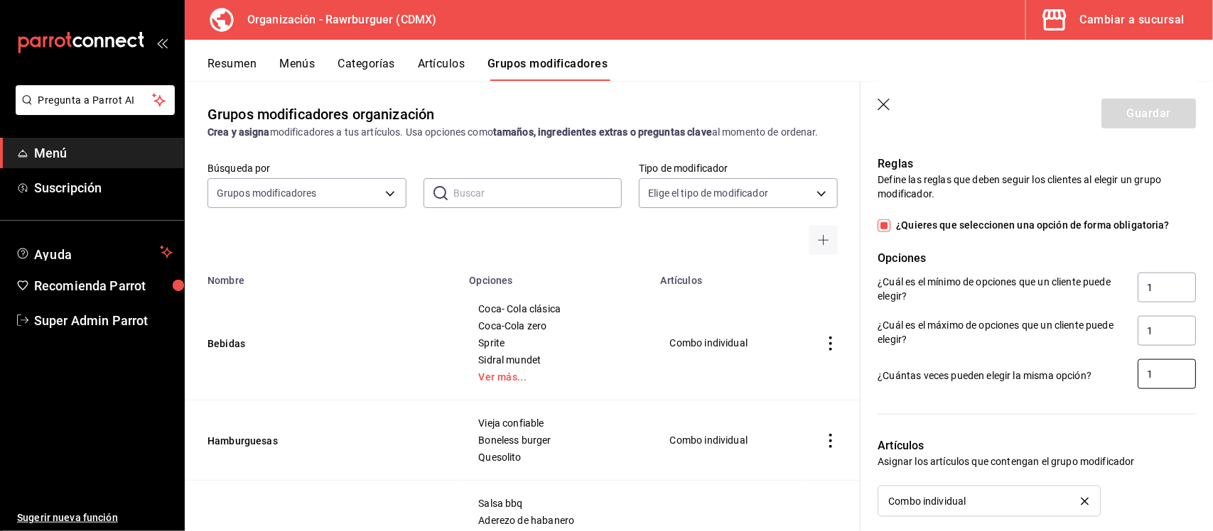
drag, startPoint x: 1144, startPoint y: 370, endPoint x: 1127, endPoint y: 370, distance: 17.1
click at [1137, 370] on input "1" at bounding box center [1166, 375] width 58 height 30
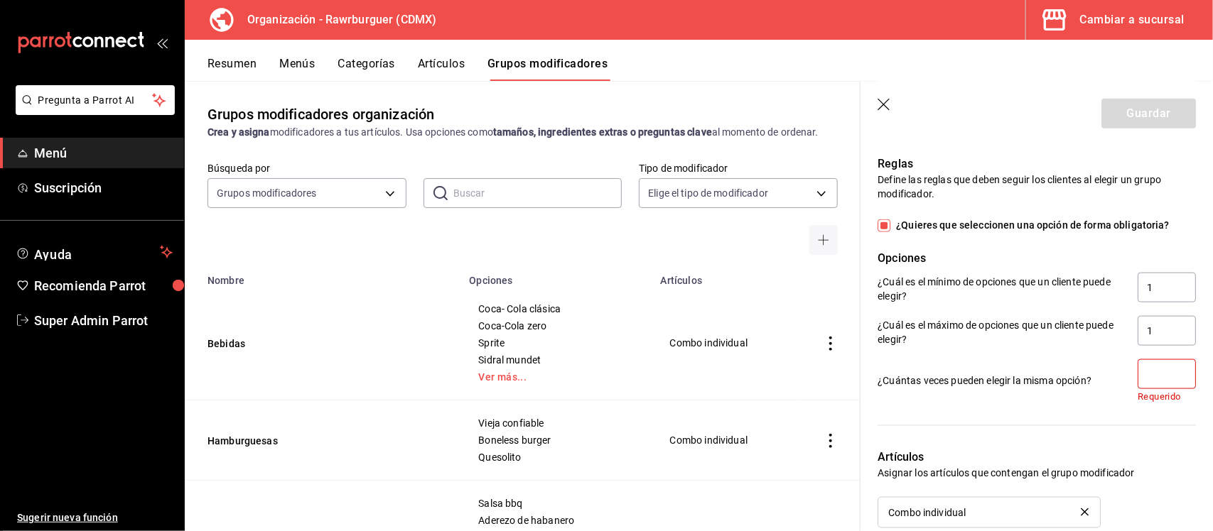
type input "0"
click at [899, 104] on header "Guardar" at bounding box center [1036, 111] width 352 height 58
click at [885, 104] on icon "button" at bounding box center [884, 106] width 14 height 14
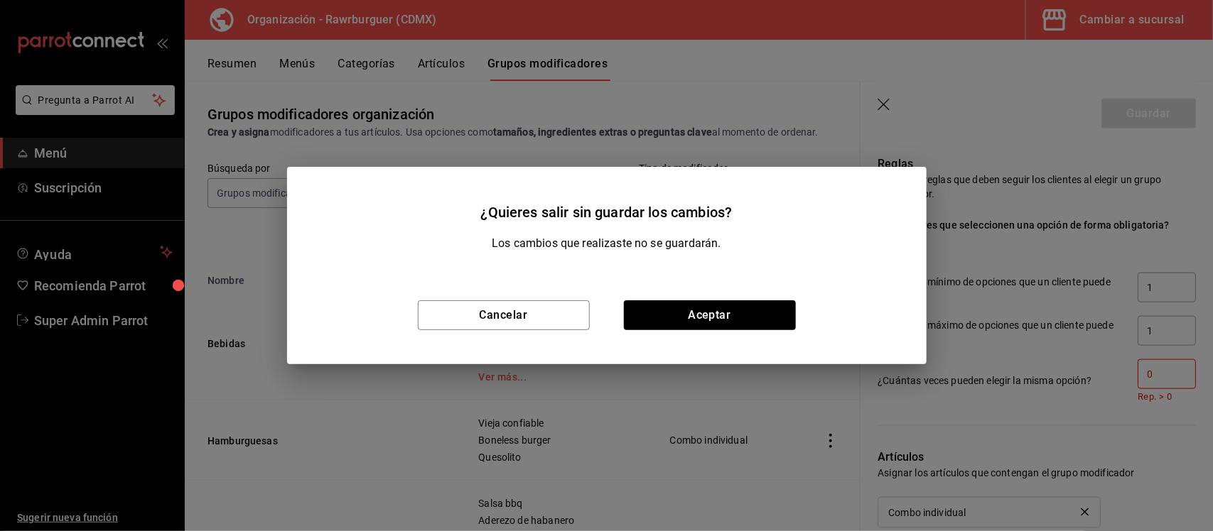
click at [1148, 381] on div "¿Quieres salir sin guardar los cambios? Los cambios que realizaste no se guarda…" at bounding box center [606, 265] width 1213 height 531
click at [558, 309] on button "Cancelar" at bounding box center [504, 316] width 172 height 30
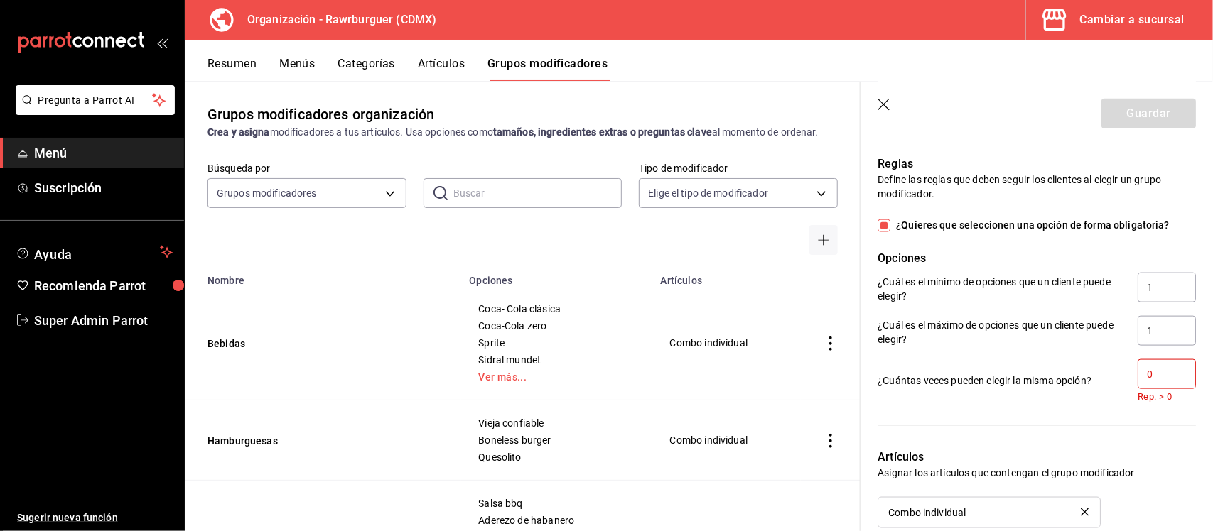
drag, startPoint x: 1152, startPoint y: 374, endPoint x: 1110, endPoint y: 370, distance: 42.1
click at [1110, 370] on div "¿Cuántas veces pueden elegir la misma opción? 0 Rep. > 0" at bounding box center [1036, 381] width 318 height 43
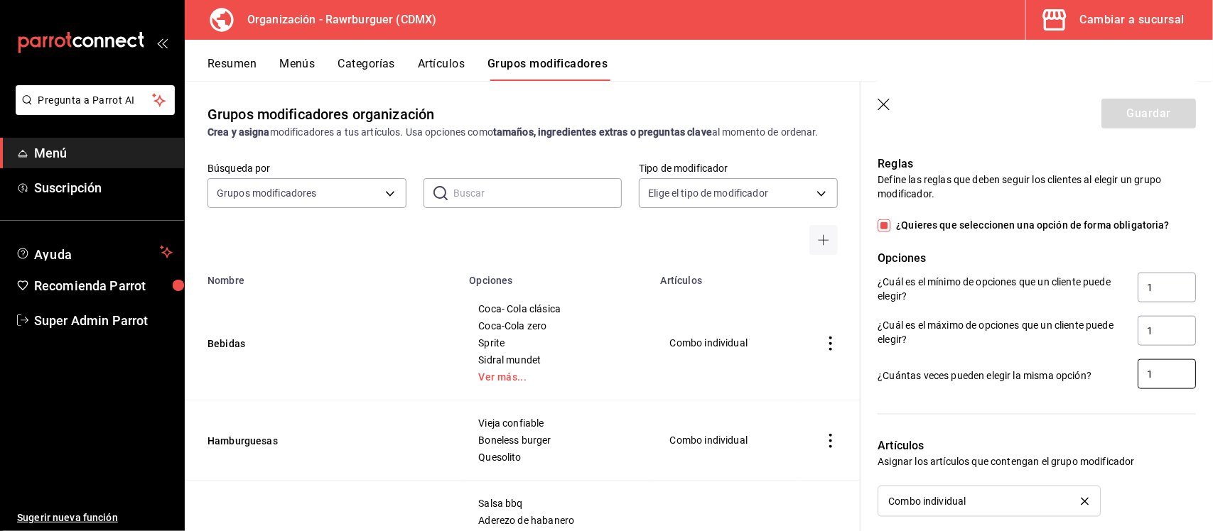
type input "1"
click at [881, 105] on icon "button" at bounding box center [884, 106] width 14 height 14
